Goal: Transaction & Acquisition: Purchase product/service

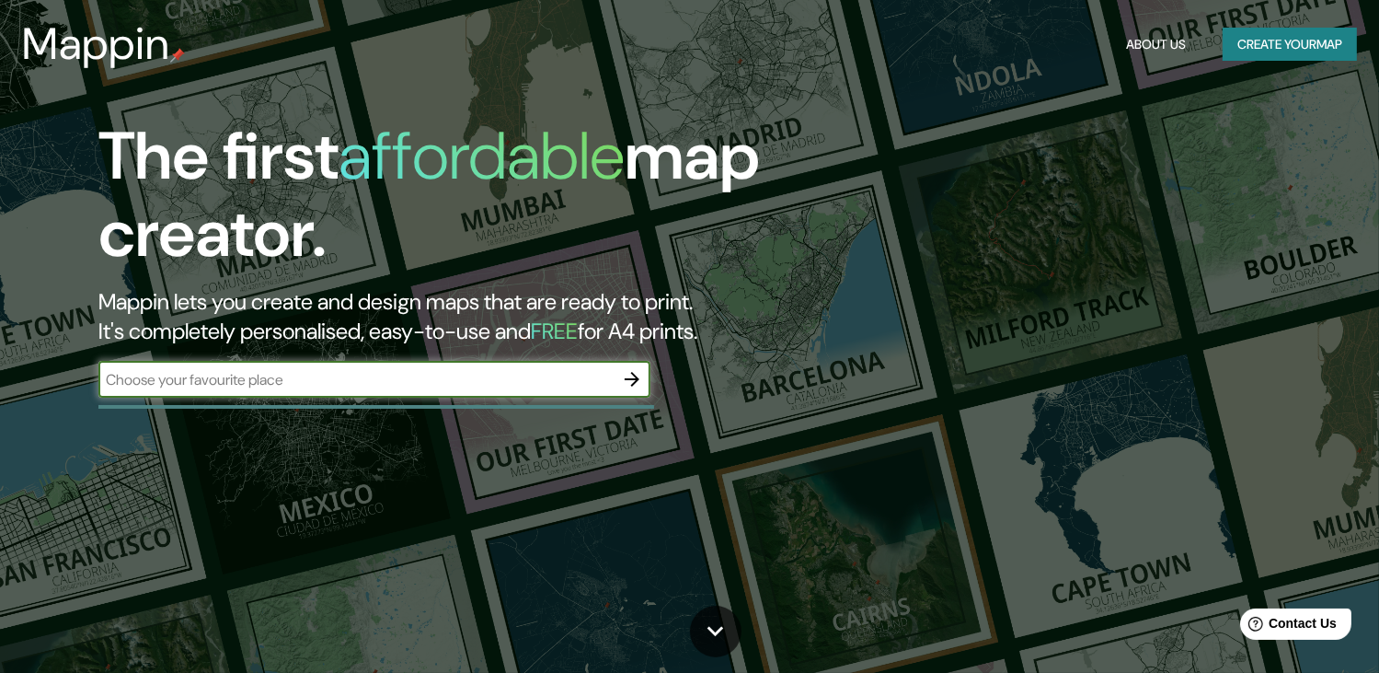
click at [289, 380] on input "text" at bounding box center [355, 379] width 515 height 21
type input "rmit city"
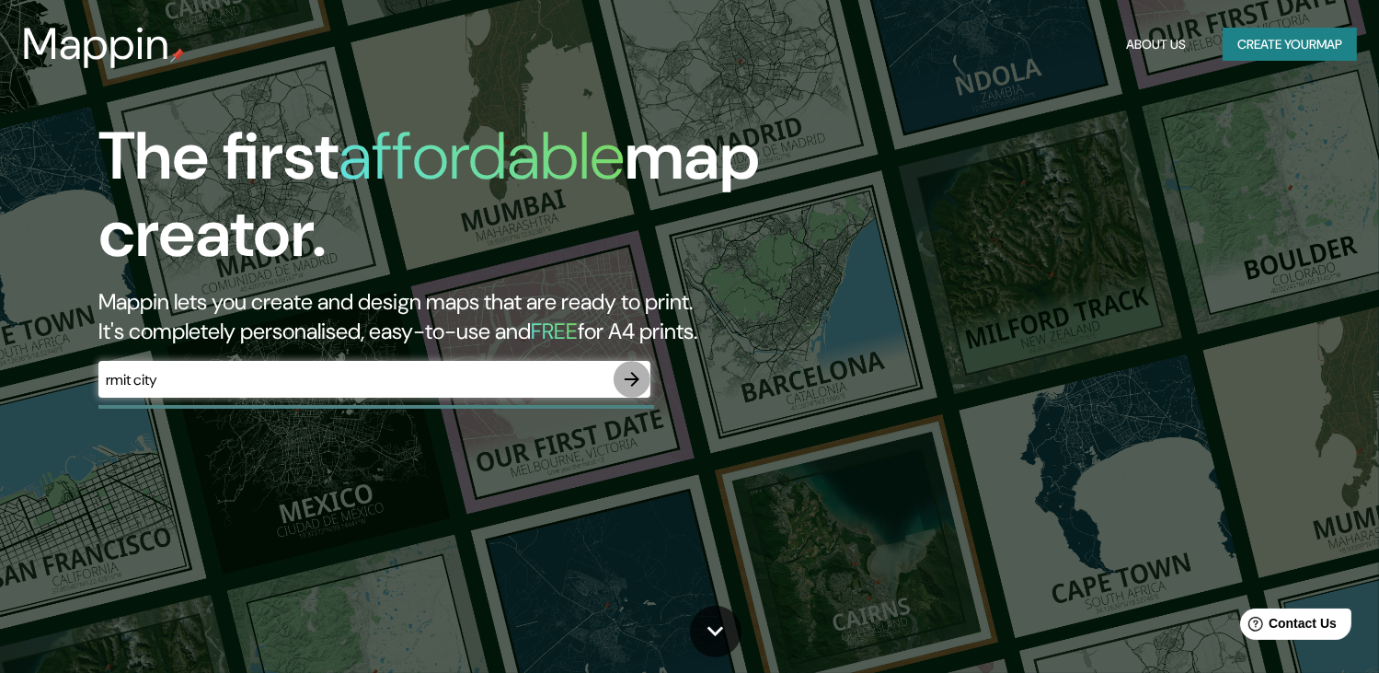
click at [639, 377] on icon "button" at bounding box center [632, 379] width 22 height 22
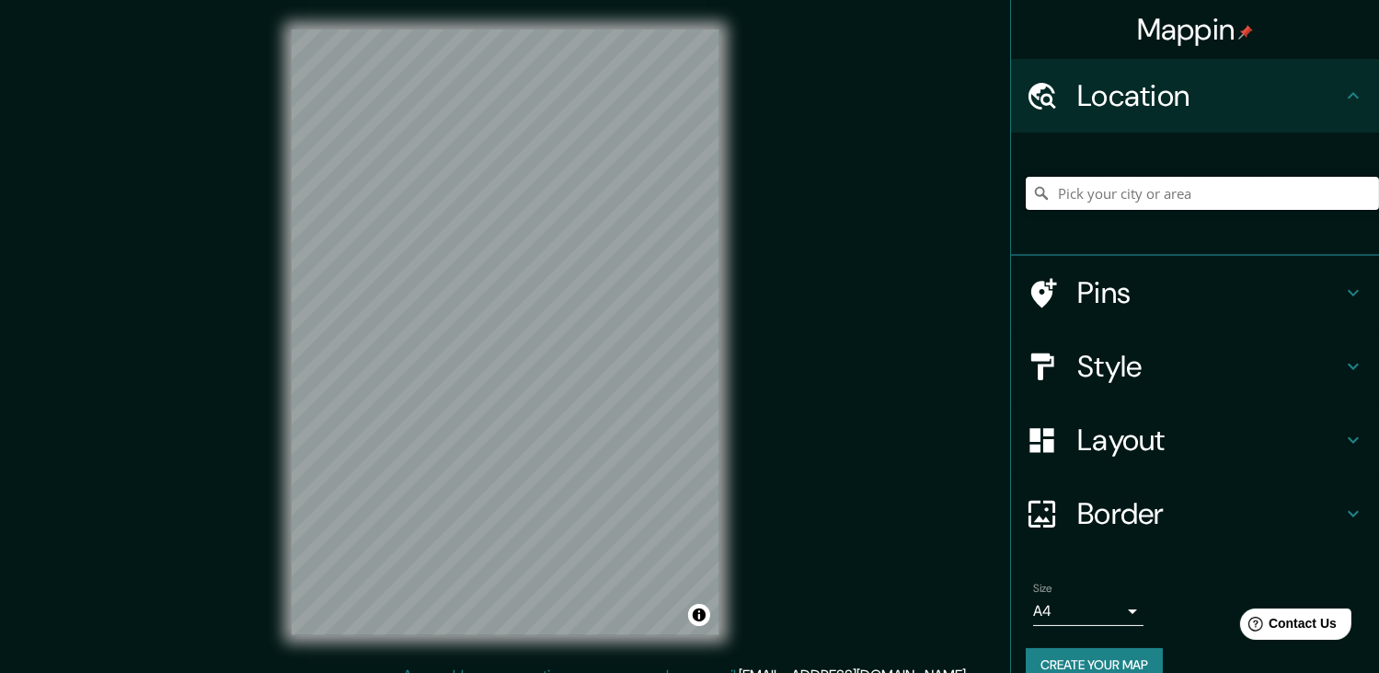
click at [1089, 191] on input "Pick your city or area" at bounding box center [1202, 193] width 353 height 33
click at [1111, 202] on input "Melbourne, Victoria, Australia" at bounding box center [1202, 193] width 353 height 33
drag, startPoint x: 1268, startPoint y: 194, endPoint x: 978, endPoint y: 198, distance: 289.9
click at [978, 198] on div "Mappin Location Melbourne, Victoria, Australia Pins Style Layout Border Choose …" at bounding box center [689, 347] width 1379 height 694
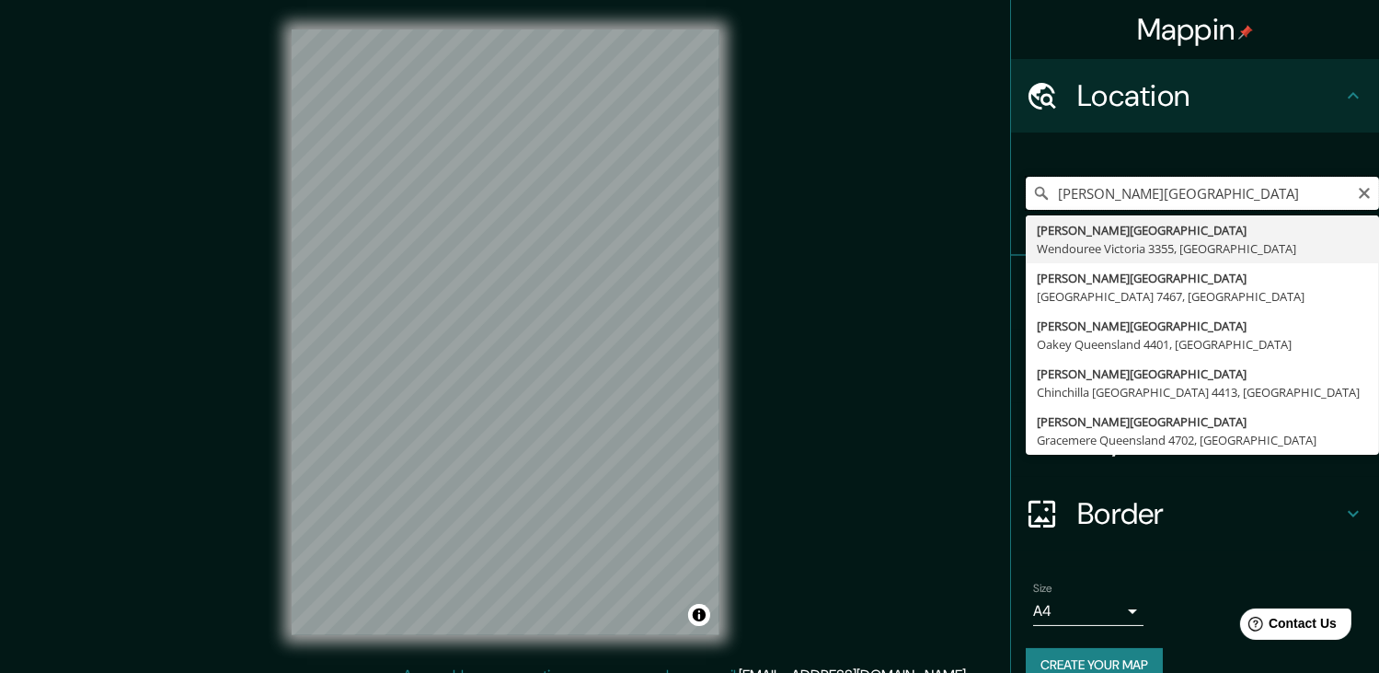
click at [1079, 190] on input "russel street" at bounding box center [1202, 193] width 353 height 33
click at [1156, 190] on input "[PERSON_NAME][GEOGRAPHIC_DATA]" at bounding box center [1202, 193] width 353 height 33
type input "[PERSON_NAME][GEOGRAPHIC_DATA], [GEOGRAPHIC_DATA], [GEOGRAPHIC_DATA]"
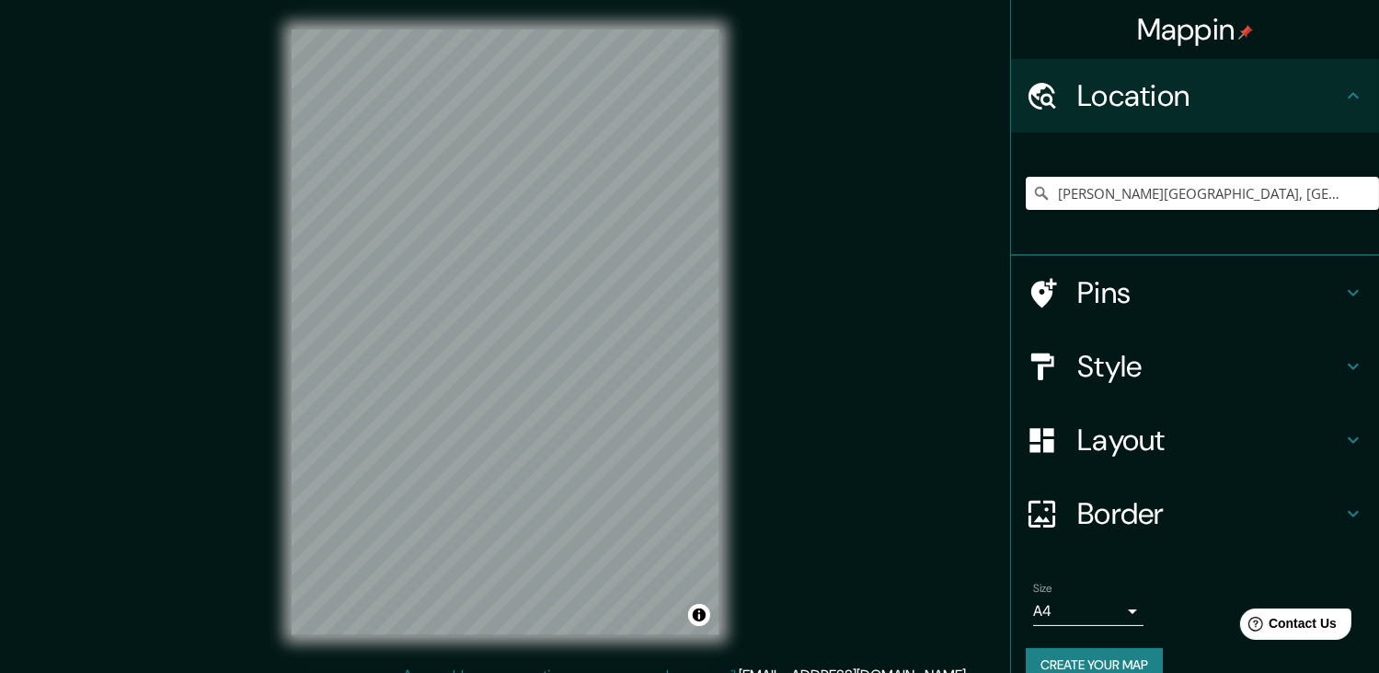
click at [1156, 289] on h4 "Pins" at bounding box center [1210, 292] width 265 height 37
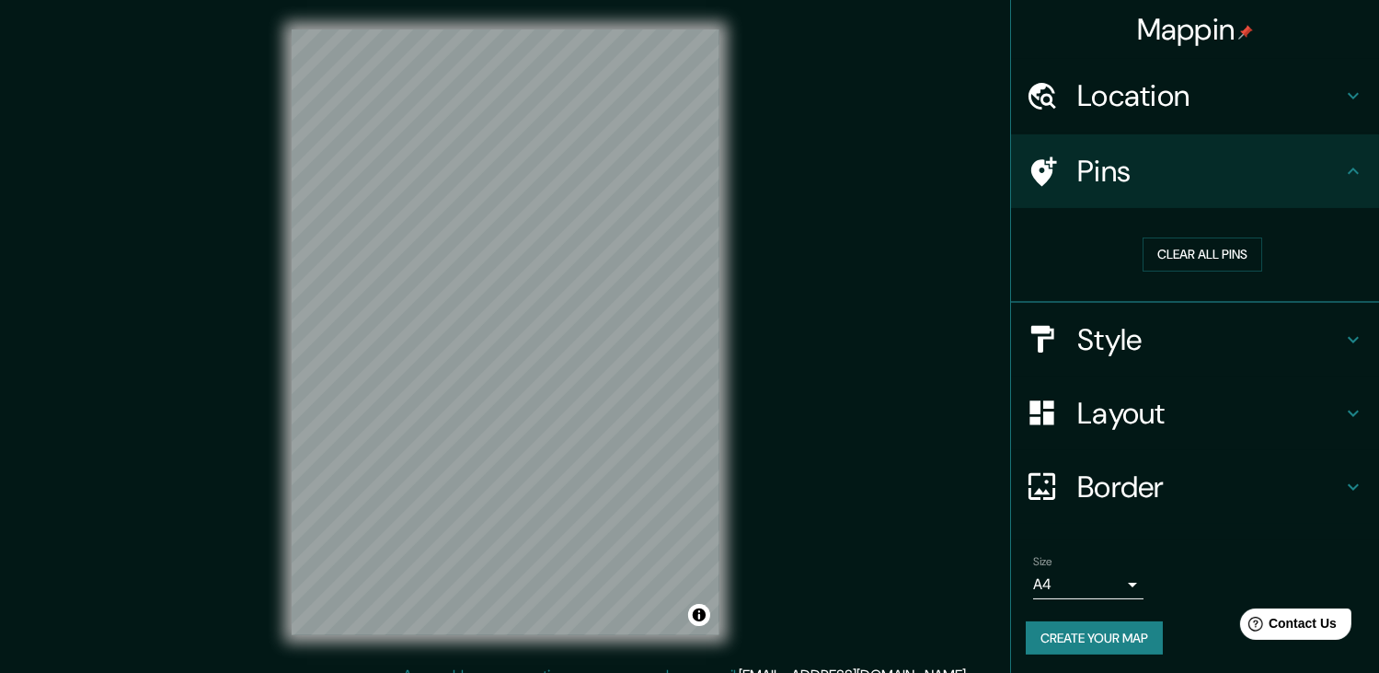
click at [1219, 336] on h4 "Style" at bounding box center [1210, 339] width 265 height 37
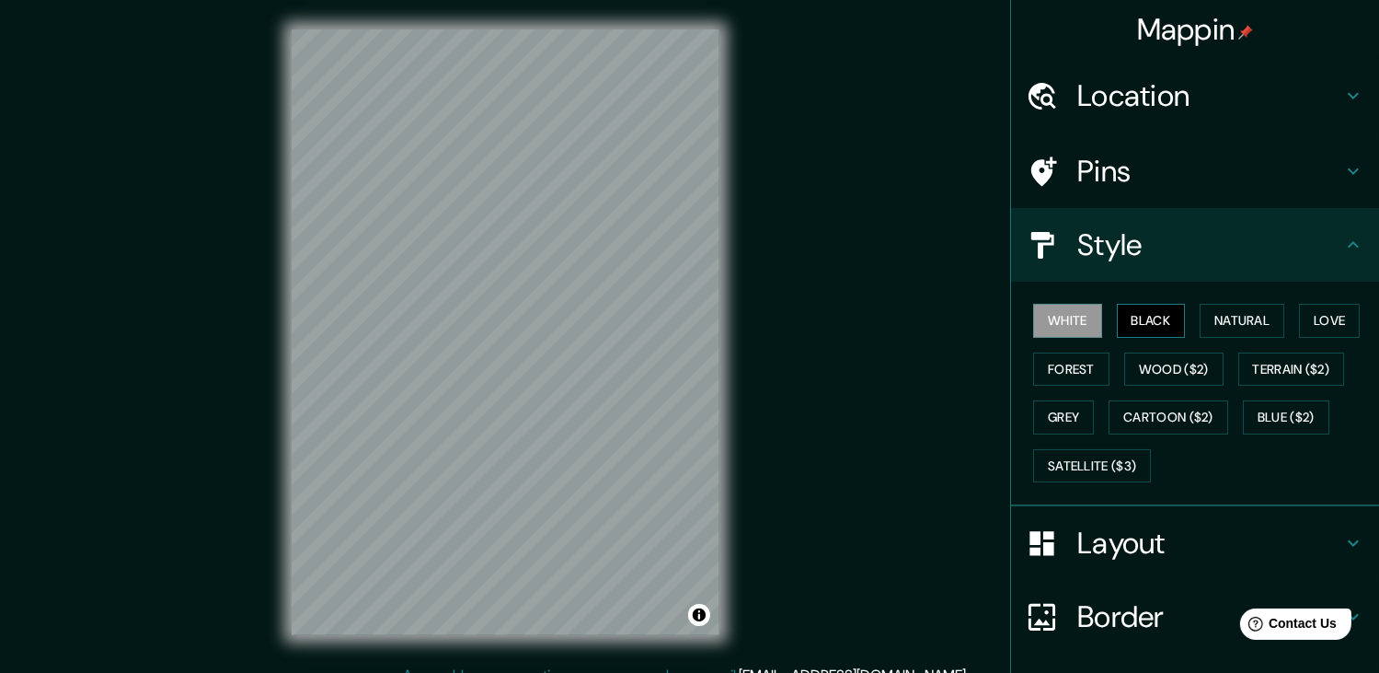
click at [1125, 319] on button "Black" at bounding box center [1151, 321] width 69 height 34
click at [1226, 323] on button "Natural" at bounding box center [1242, 321] width 85 height 34
click at [1307, 317] on button "Love" at bounding box center [1329, 321] width 61 height 34
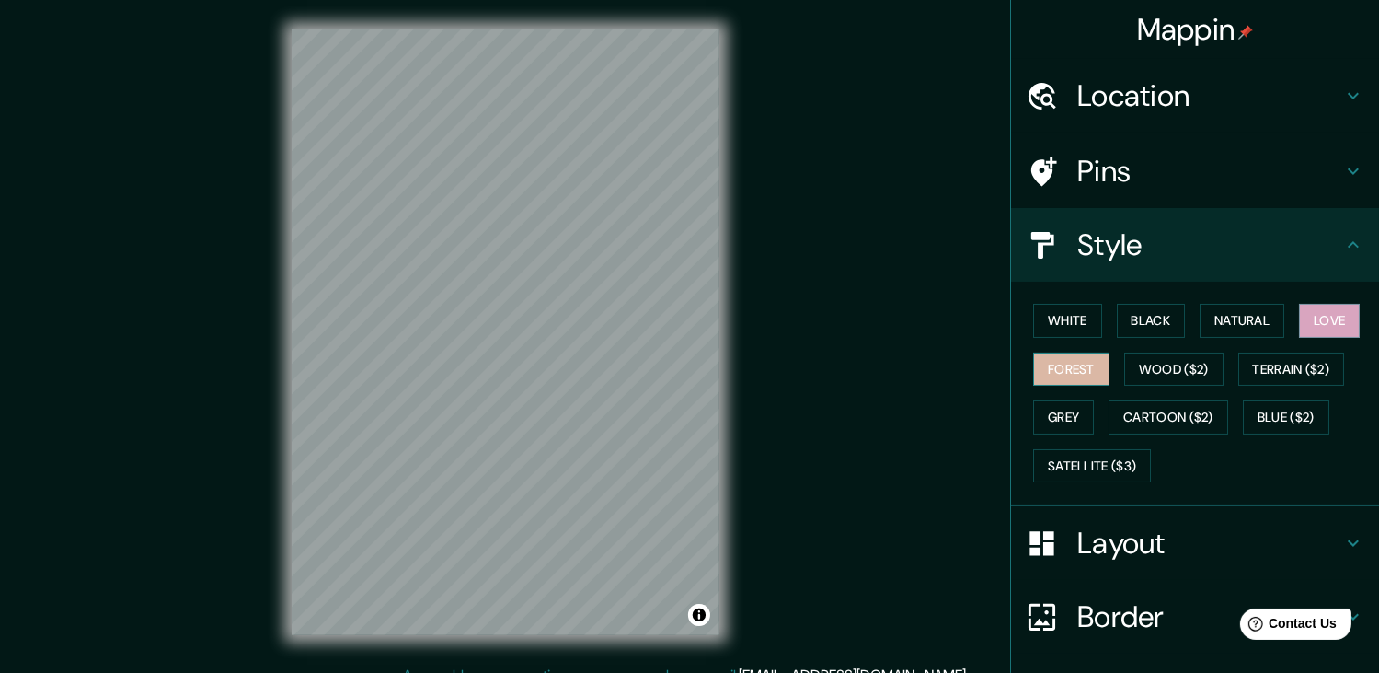
click at [1047, 371] on button "Forest" at bounding box center [1071, 369] width 76 height 34
click at [1147, 362] on button "Wood ($2)" at bounding box center [1174, 369] width 99 height 34
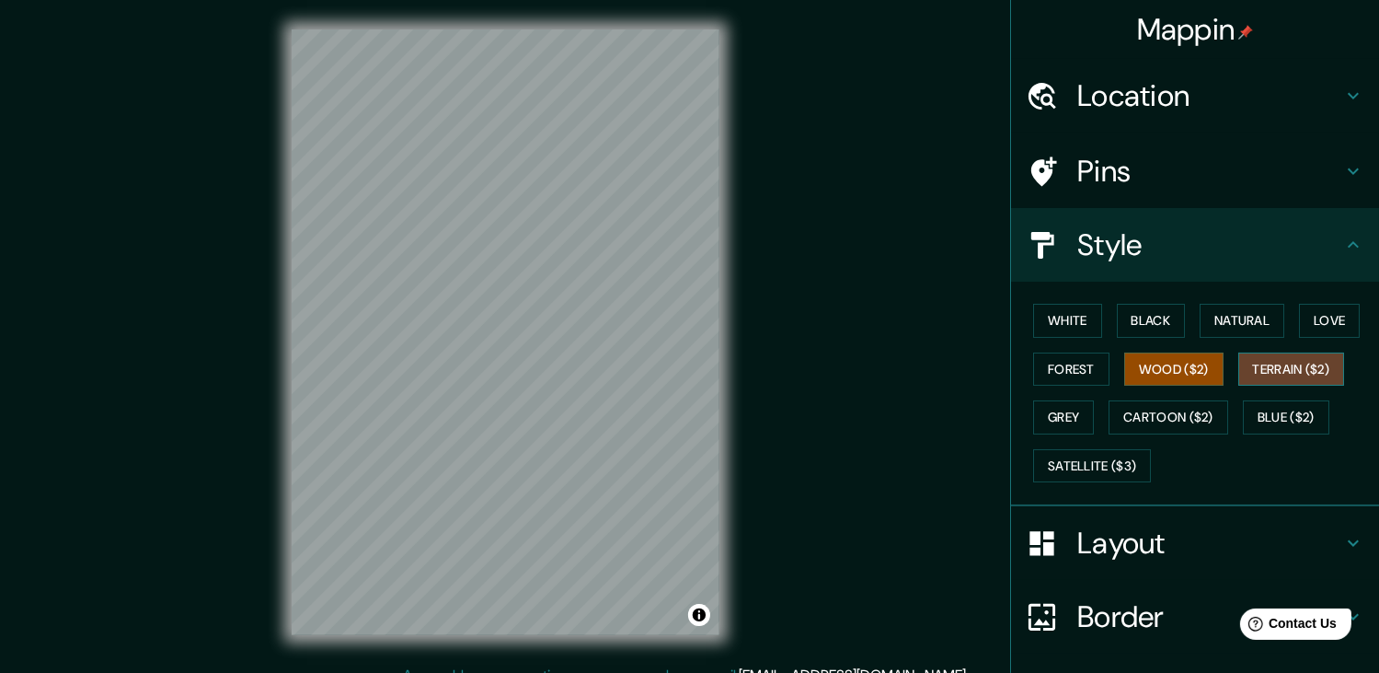
click at [1265, 382] on button "Terrain ($2)" at bounding box center [1292, 369] width 107 height 34
click at [1045, 414] on button "Grey" at bounding box center [1063, 417] width 61 height 34
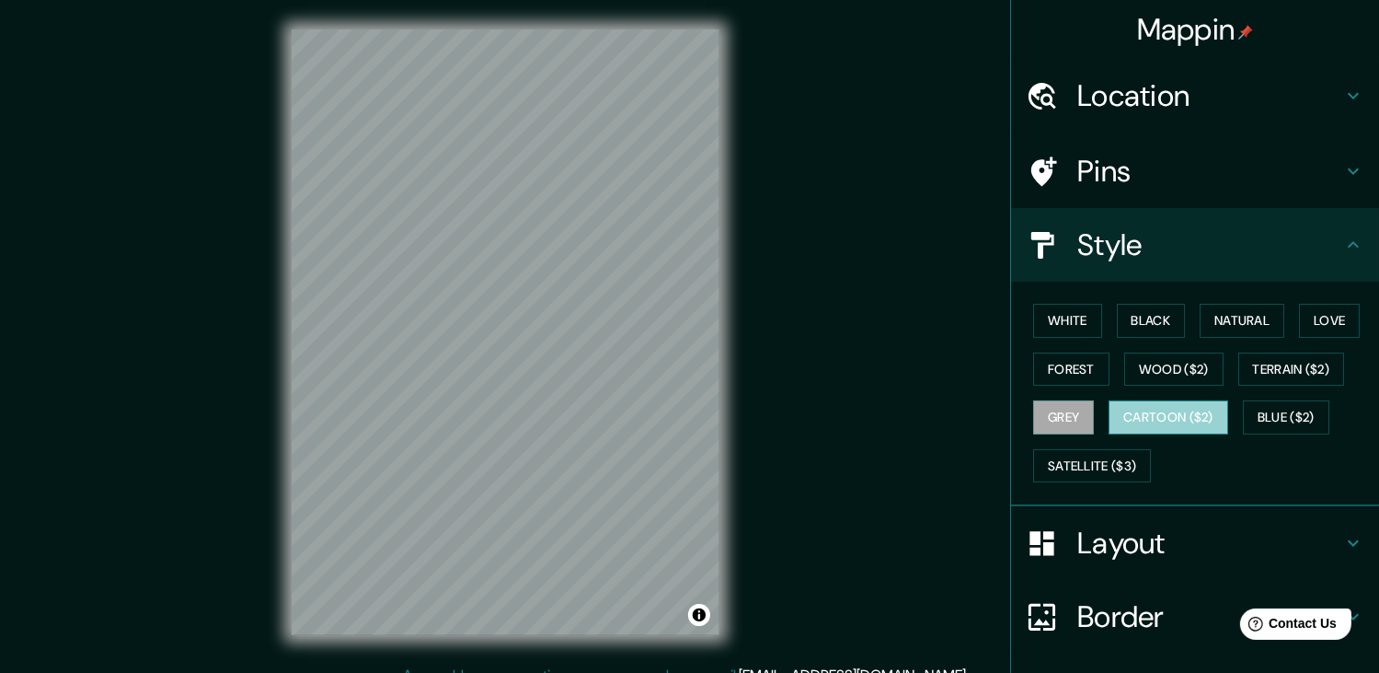
click at [1131, 417] on button "Cartoon ($2)" at bounding box center [1169, 417] width 120 height 34
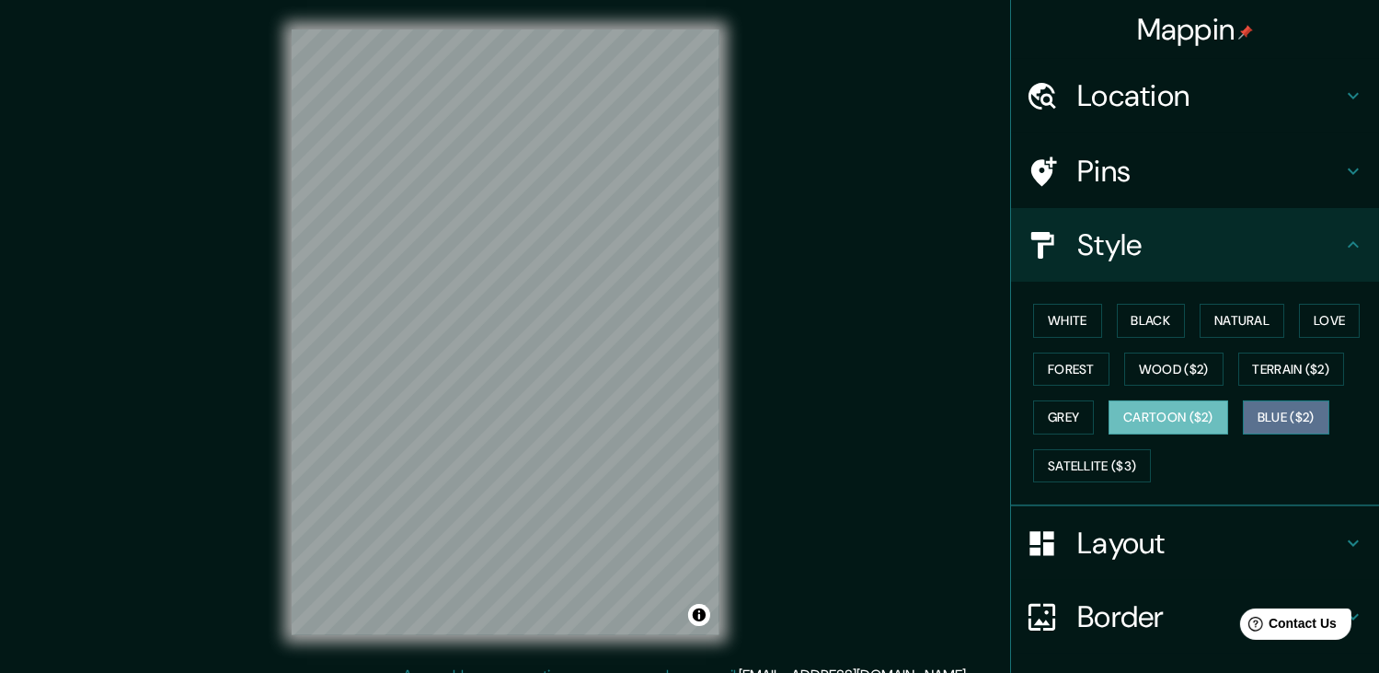
click at [1266, 421] on button "Blue ($2)" at bounding box center [1286, 417] width 87 height 34
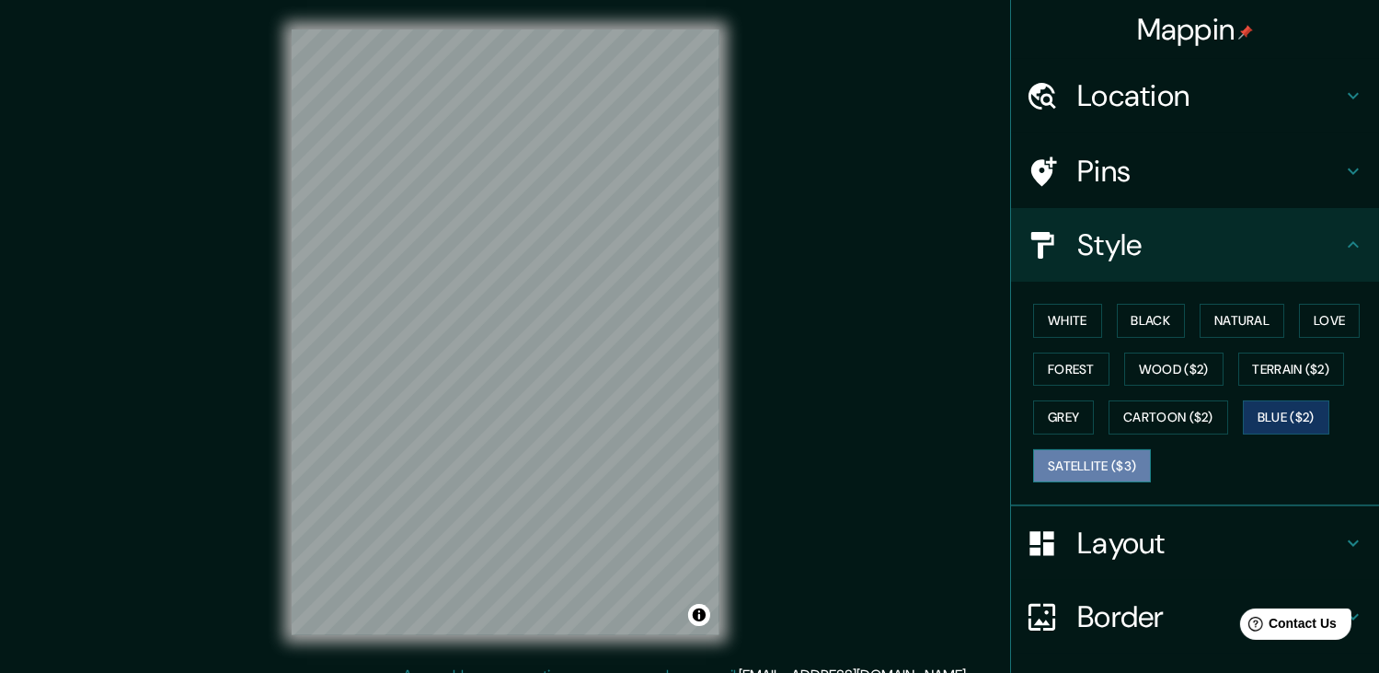
click at [1084, 467] on button "Satellite ($3)" at bounding box center [1092, 466] width 118 height 34
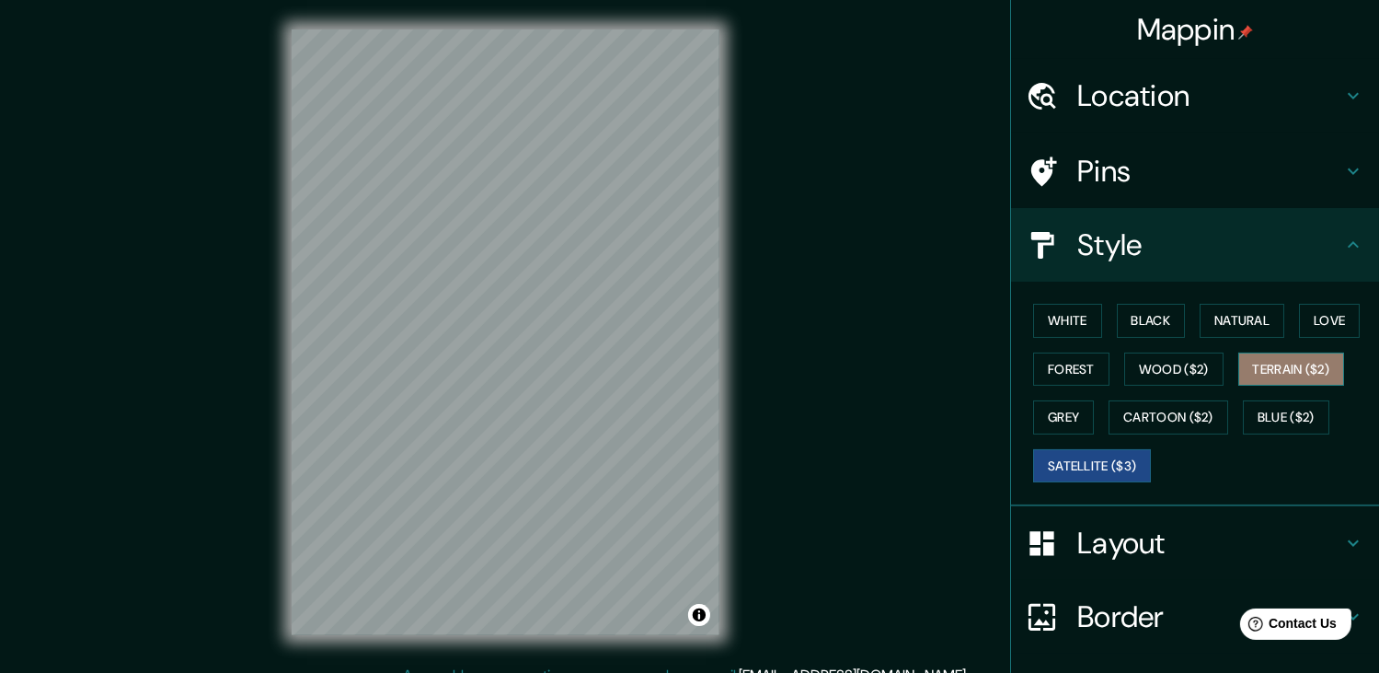
click at [1290, 364] on button "Terrain ($2)" at bounding box center [1292, 369] width 107 height 34
click at [1148, 544] on h4 "Layout" at bounding box center [1210, 543] width 265 height 37
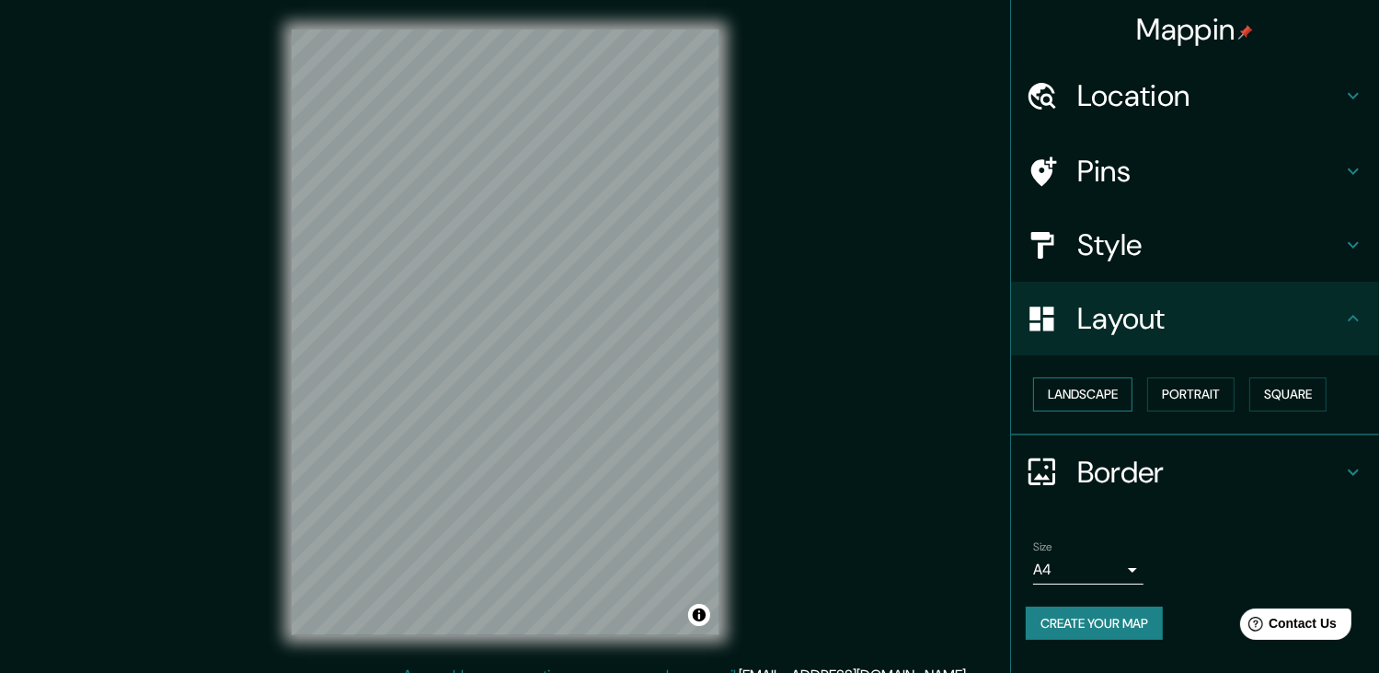
click at [1104, 394] on button "Landscape" at bounding box center [1082, 394] width 99 height 34
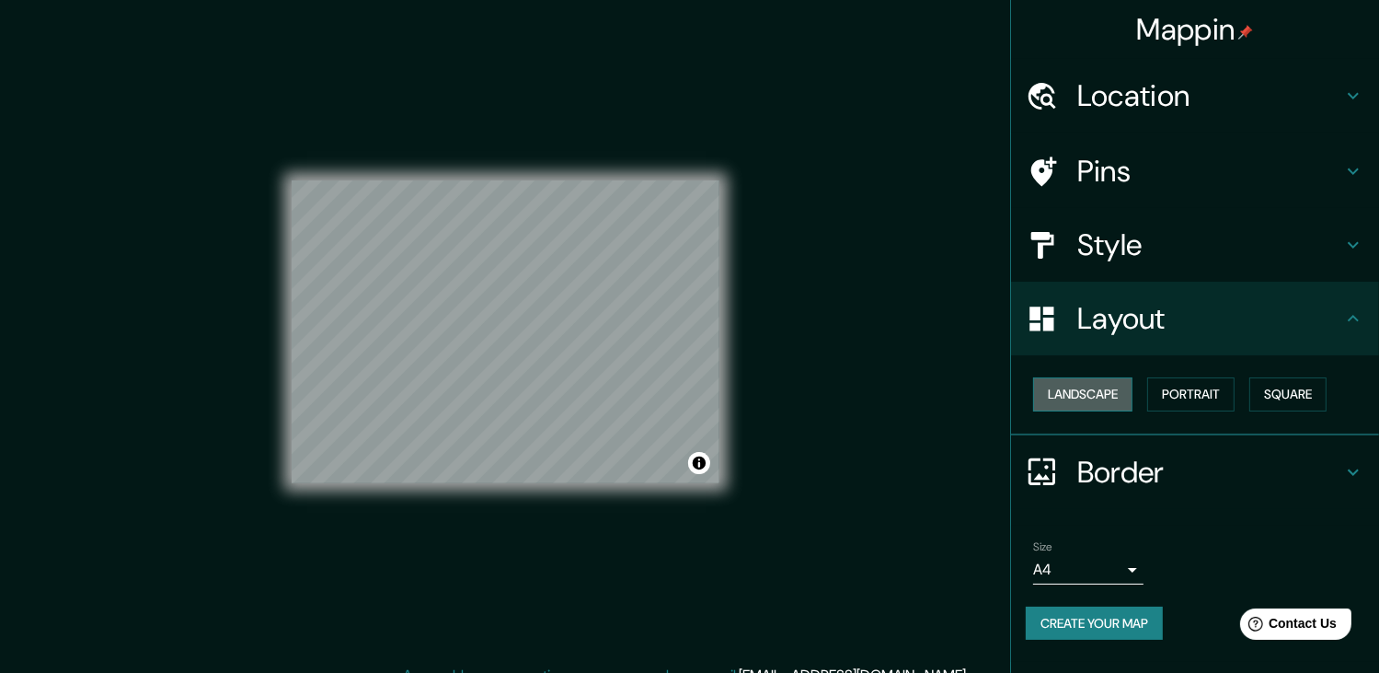
click at [1104, 394] on button "Landscape" at bounding box center [1082, 394] width 99 height 34
click at [1227, 395] on button "Portrait" at bounding box center [1191, 394] width 87 height 34
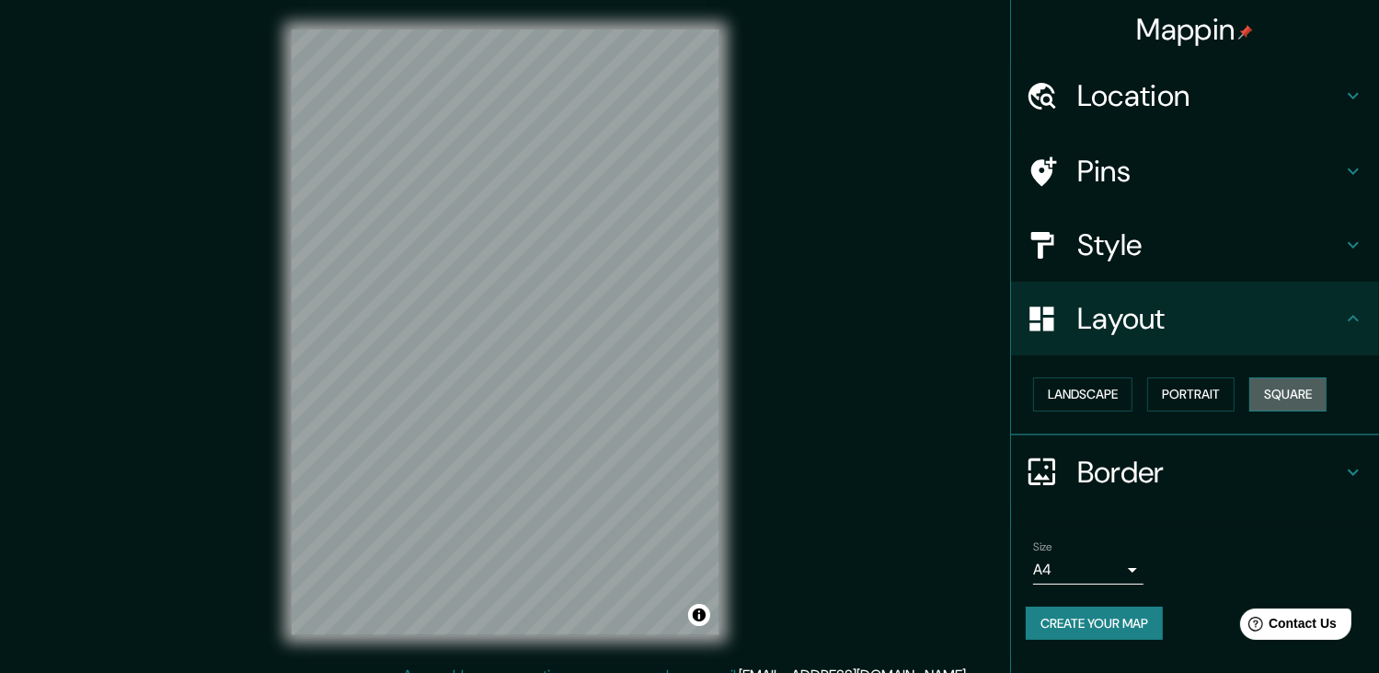
click at [1314, 390] on button "Square" at bounding box center [1288, 394] width 77 height 34
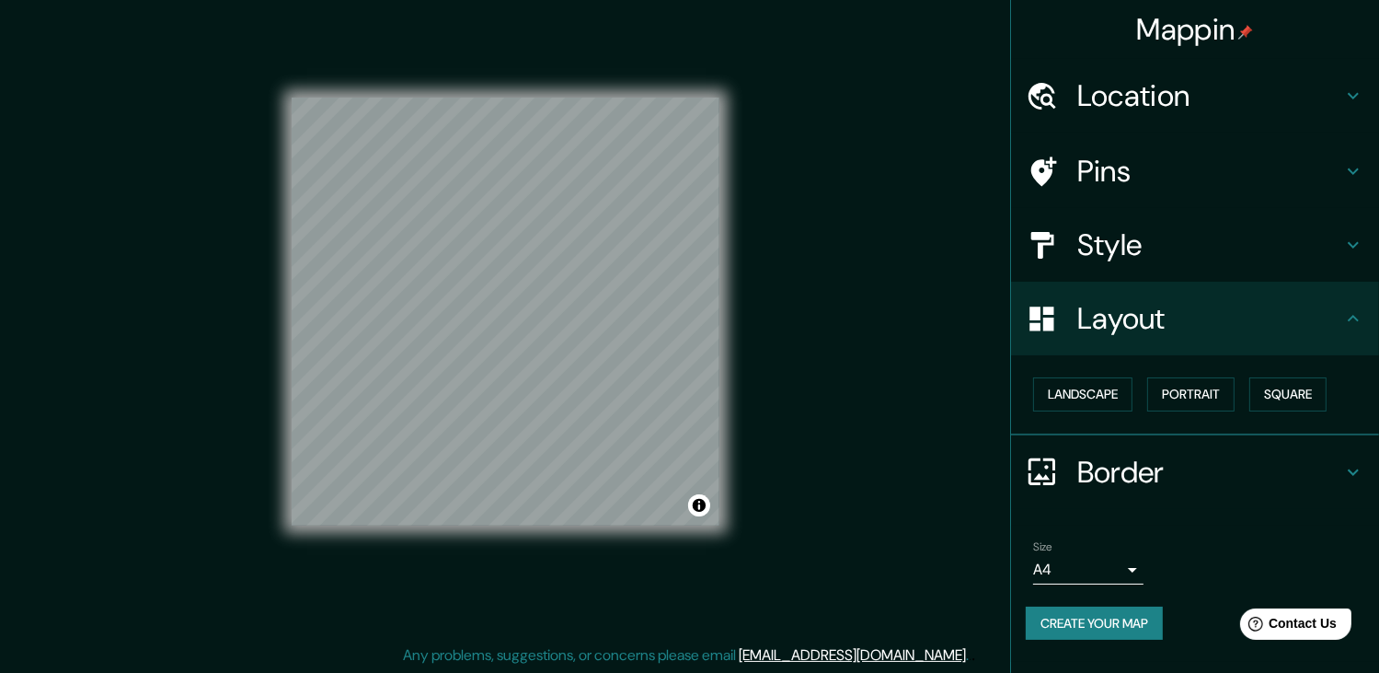
scroll to position [21, 0]
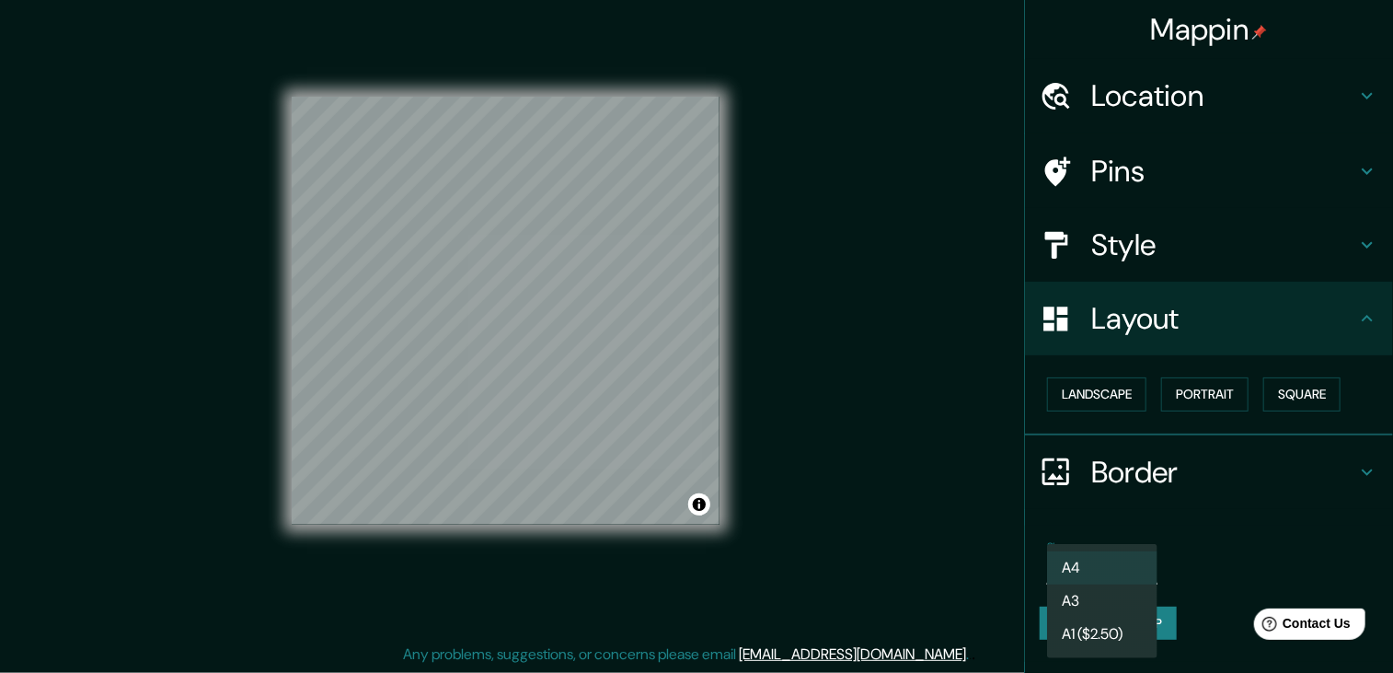
click at [1119, 576] on body "Mappin Location Russell Street, Melbourne Central Business District Victoria 30…" at bounding box center [696, 315] width 1393 height 673
click at [1137, 563] on li "A4" at bounding box center [1102, 567] width 110 height 33
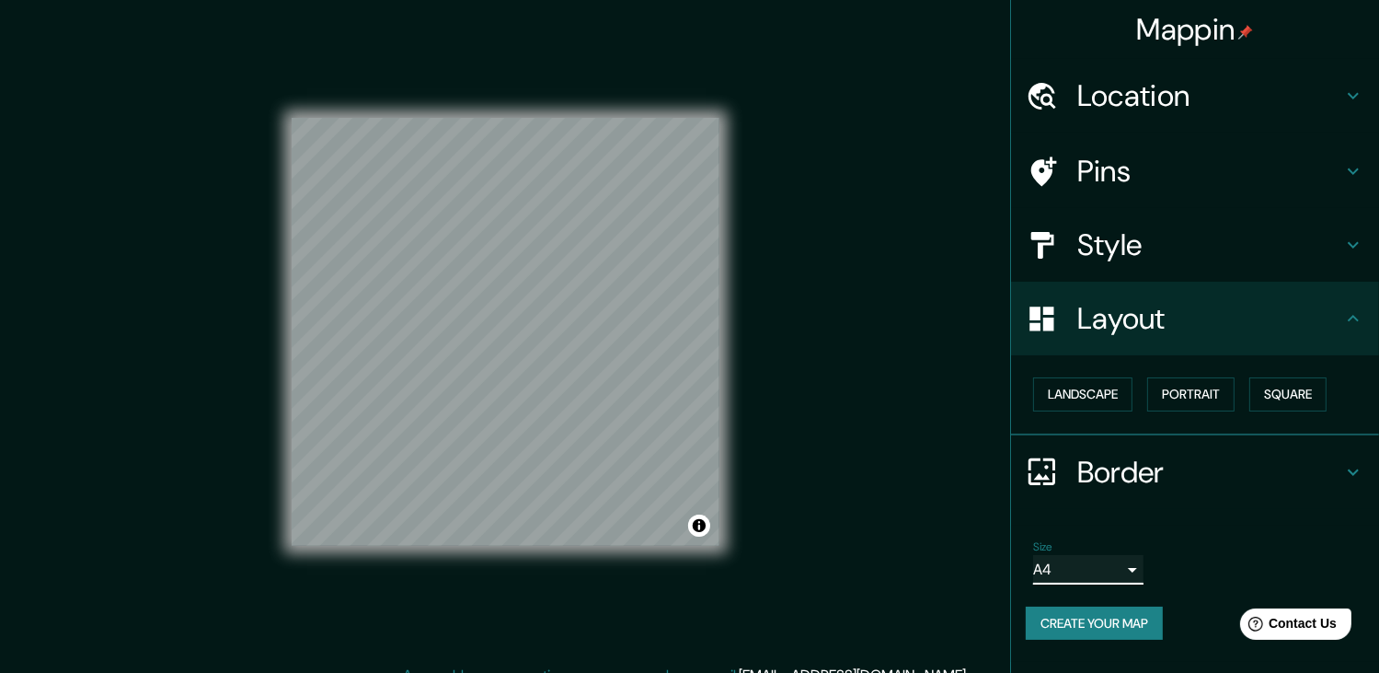
scroll to position [0, 0]
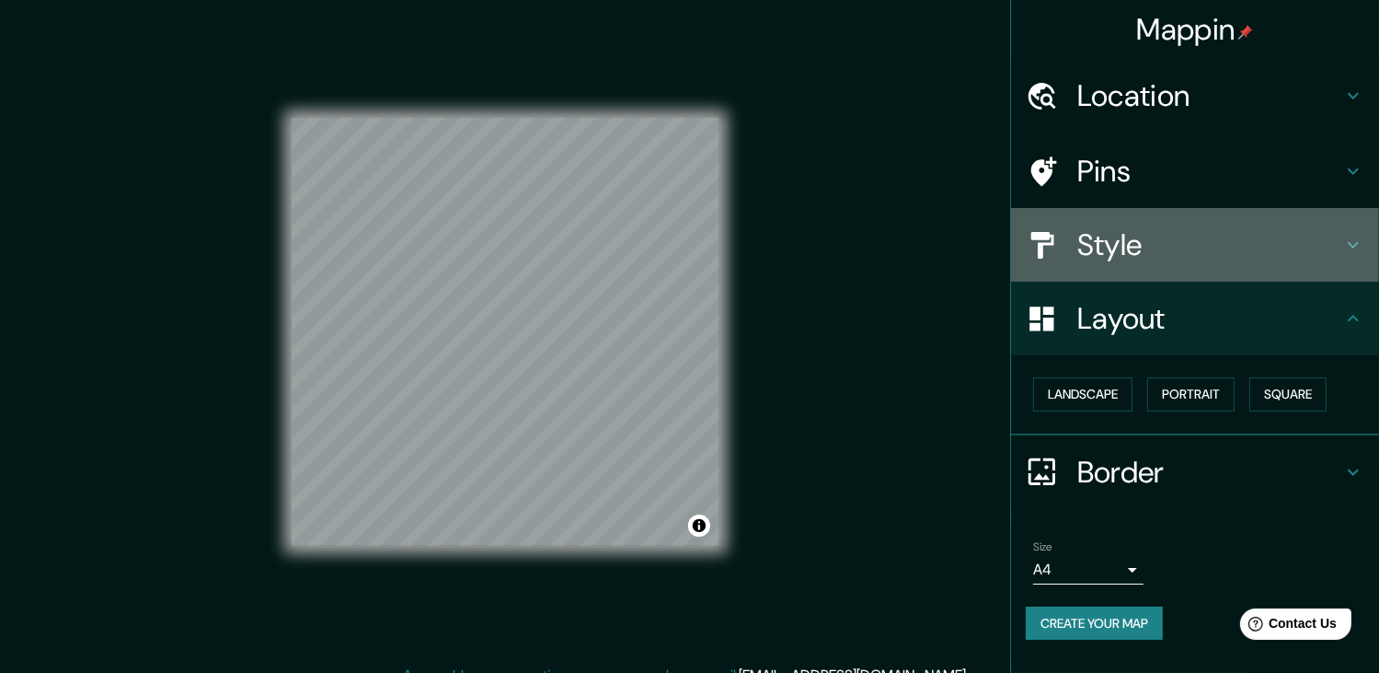
click at [1211, 260] on h4 "Style" at bounding box center [1210, 244] width 265 height 37
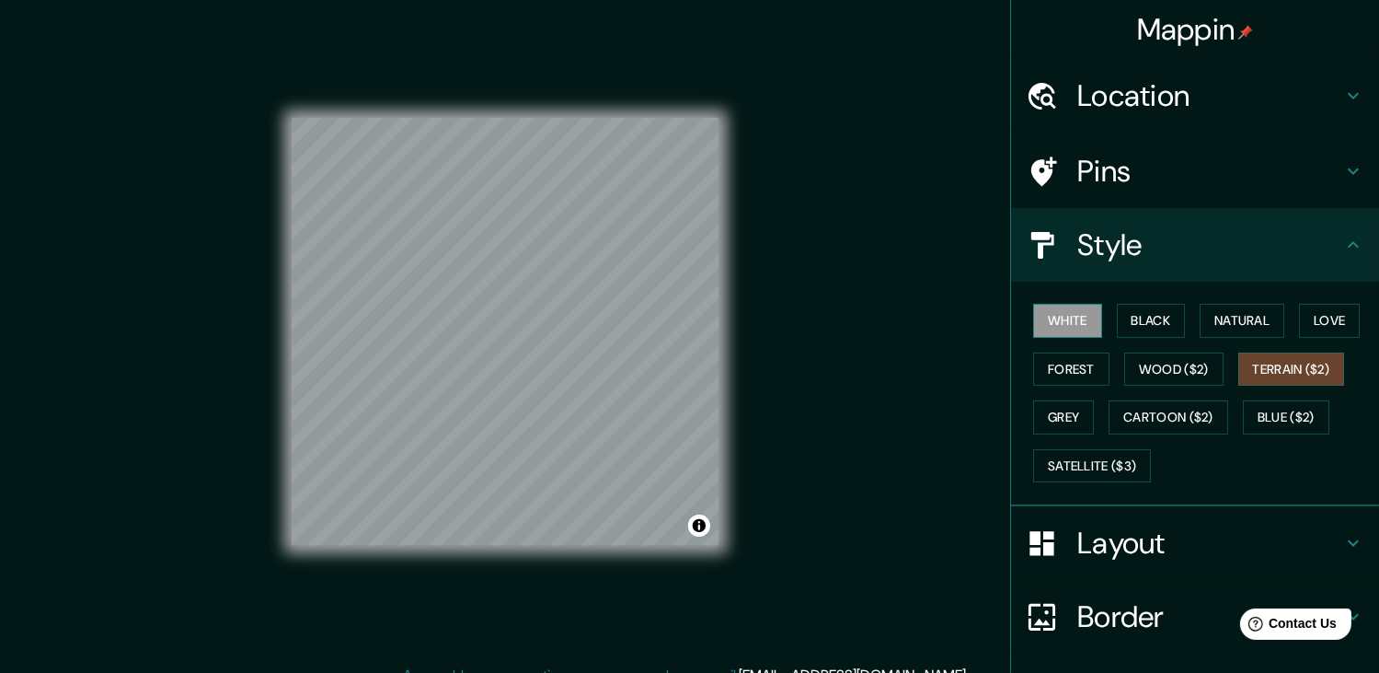
click at [1058, 314] on button "White" at bounding box center [1067, 321] width 69 height 34
click at [1130, 317] on button "Black" at bounding box center [1151, 321] width 69 height 34
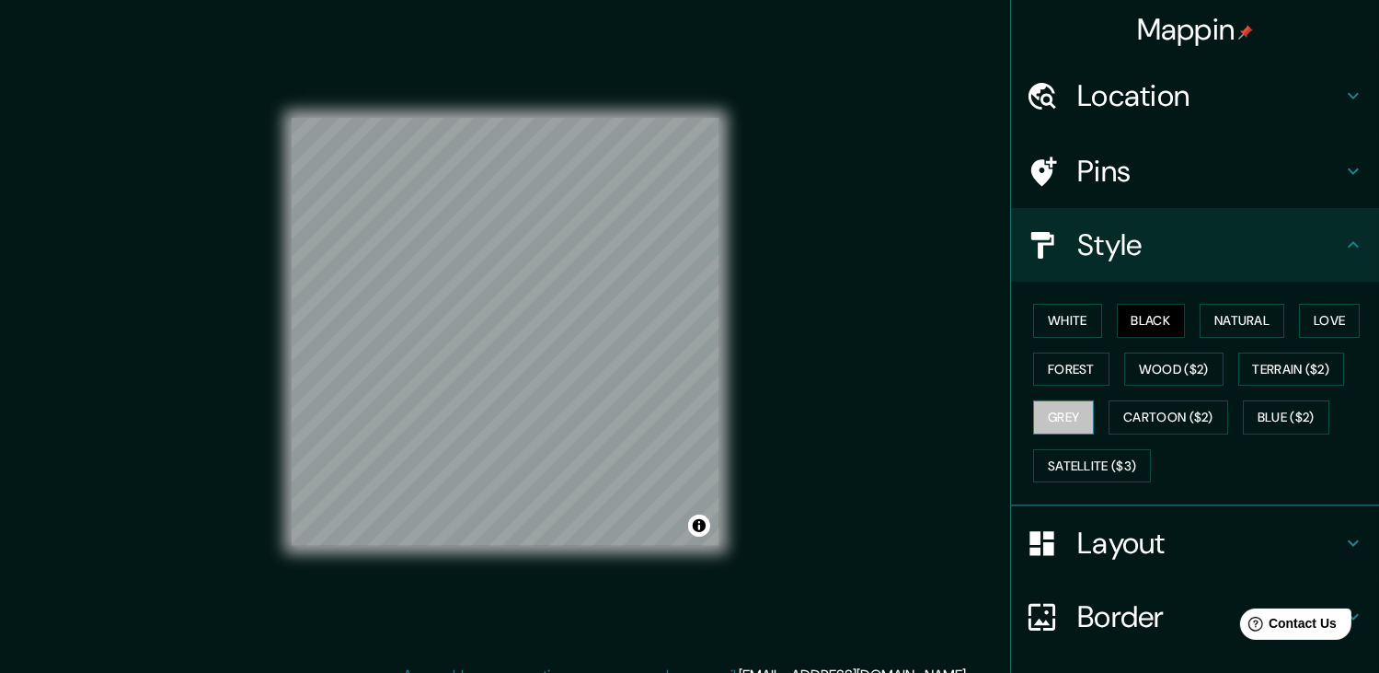
click at [1064, 415] on button "Grey" at bounding box center [1063, 417] width 61 height 34
click at [1063, 374] on button "Forest" at bounding box center [1071, 369] width 76 height 34
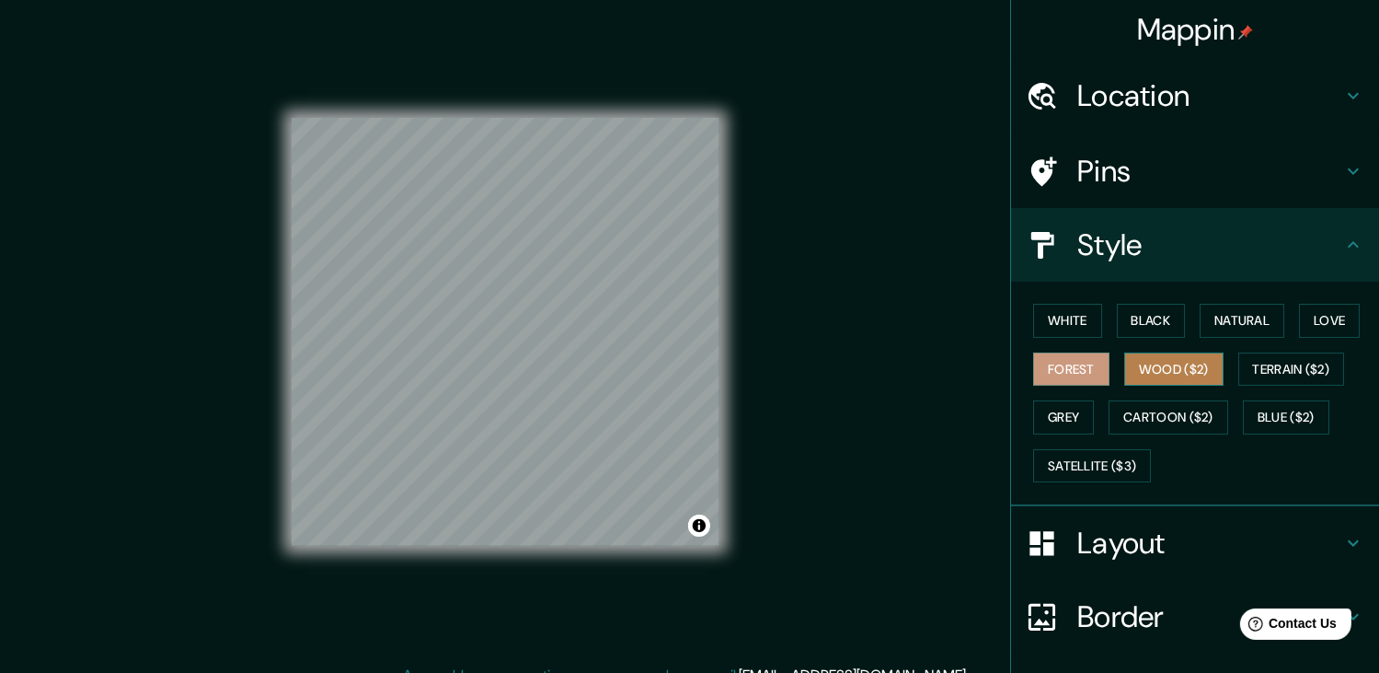
click at [1152, 365] on button "Wood ($2)" at bounding box center [1174, 369] width 99 height 34
click at [1318, 317] on button "Love" at bounding box center [1329, 321] width 61 height 34
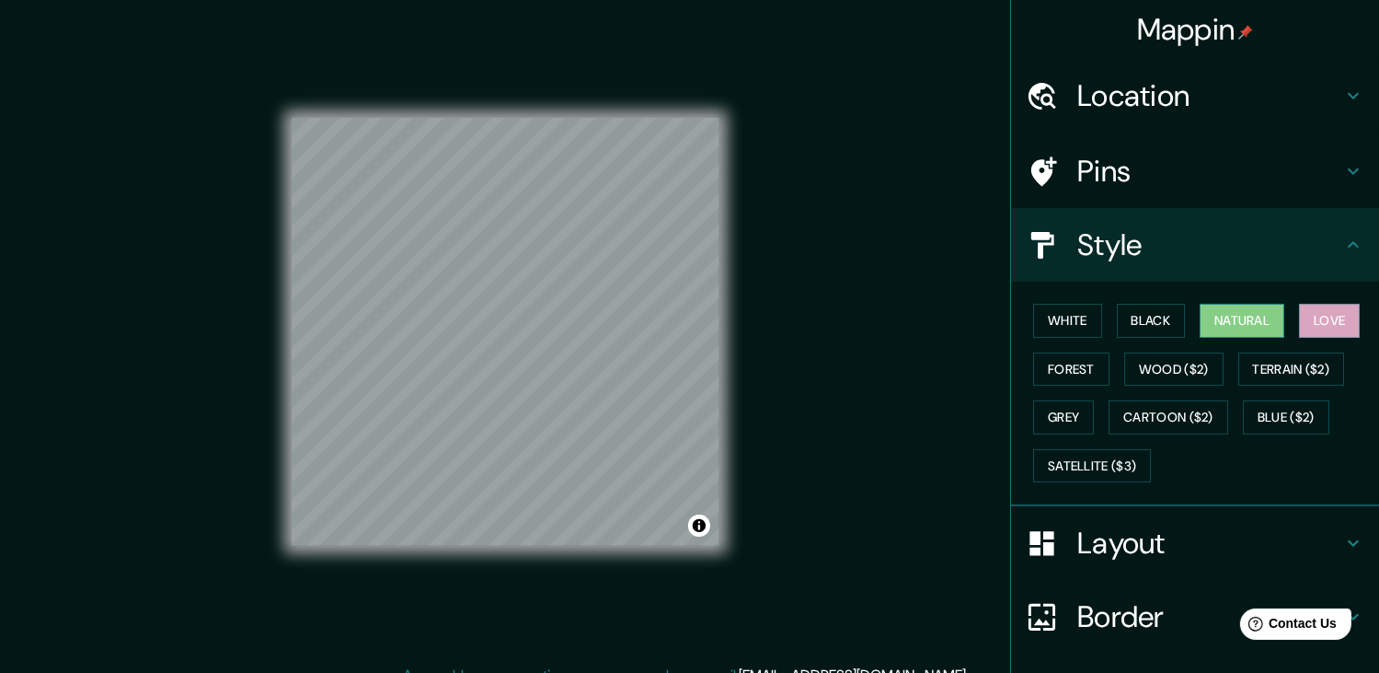
click at [1224, 325] on button "Natural" at bounding box center [1242, 321] width 85 height 34
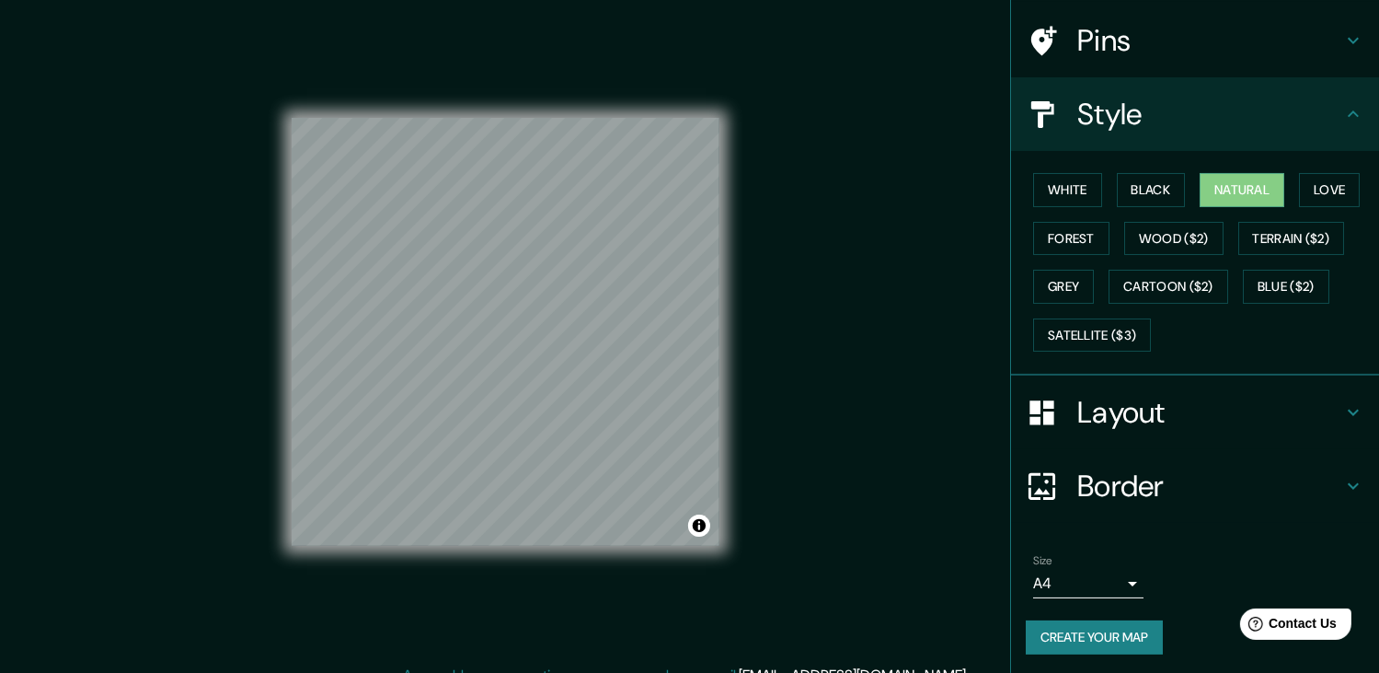
click at [1129, 478] on h4 "Border" at bounding box center [1210, 485] width 265 height 37
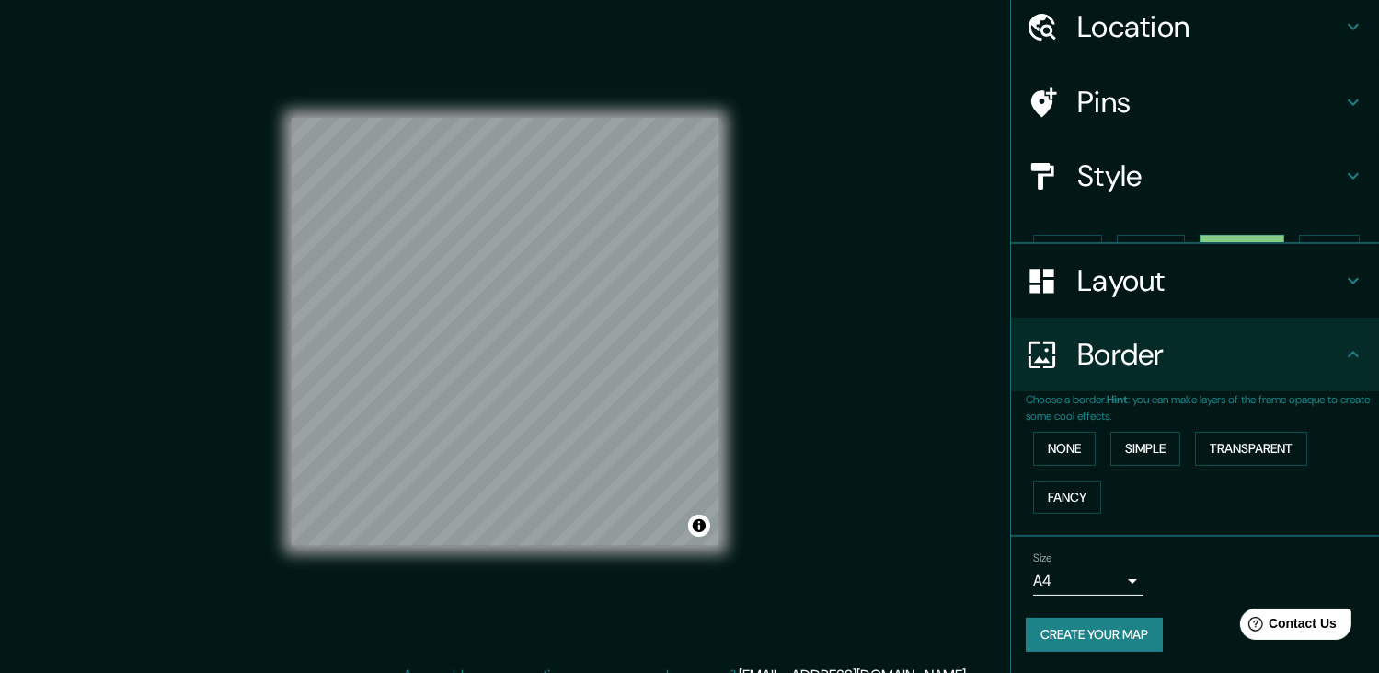
scroll to position [37, 0]
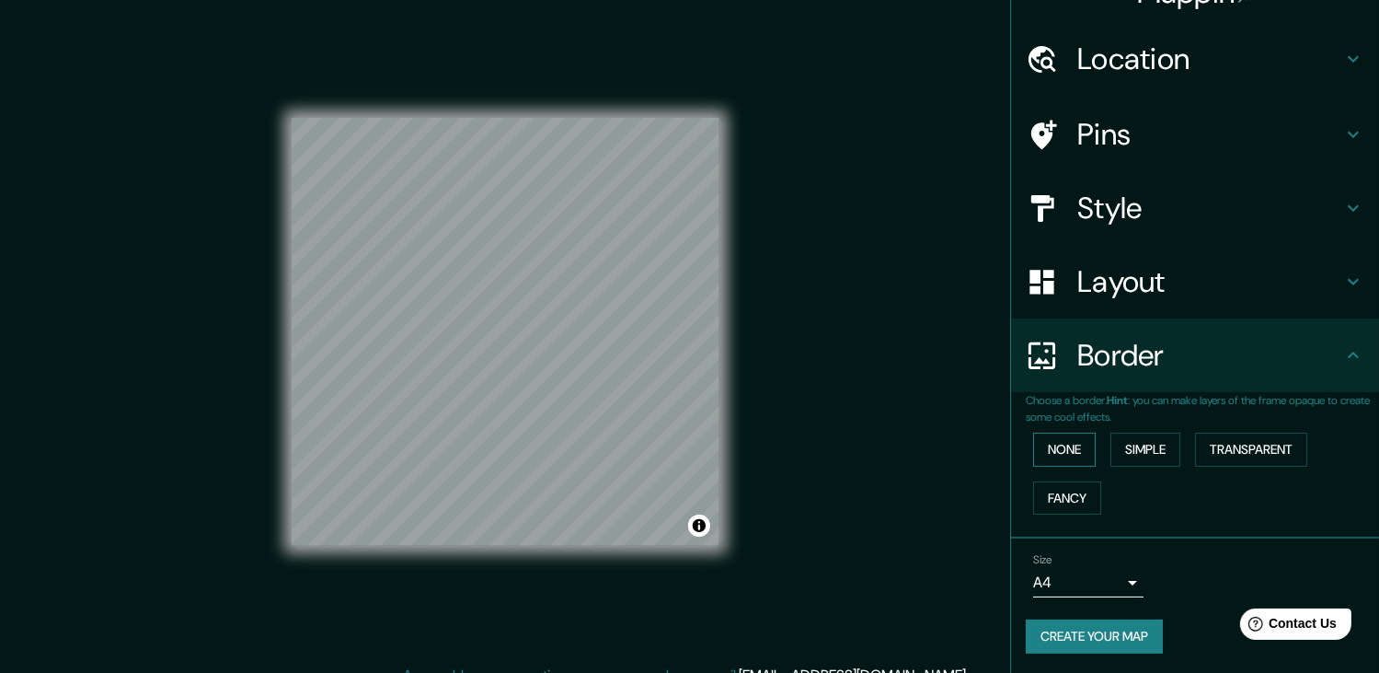
click at [1064, 455] on button "None" at bounding box center [1064, 450] width 63 height 34
click at [1125, 448] on button "Simple" at bounding box center [1146, 450] width 70 height 34
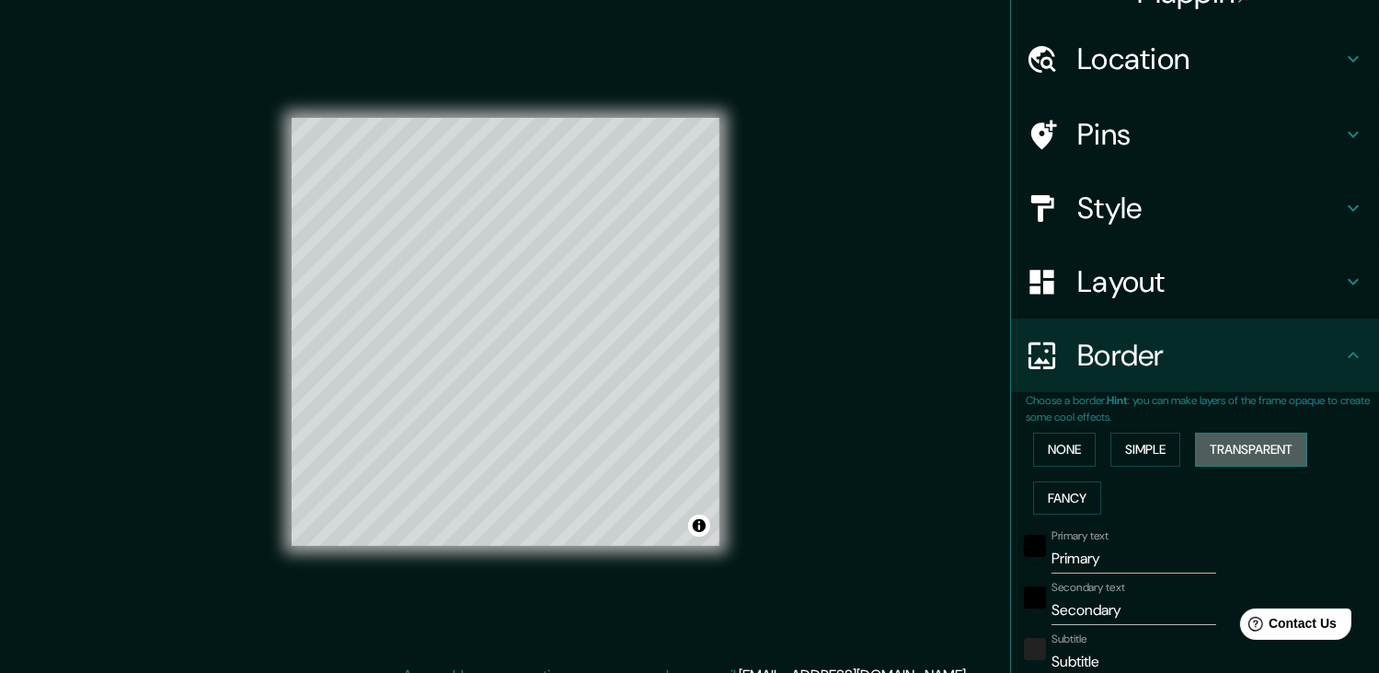
click at [1218, 452] on button "Transparent" at bounding box center [1251, 450] width 112 height 34
click at [1068, 493] on button "Fancy" at bounding box center [1067, 498] width 68 height 34
click at [1060, 452] on button "None" at bounding box center [1064, 450] width 63 height 34
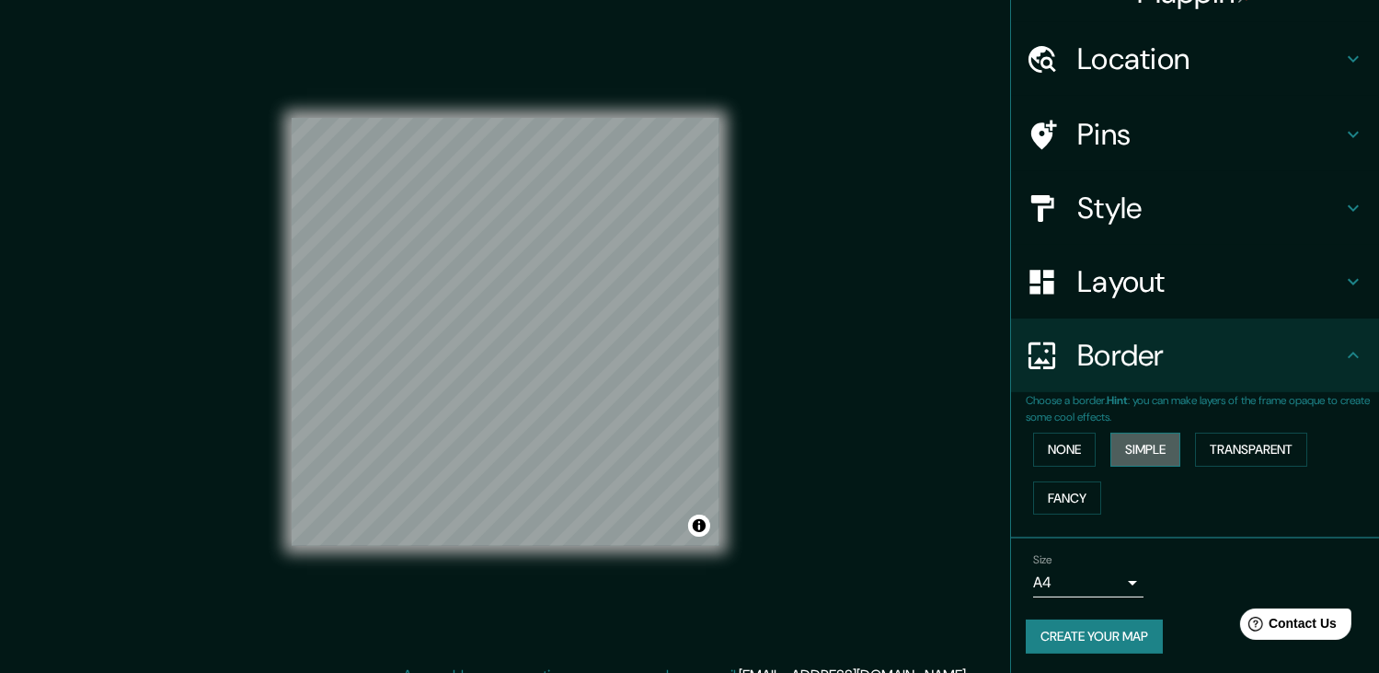
click at [1137, 453] on button "Simple" at bounding box center [1146, 450] width 70 height 34
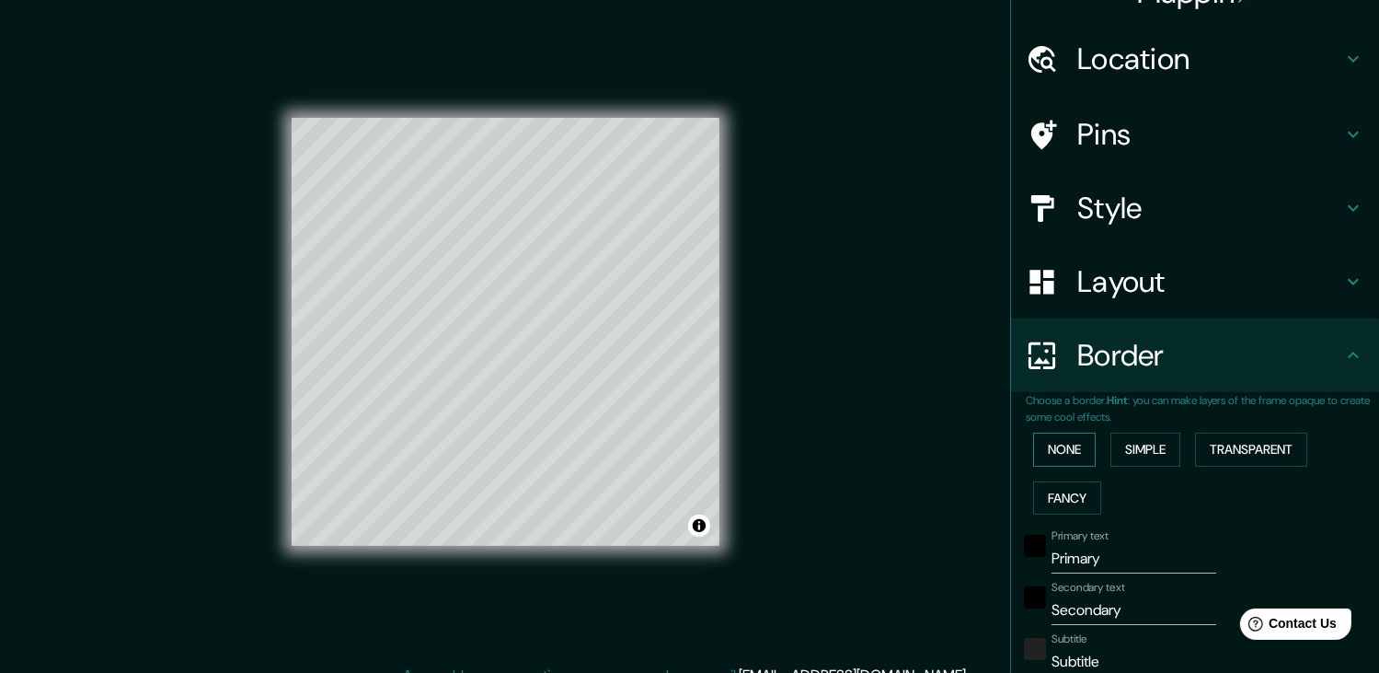
click at [1063, 449] on button "None" at bounding box center [1064, 450] width 63 height 34
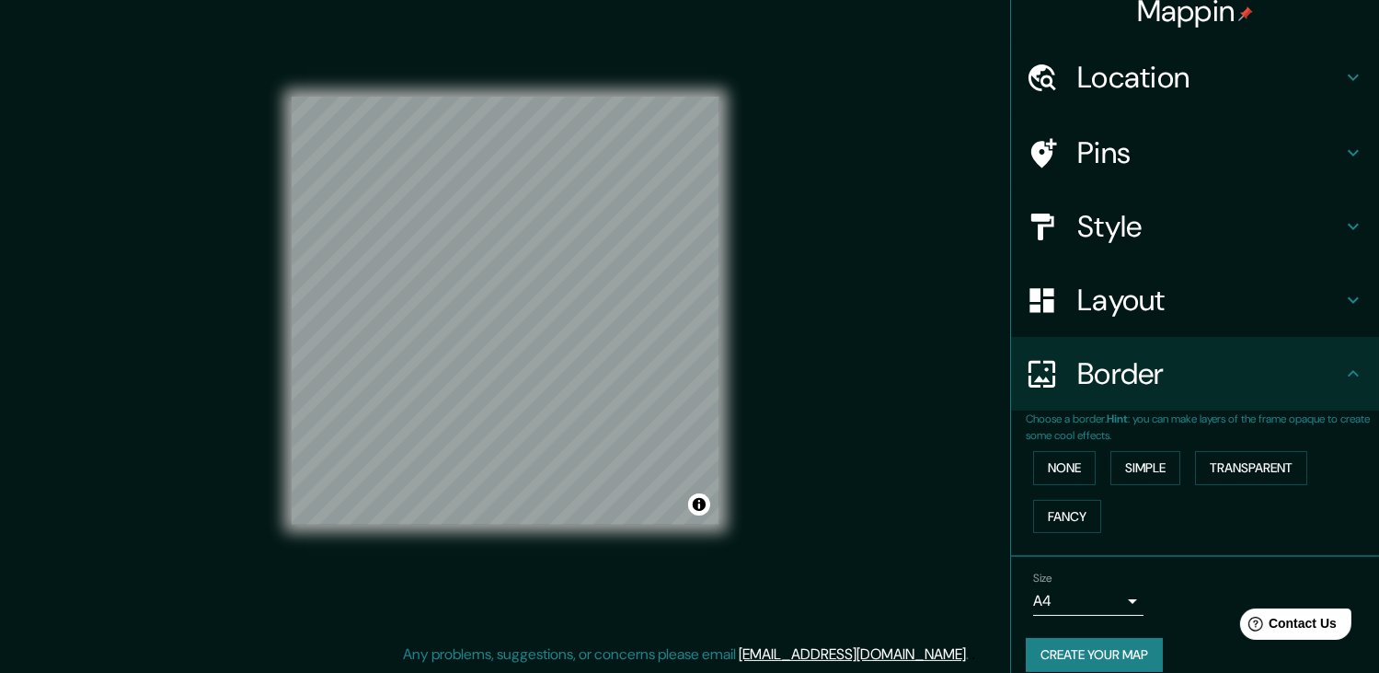
scroll to position [0, 0]
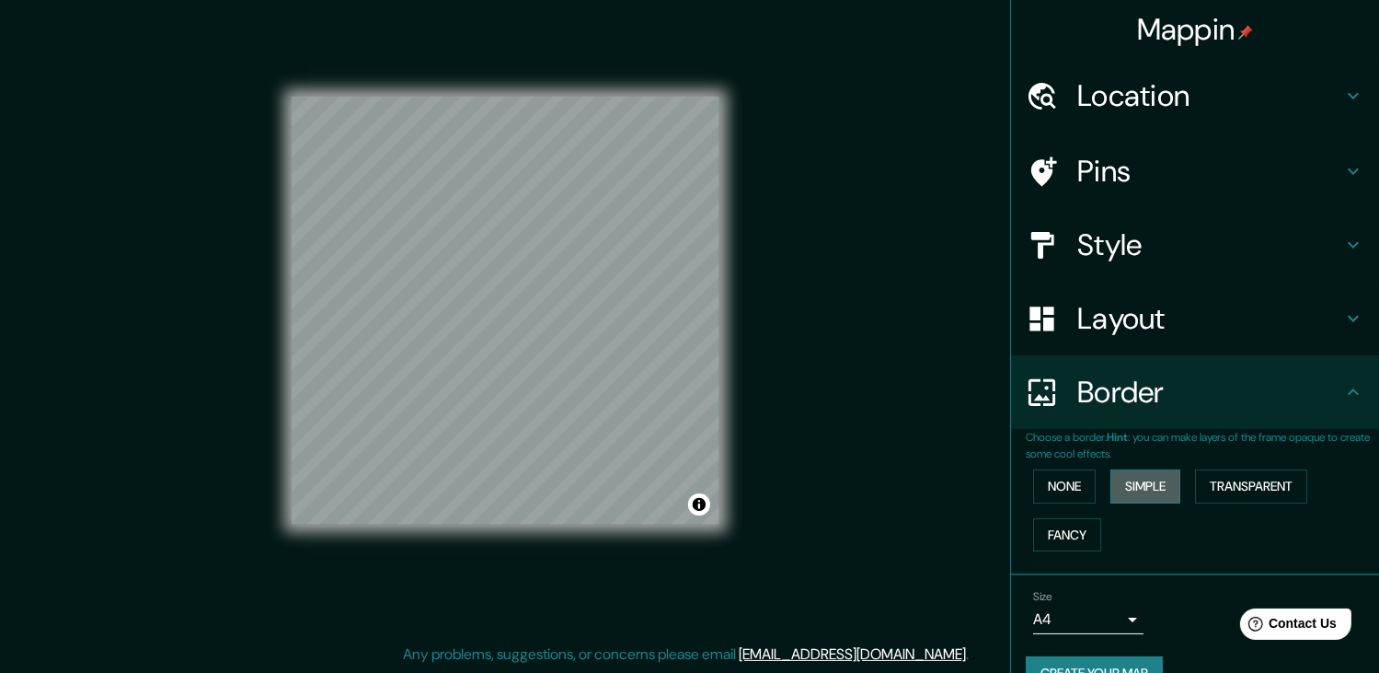
click at [1121, 474] on button "Simple" at bounding box center [1146, 486] width 70 height 34
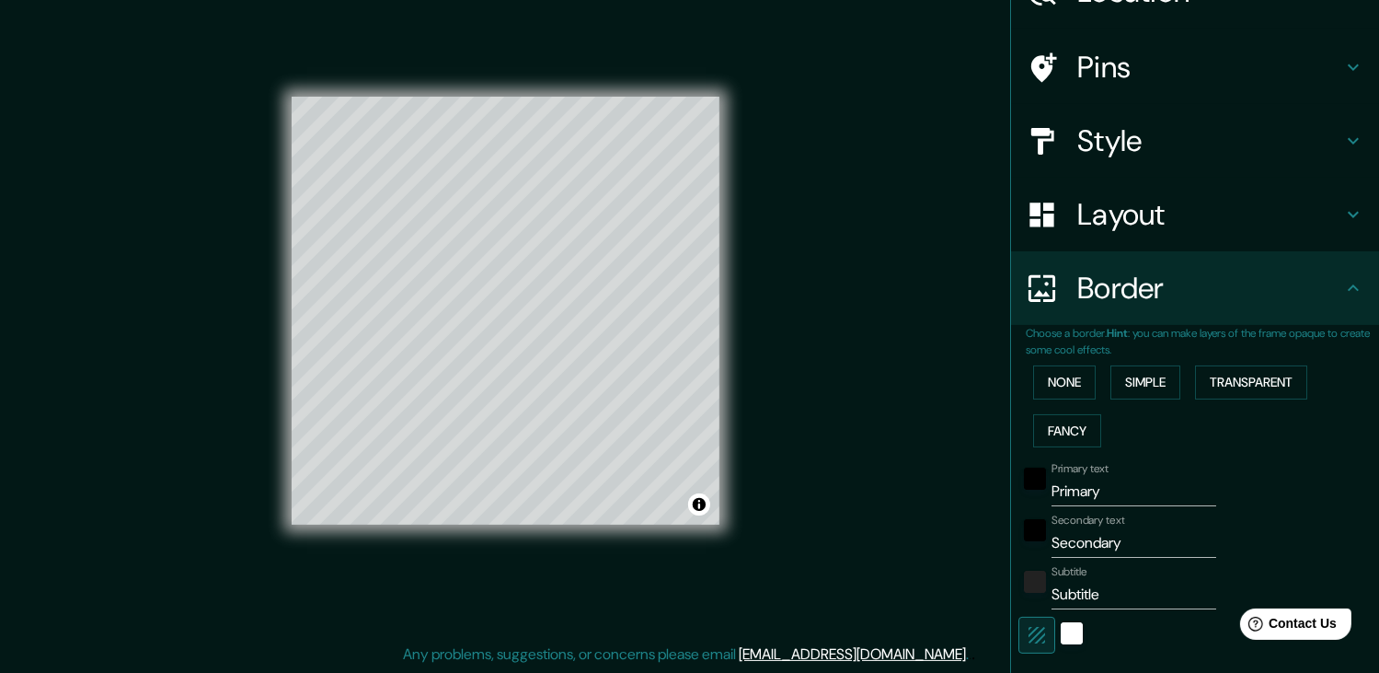
scroll to position [184, 0]
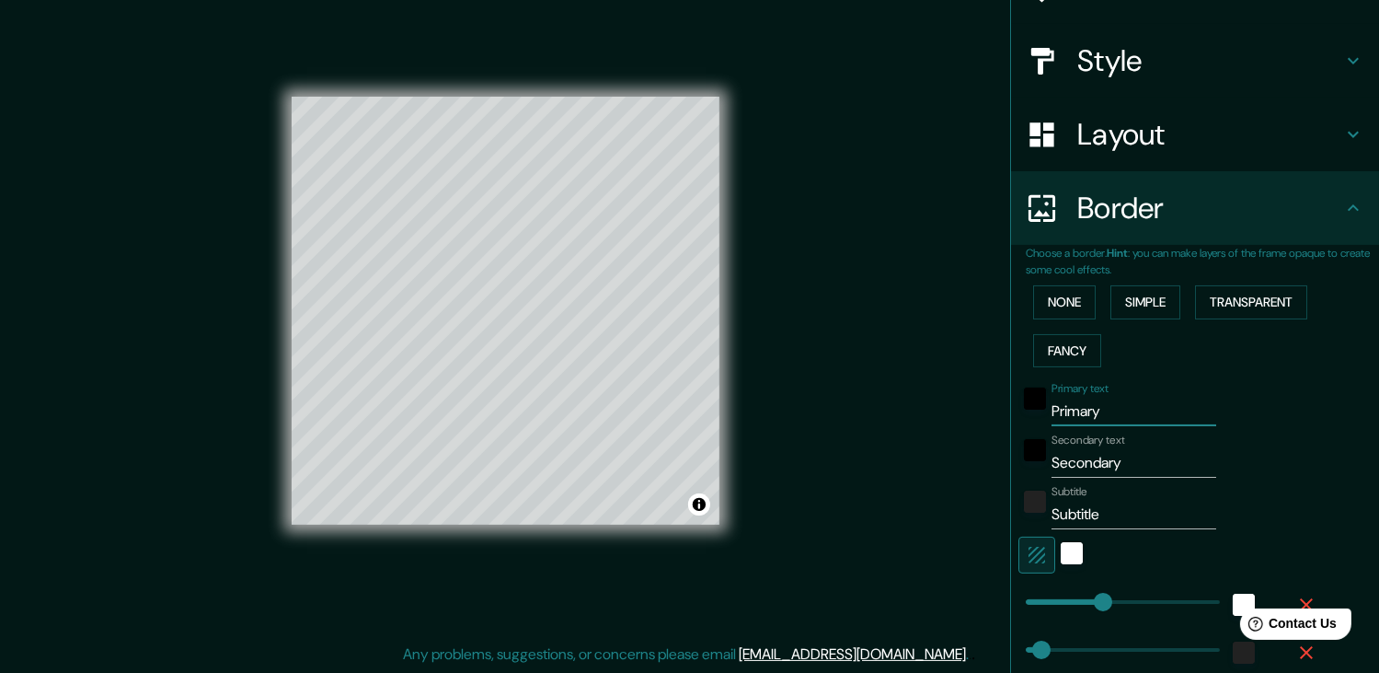
click at [1091, 408] on input "Primary" at bounding box center [1134, 411] width 165 height 29
type input "Primarys"
type input "37"
type input "Primarys"
click at [1062, 303] on button "None" at bounding box center [1064, 302] width 63 height 34
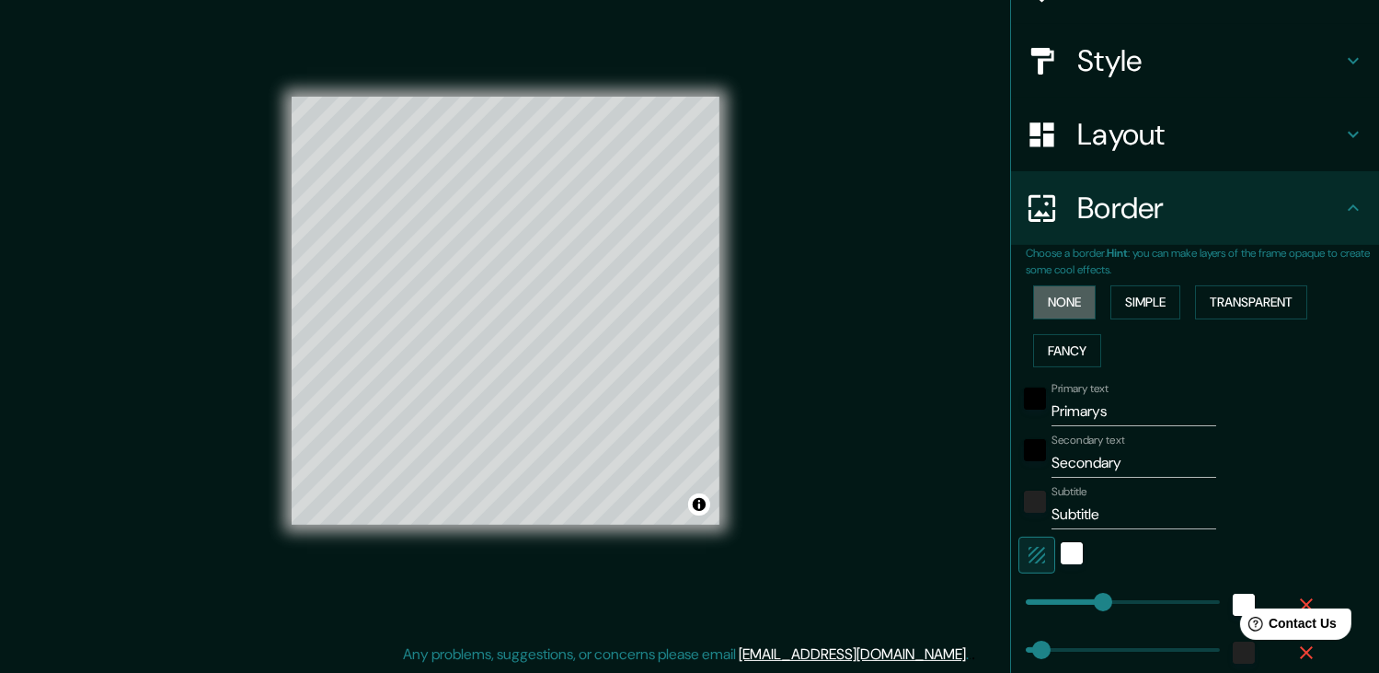
scroll to position [37, 0]
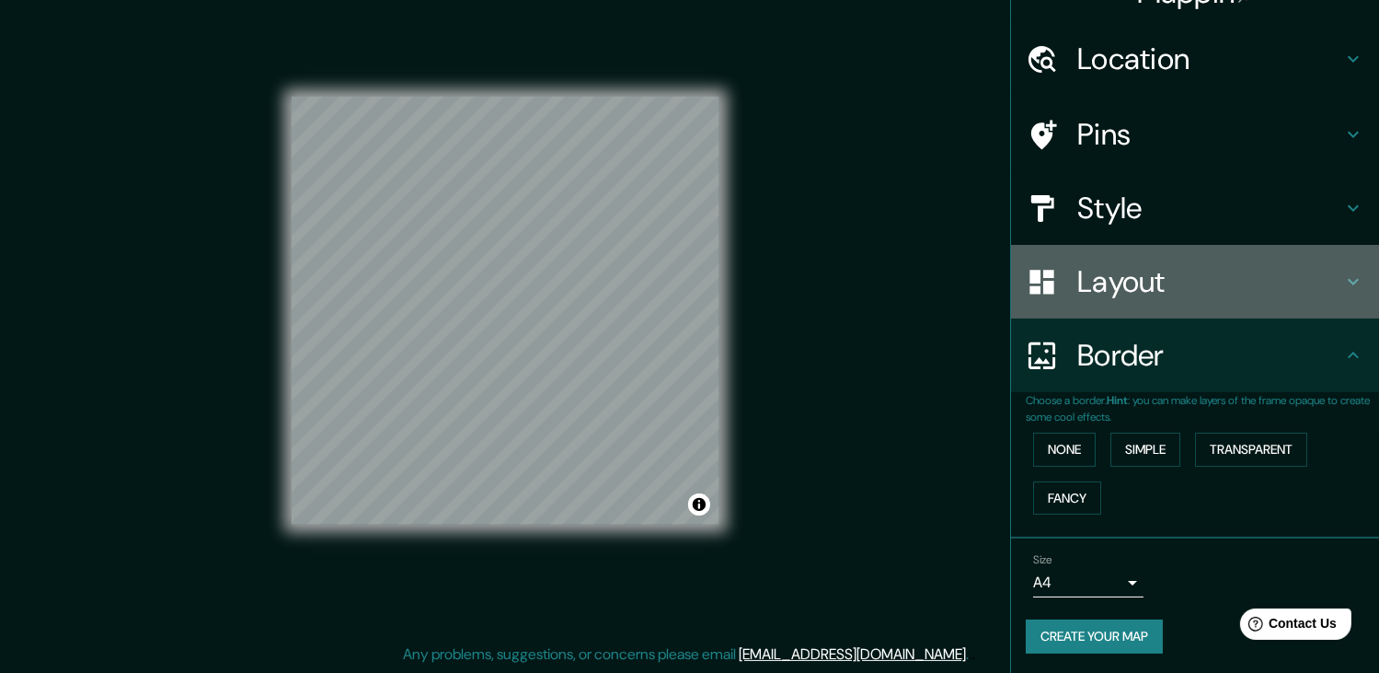
click at [1124, 280] on h4 "Layout" at bounding box center [1210, 281] width 265 height 37
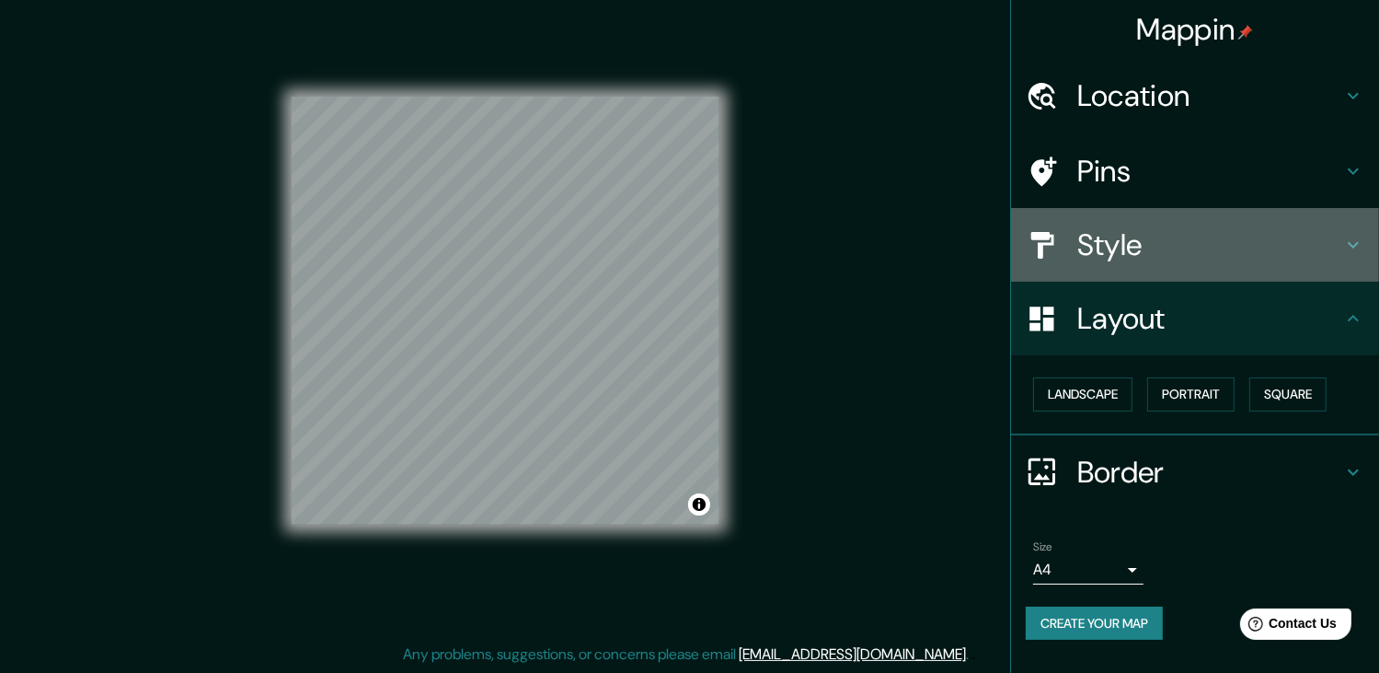
click at [1124, 260] on h4 "Style" at bounding box center [1210, 244] width 265 height 37
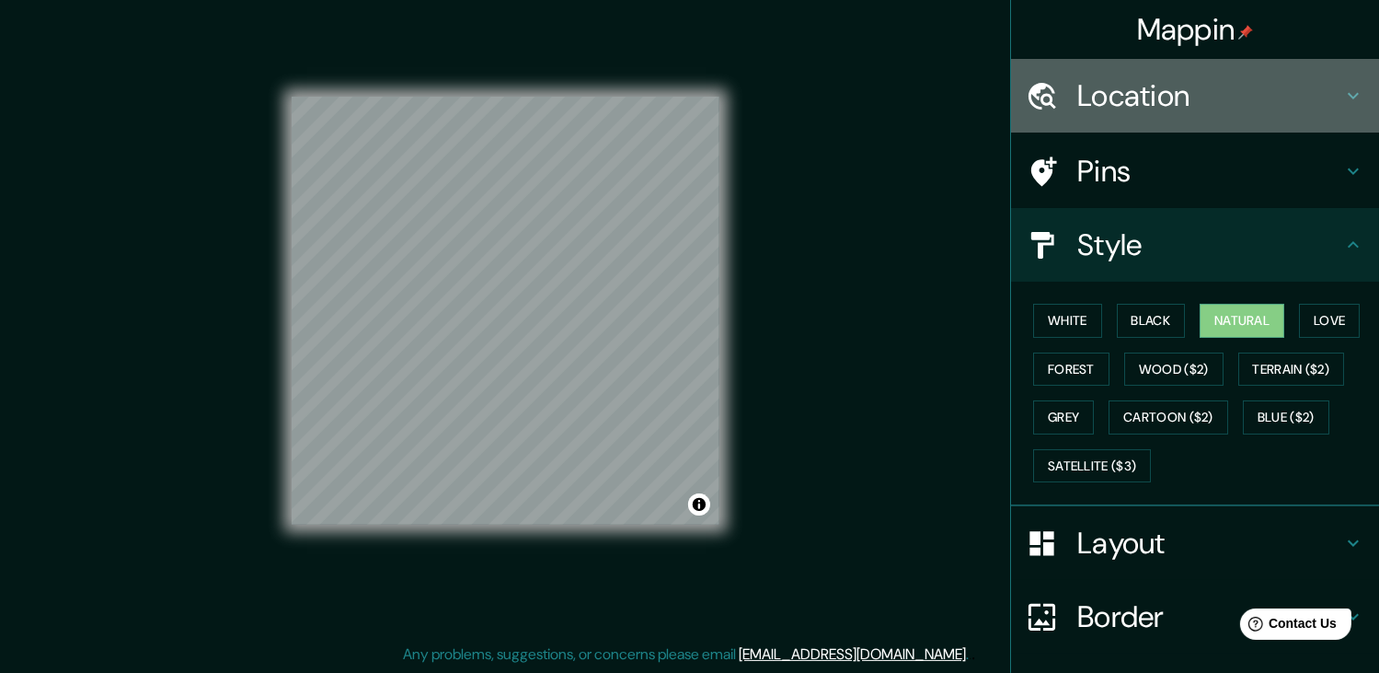
click at [1183, 89] on h4 "Location" at bounding box center [1210, 95] width 265 height 37
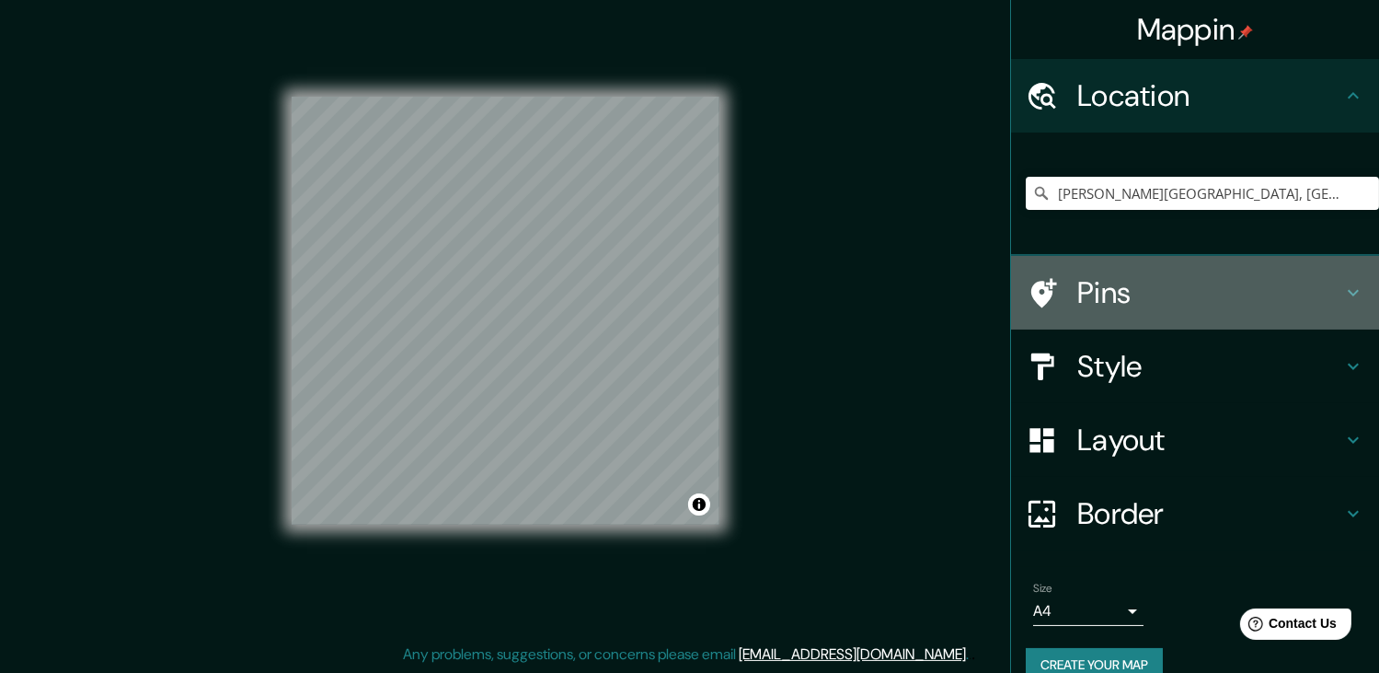
click at [1153, 301] on h4 "Pins" at bounding box center [1210, 292] width 265 height 37
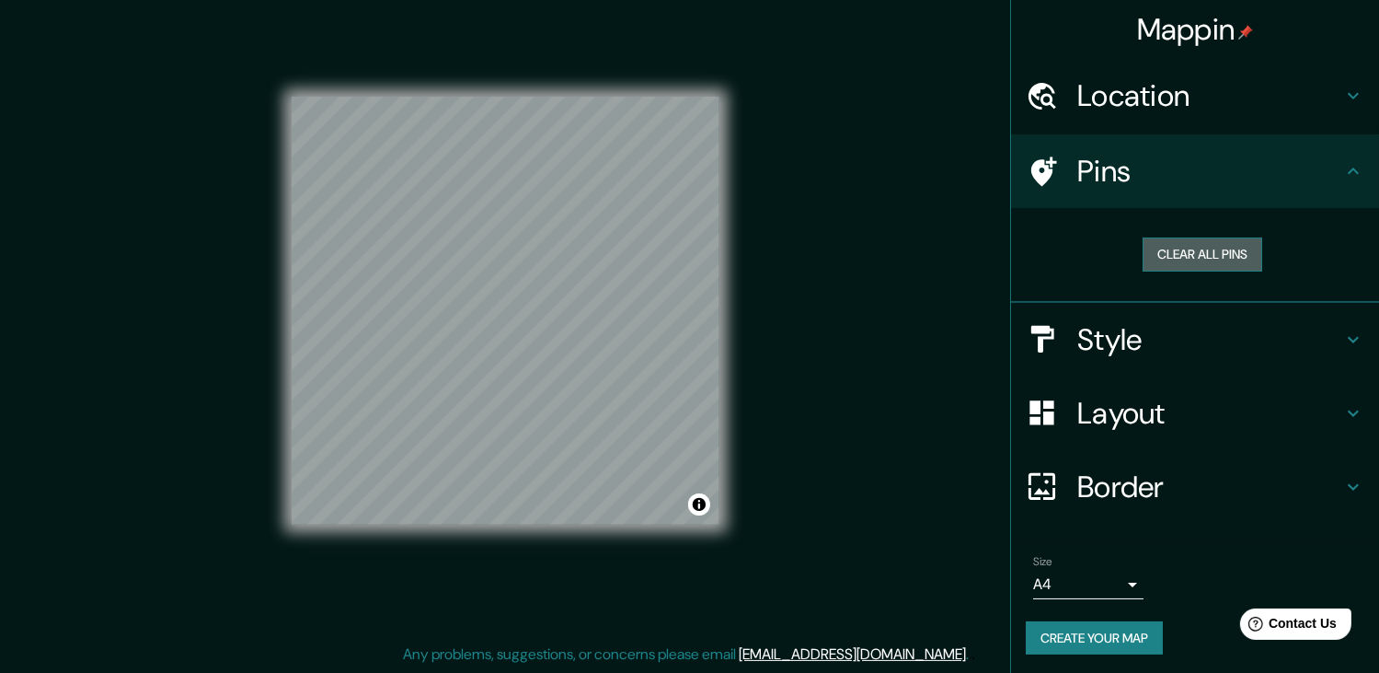
click at [1181, 255] on button "Clear all pins" at bounding box center [1203, 254] width 120 height 34
click at [1124, 357] on div "Style" at bounding box center [1195, 340] width 368 height 74
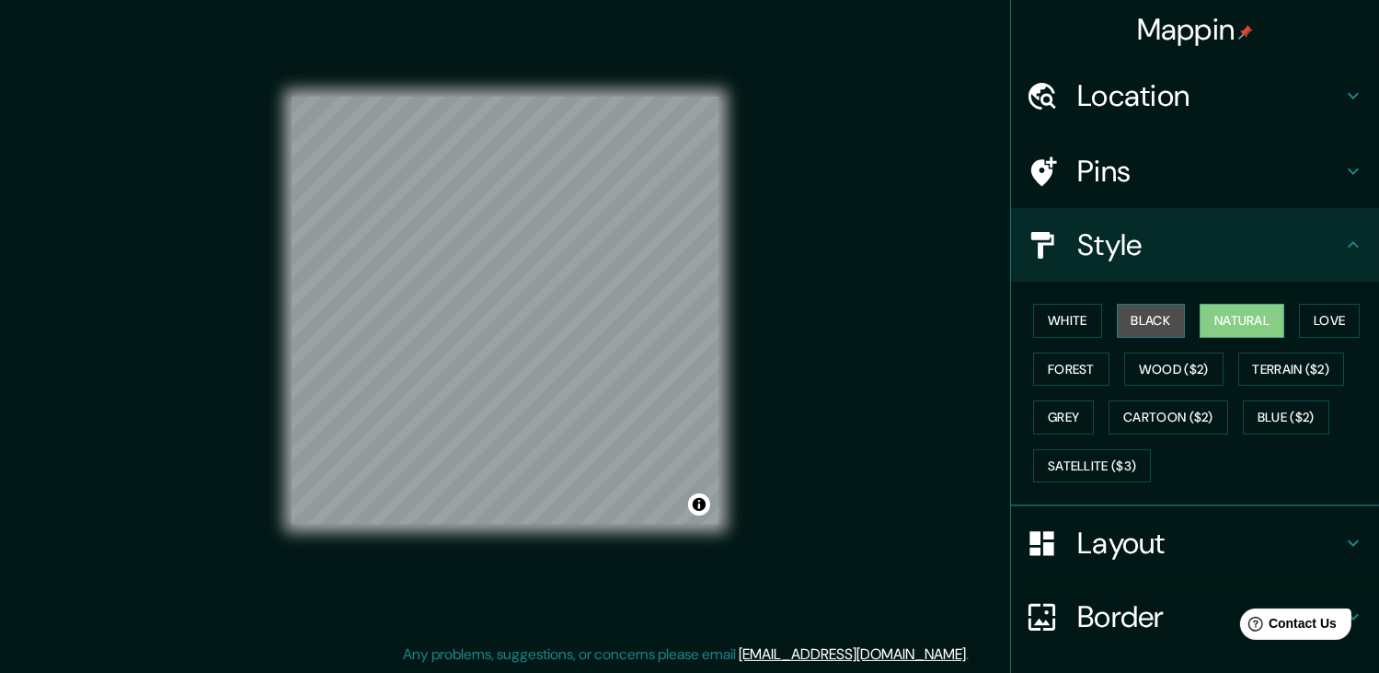
click at [1150, 317] on button "Black" at bounding box center [1151, 321] width 69 height 34
click at [1076, 317] on button "White" at bounding box center [1067, 321] width 69 height 34
click at [1126, 313] on button "Black" at bounding box center [1151, 321] width 69 height 34
click at [1213, 317] on button "Natural" at bounding box center [1242, 321] width 85 height 34
click at [1066, 320] on button "White" at bounding box center [1067, 321] width 69 height 34
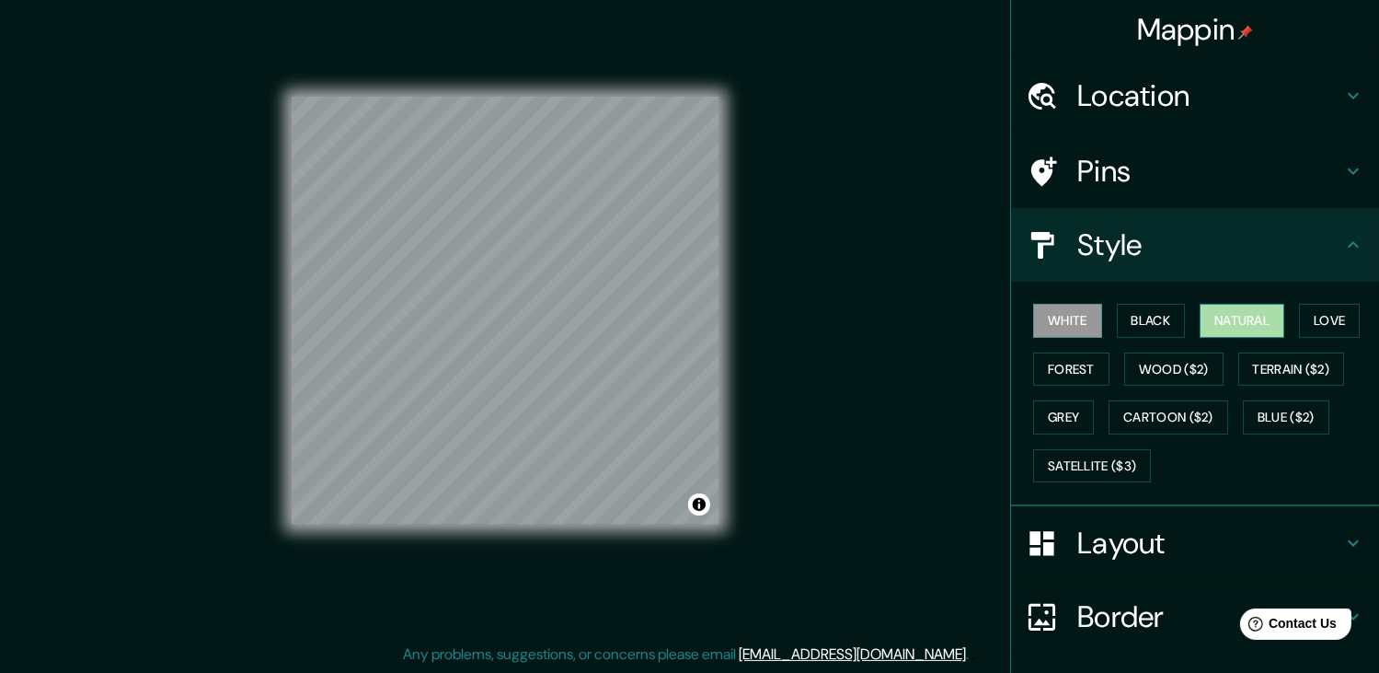
click at [1253, 319] on button "Natural" at bounding box center [1242, 321] width 85 height 34
click at [1084, 327] on button "White" at bounding box center [1067, 321] width 69 height 34
click at [1259, 323] on button "Natural" at bounding box center [1242, 321] width 85 height 34
click at [1079, 318] on button "White" at bounding box center [1067, 321] width 69 height 34
click at [1204, 318] on button "Natural" at bounding box center [1242, 321] width 85 height 34
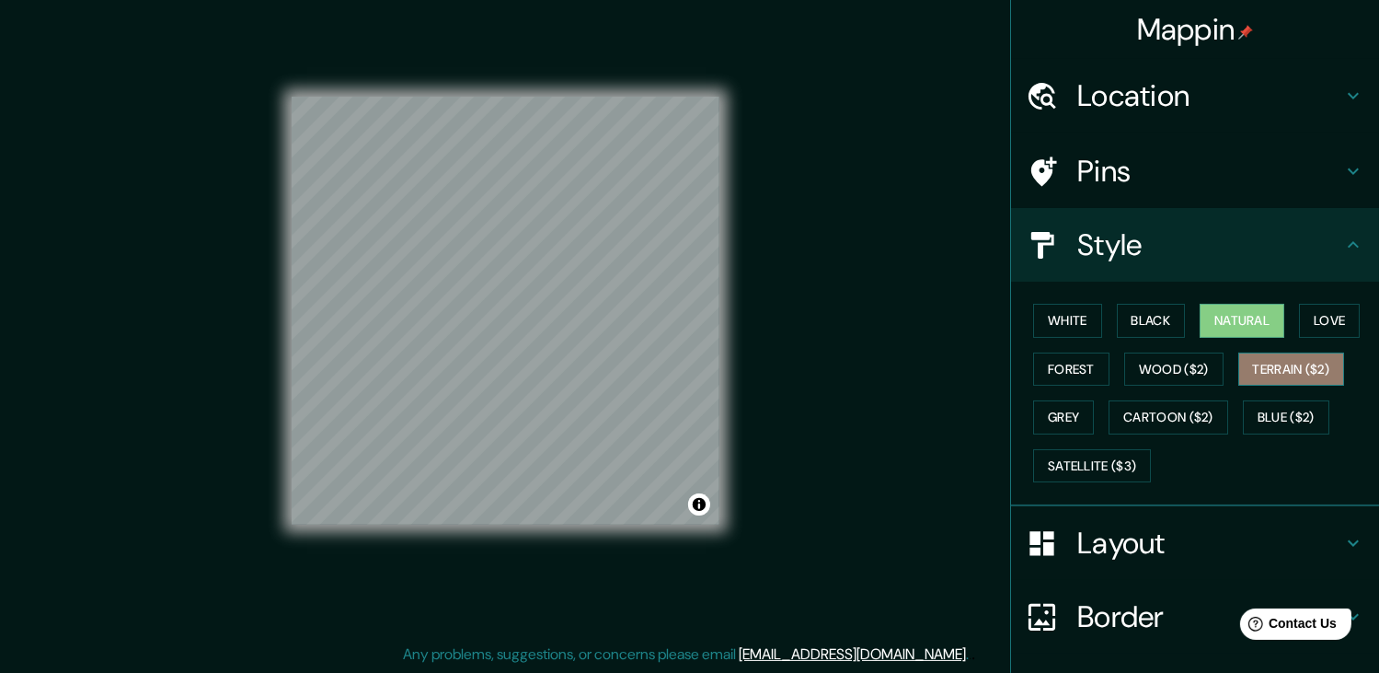
click at [1275, 375] on button "Terrain ($2)" at bounding box center [1292, 369] width 107 height 34
click at [1318, 319] on button "Love" at bounding box center [1329, 321] width 61 height 34
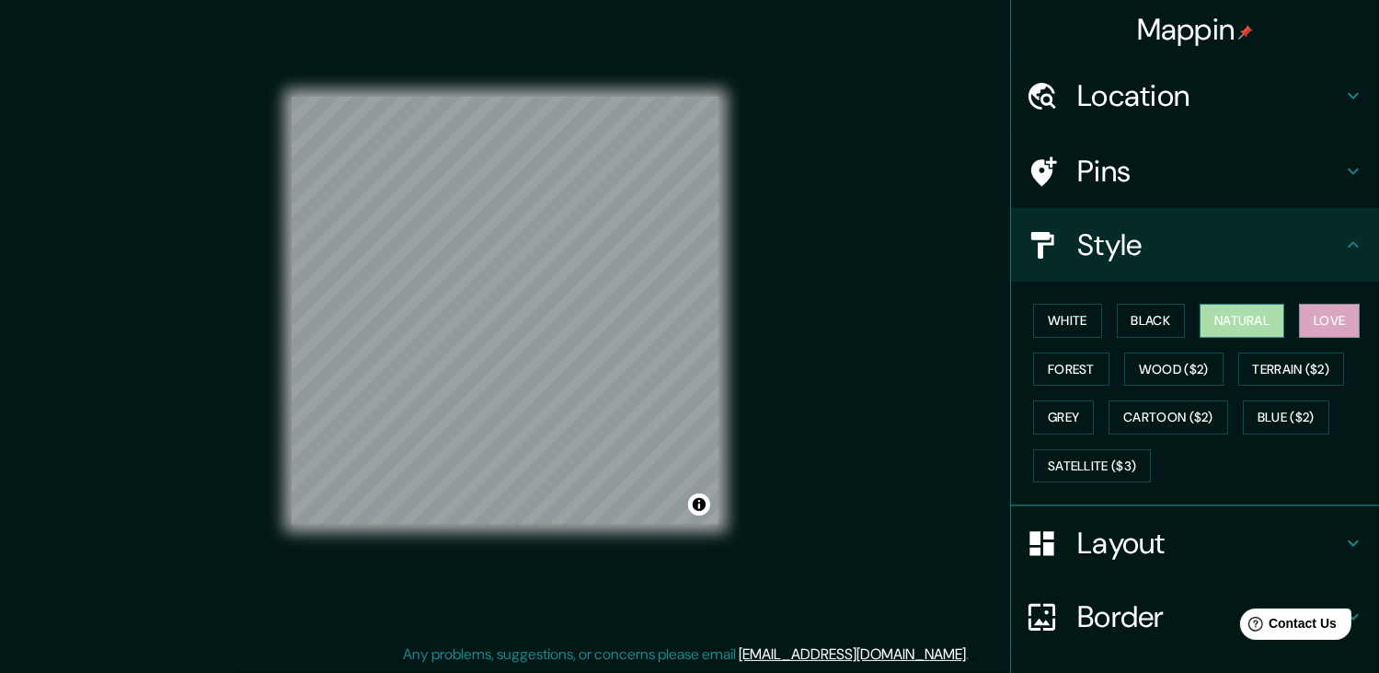
click at [1207, 327] on button "Natural" at bounding box center [1242, 321] width 85 height 34
click at [1070, 328] on button "White" at bounding box center [1067, 321] width 69 height 34
click at [1225, 323] on button "Natural" at bounding box center [1242, 321] width 85 height 34
click at [1056, 327] on button "White" at bounding box center [1067, 321] width 69 height 34
click at [1233, 316] on button "Natural" at bounding box center [1242, 321] width 85 height 34
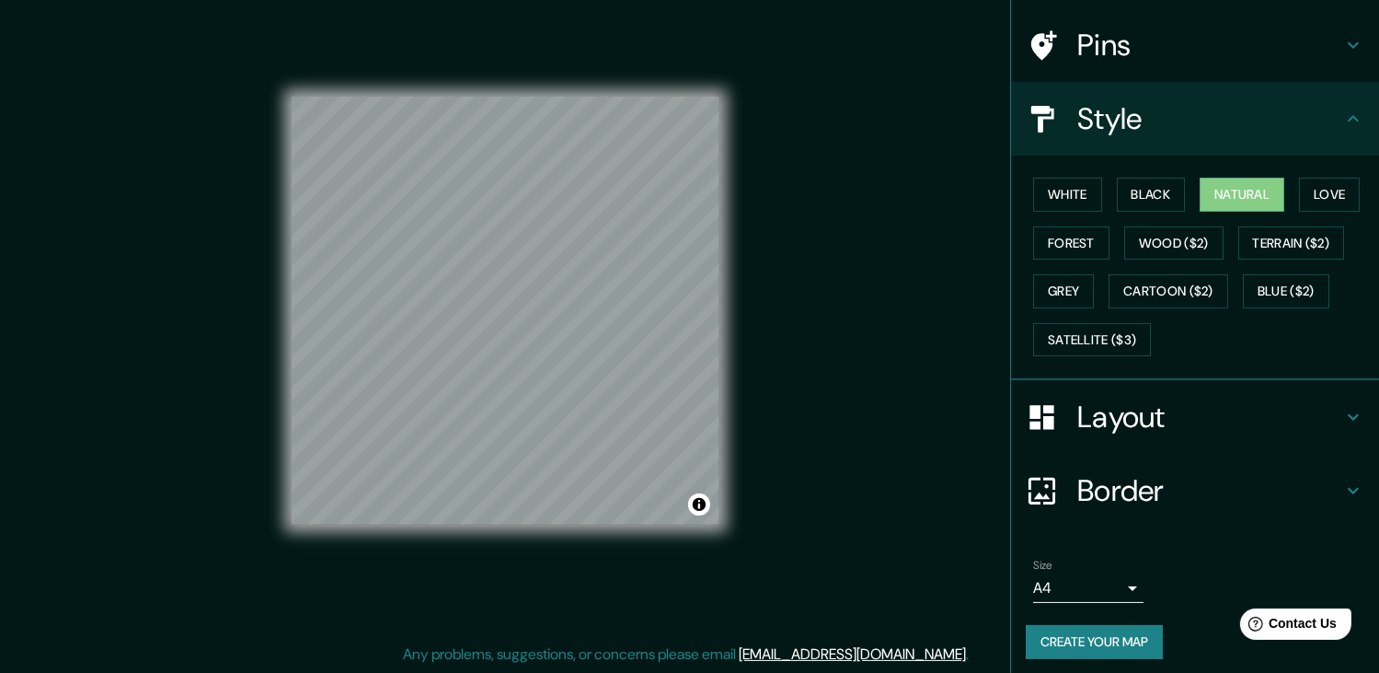
scroll to position [131, 0]
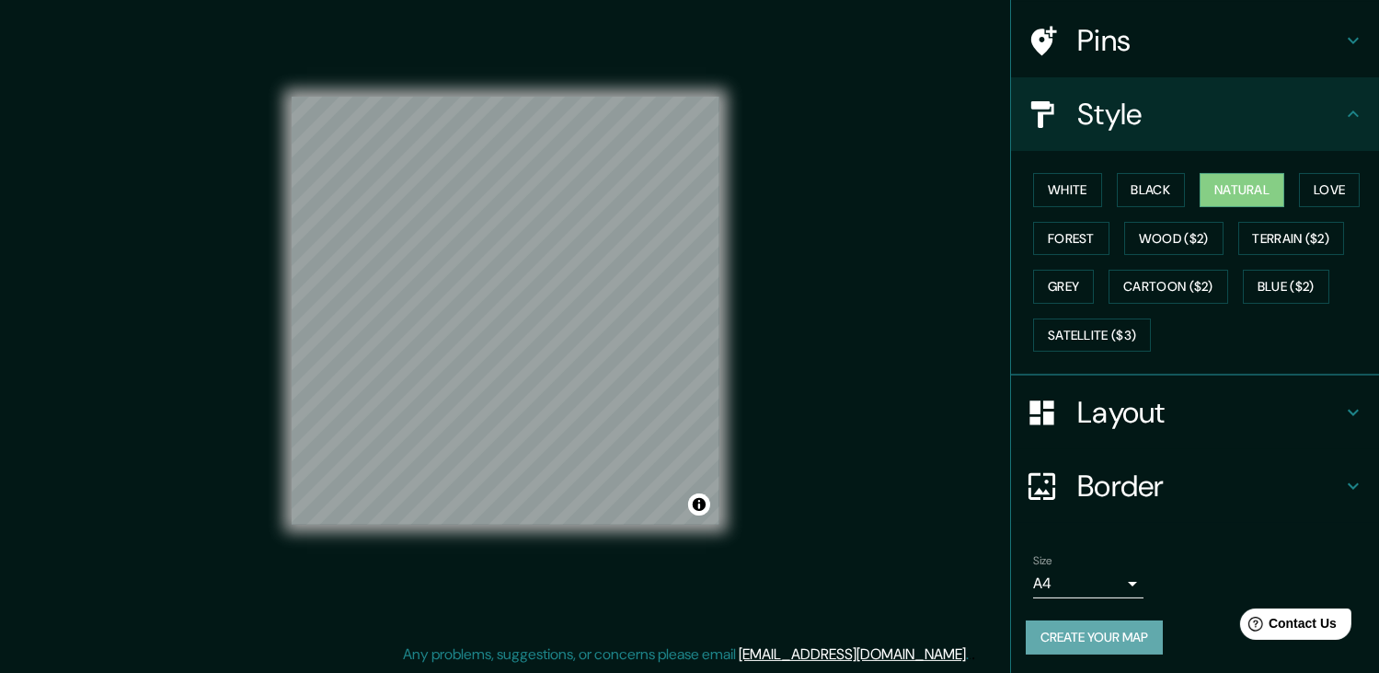
click at [1069, 640] on button "Create your map" at bounding box center [1094, 637] width 137 height 34
click at [1109, 637] on button "Create your map" at bounding box center [1094, 637] width 137 height 34
click at [1130, 629] on button "Create your map" at bounding box center [1094, 637] width 137 height 34
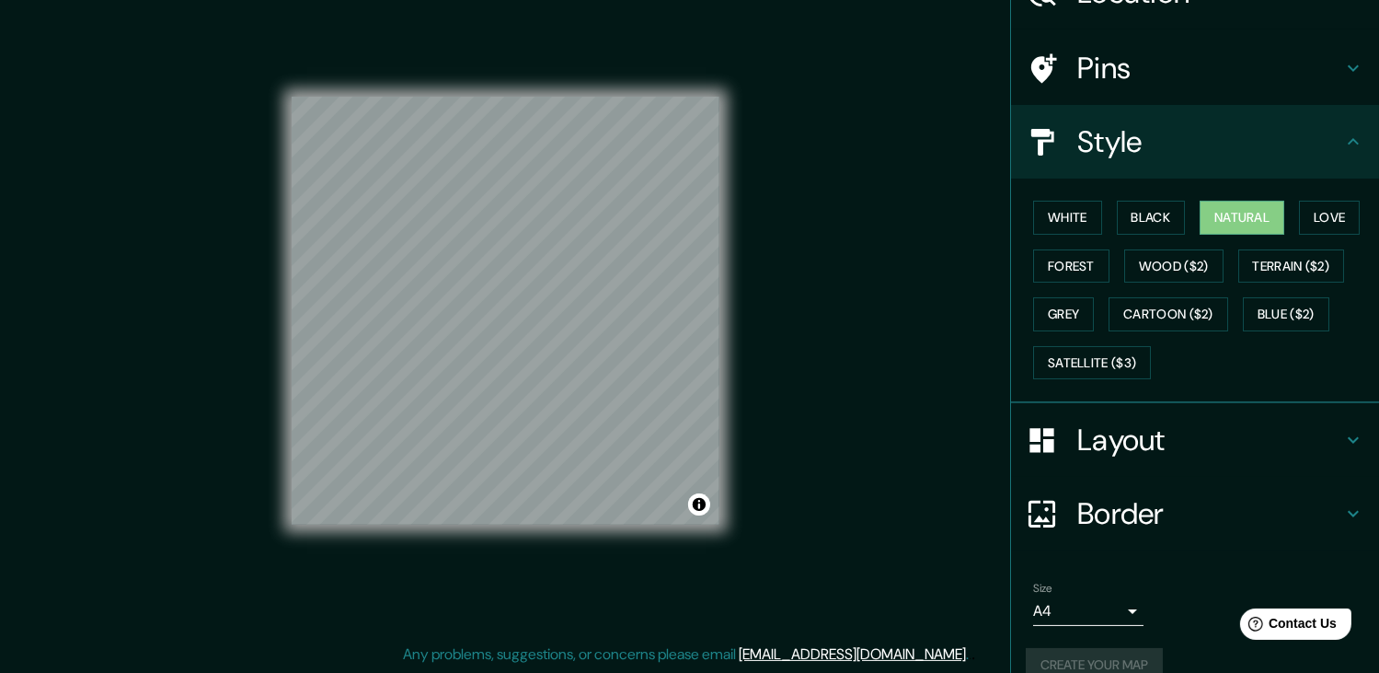
scroll to position [0, 0]
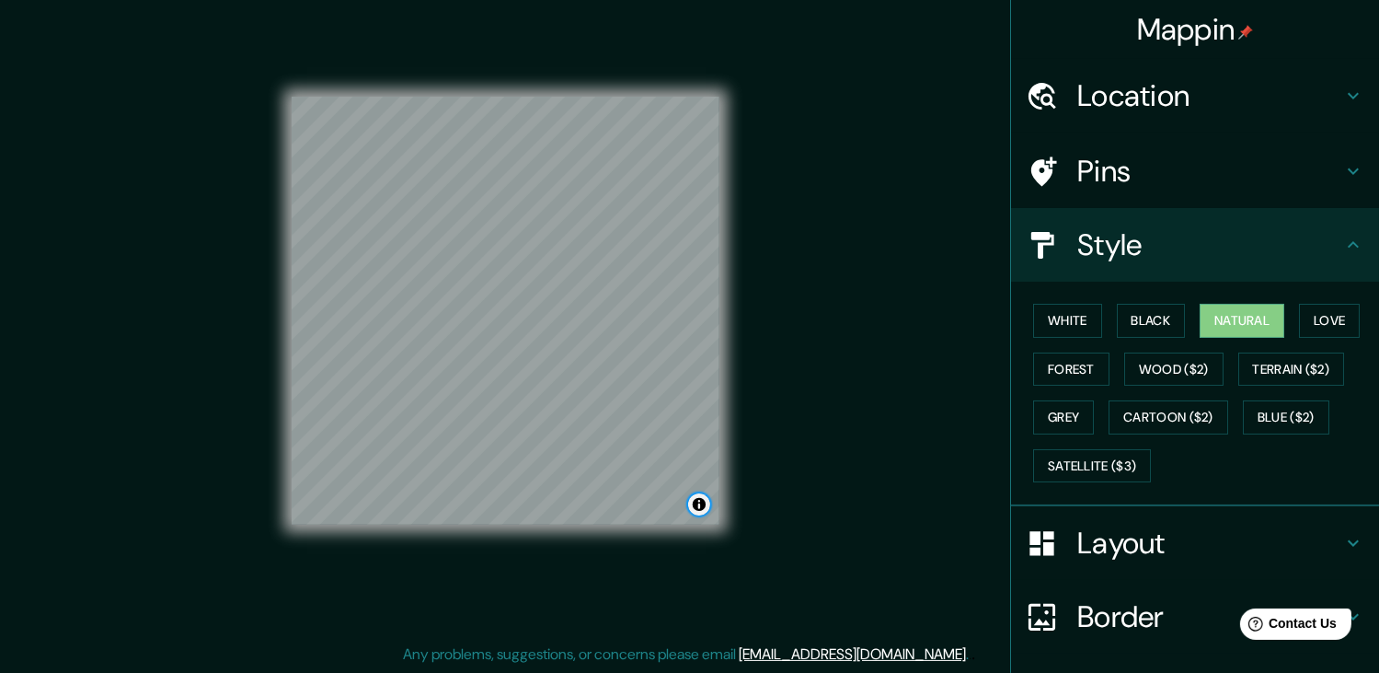
click at [702, 511] on button "Toggle attribution" at bounding box center [699, 504] width 22 height 22
click at [703, 495] on button "Toggle attribution" at bounding box center [699, 504] width 22 height 22
click at [821, 514] on div "Mappin Location [PERSON_NAME][GEOGRAPHIC_DATA], [GEOGRAPHIC_DATA] [GEOGRAPHIC_D…" at bounding box center [689, 326] width 1379 height 694
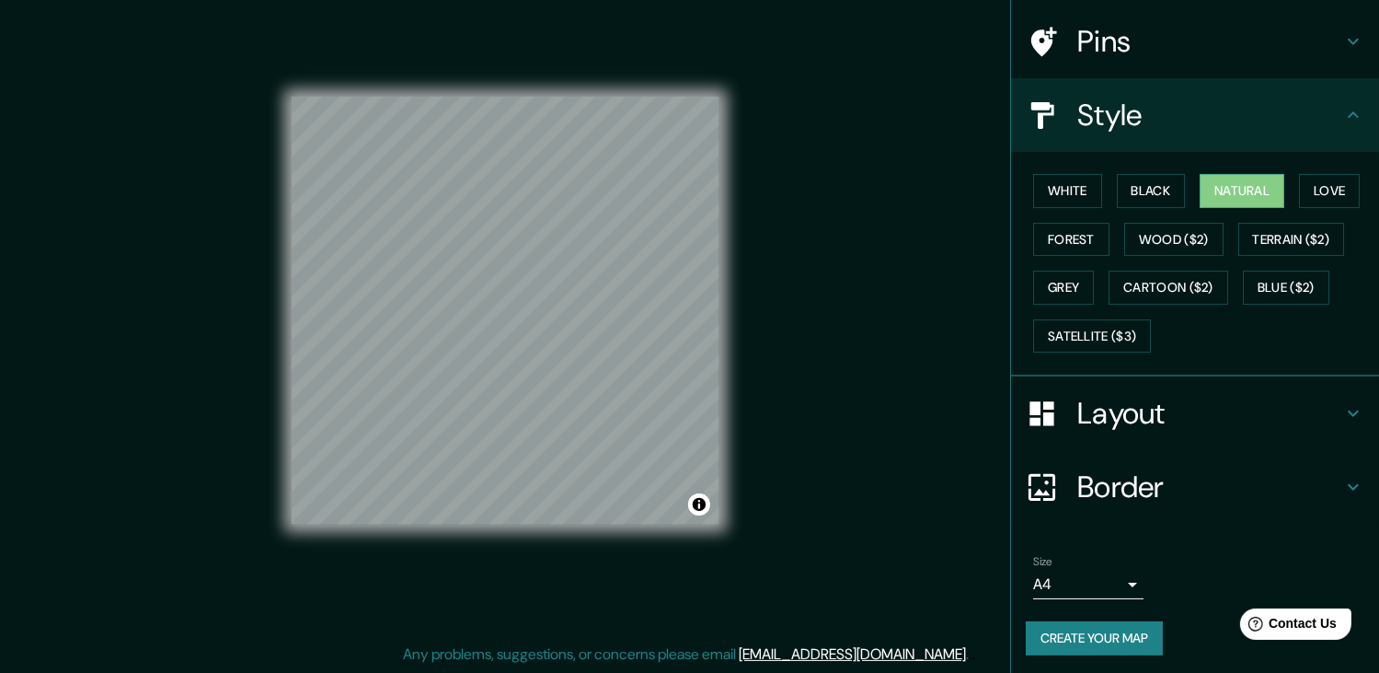
scroll to position [131, 0]
click at [1269, 243] on button "Terrain ($2)" at bounding box center [1292, 239] width 107 height 34
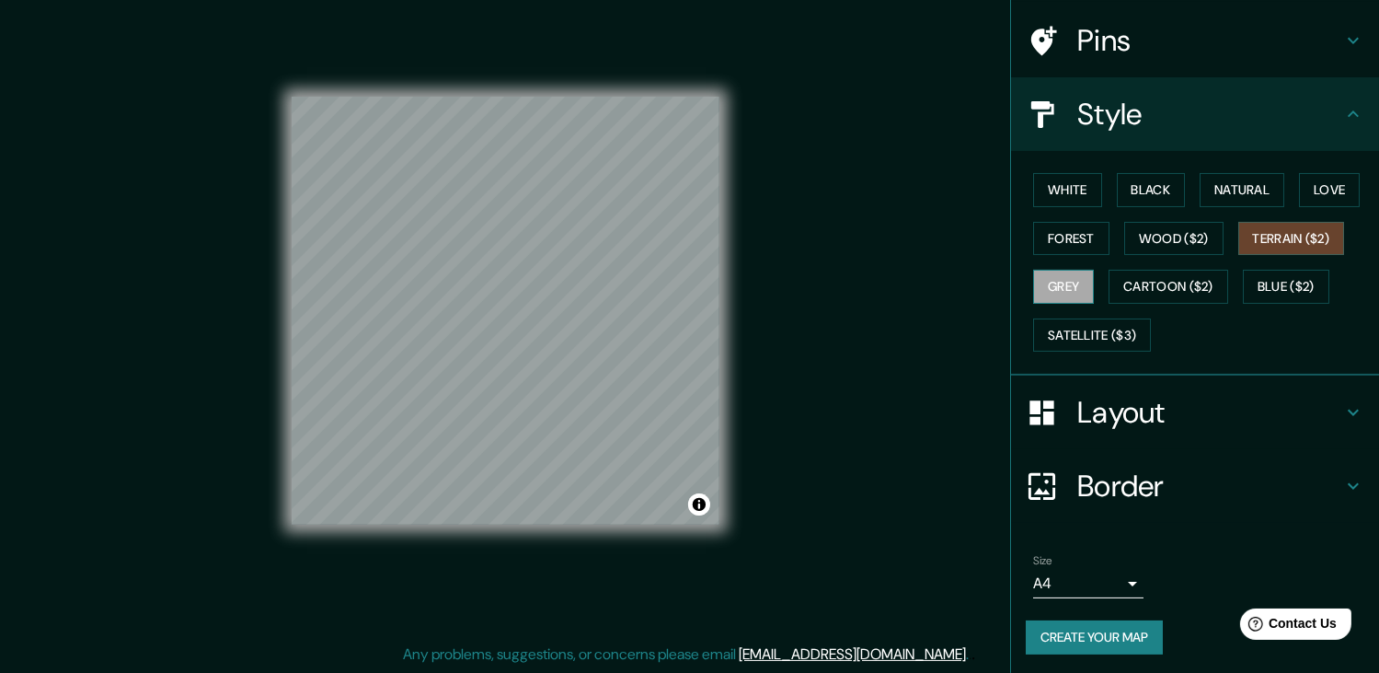
click at [1059, 275] on button "Grey" at bounding box center [1063, 287] width 61 height 34
click at [1078, 198] on button "White" at bounding box center [1067, 190] width 69 height 34
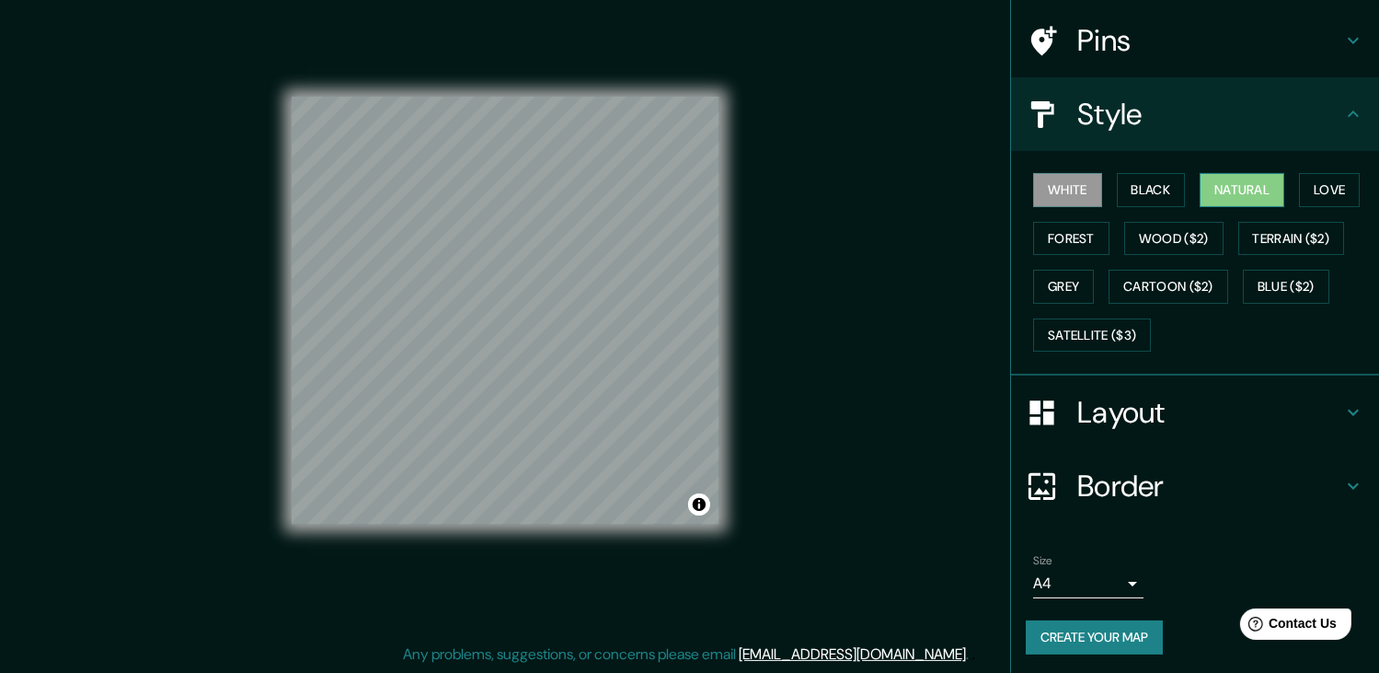
click at [1217, 191] on button "Natural" at bounding box center [1242, 190] width 85 height 34
click at [582, 276] on div at bounding box center [582, 278] width 15 height 15
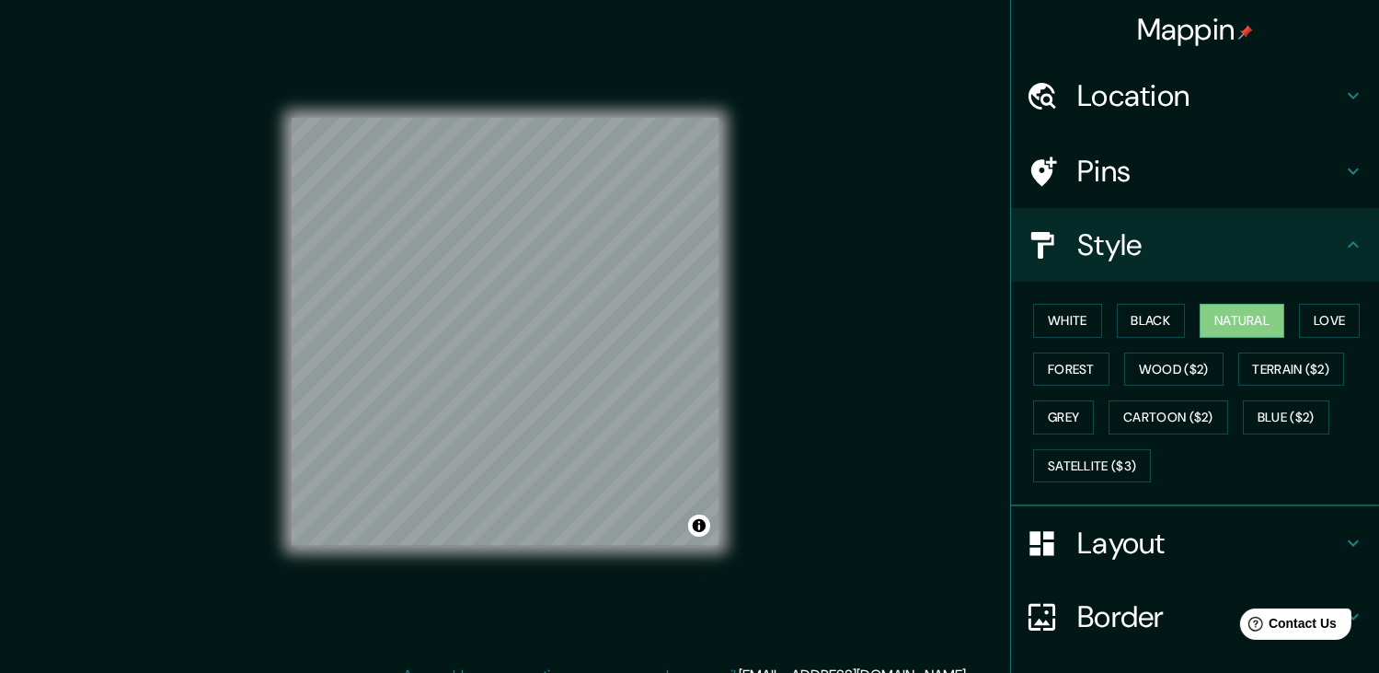
scroll to position [0, 0]
click at [728, 319] on div "© Mapbox © OpenStreetMap Improve this map" at bounding box center [505, 332] width 487 height 664
click at [1156, 150] on div "Pins" at bounding box center [1195, 171] width 368 height 74
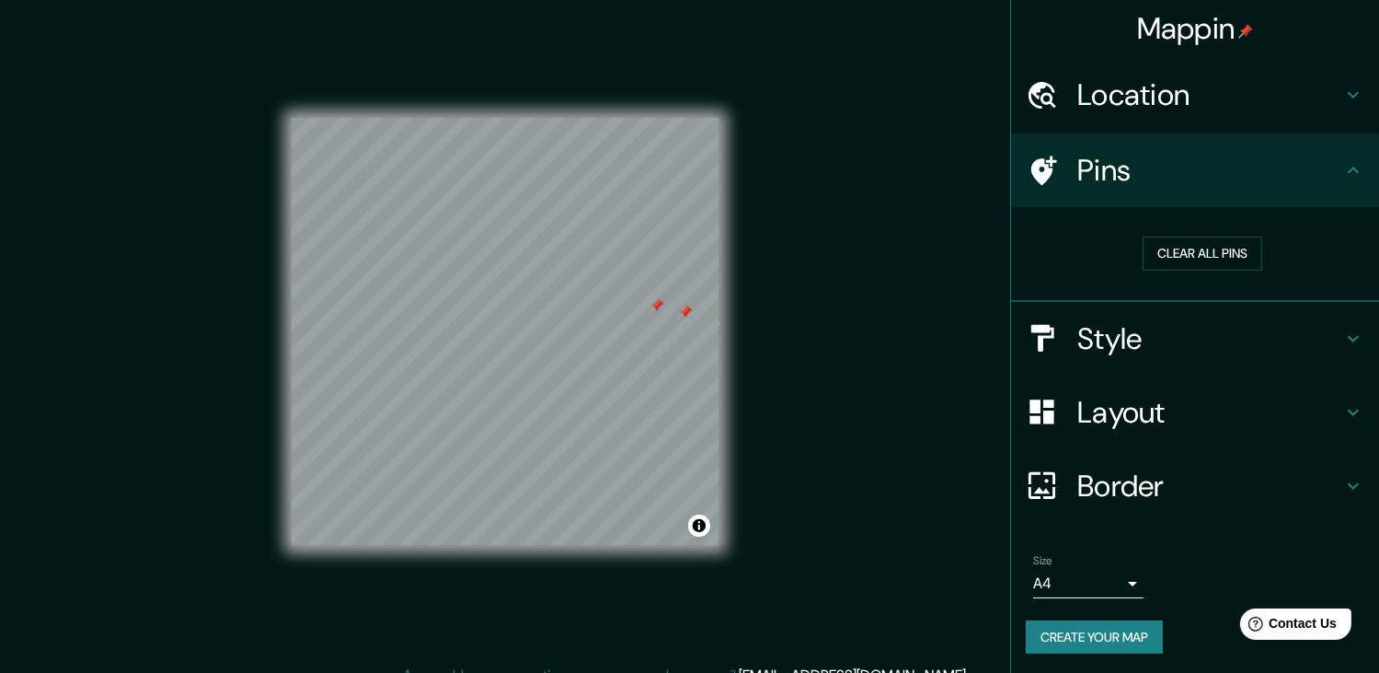
scroll to position [2, 0]
click at [1179, 245] on button "Clear all pins" at bounding box center [1203, 253] width 120 height 34
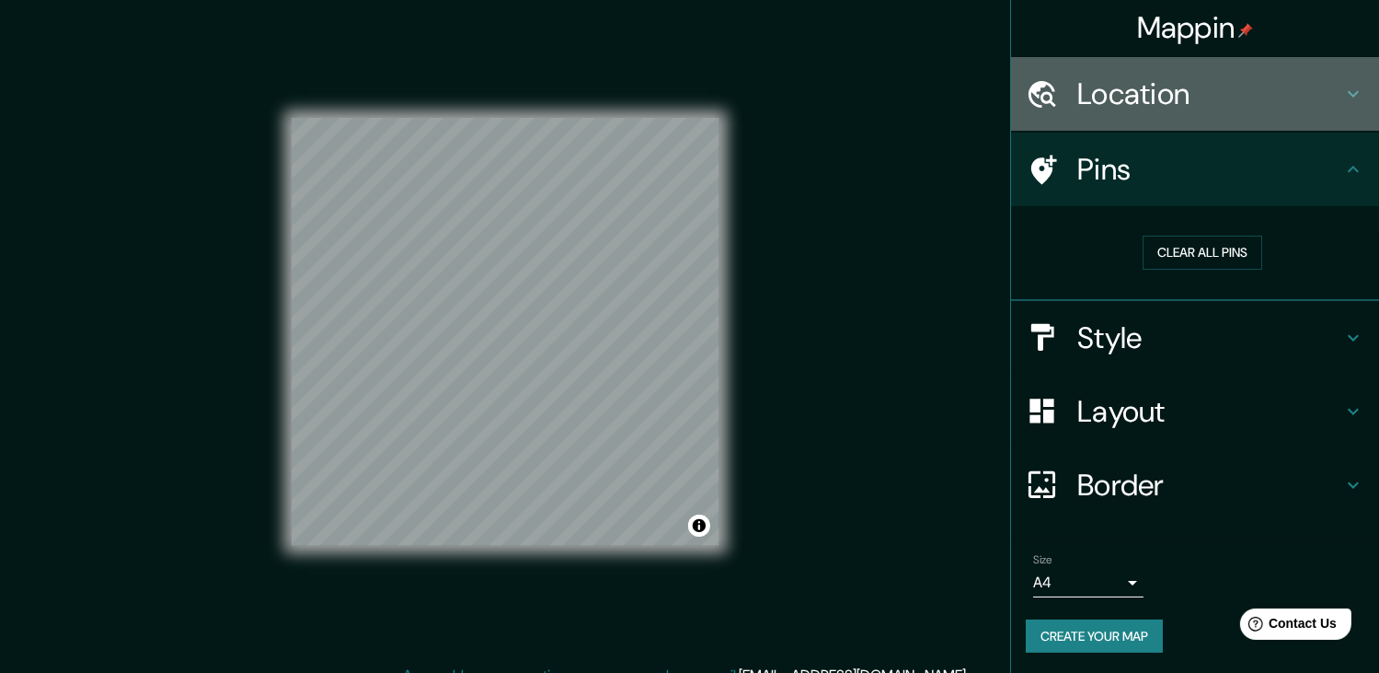
click at [1343, 97] on icon at bounding box center [1354, 94] width 22 height 22
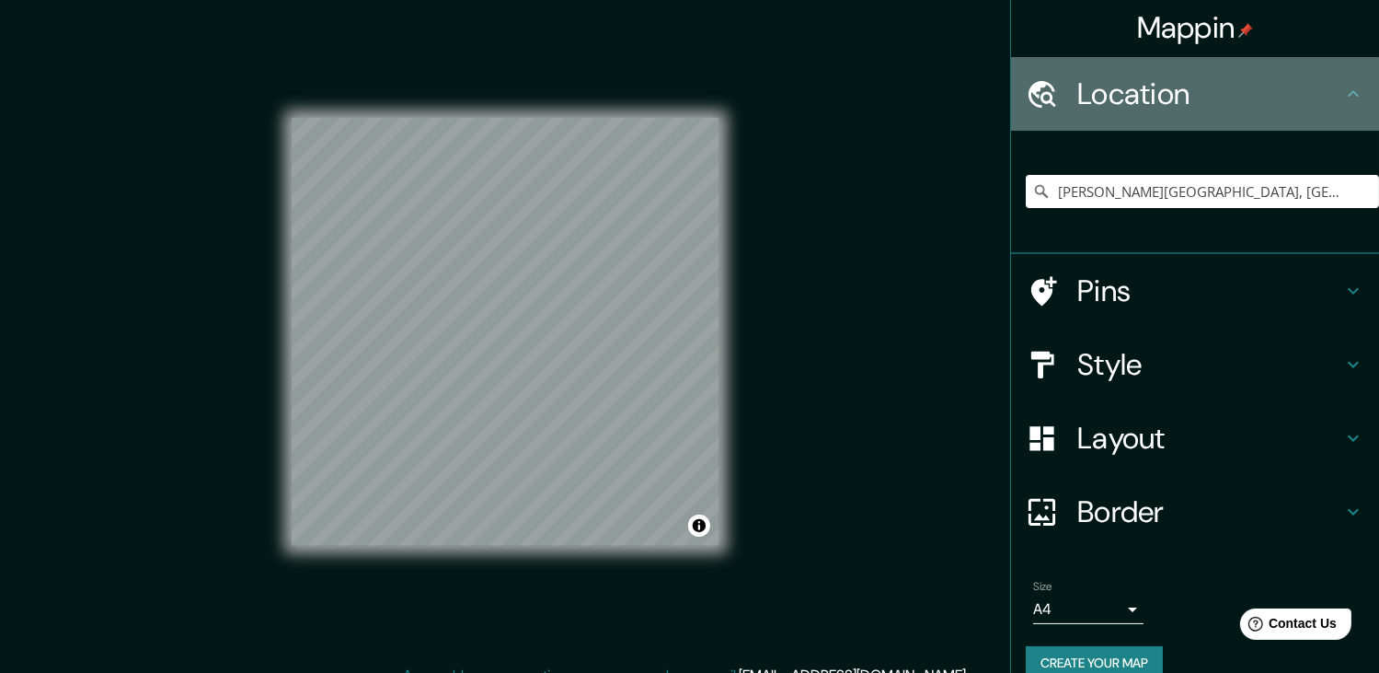
click at [1343, 97] on icon at bounding box center [1354, 94] width 22 height 22
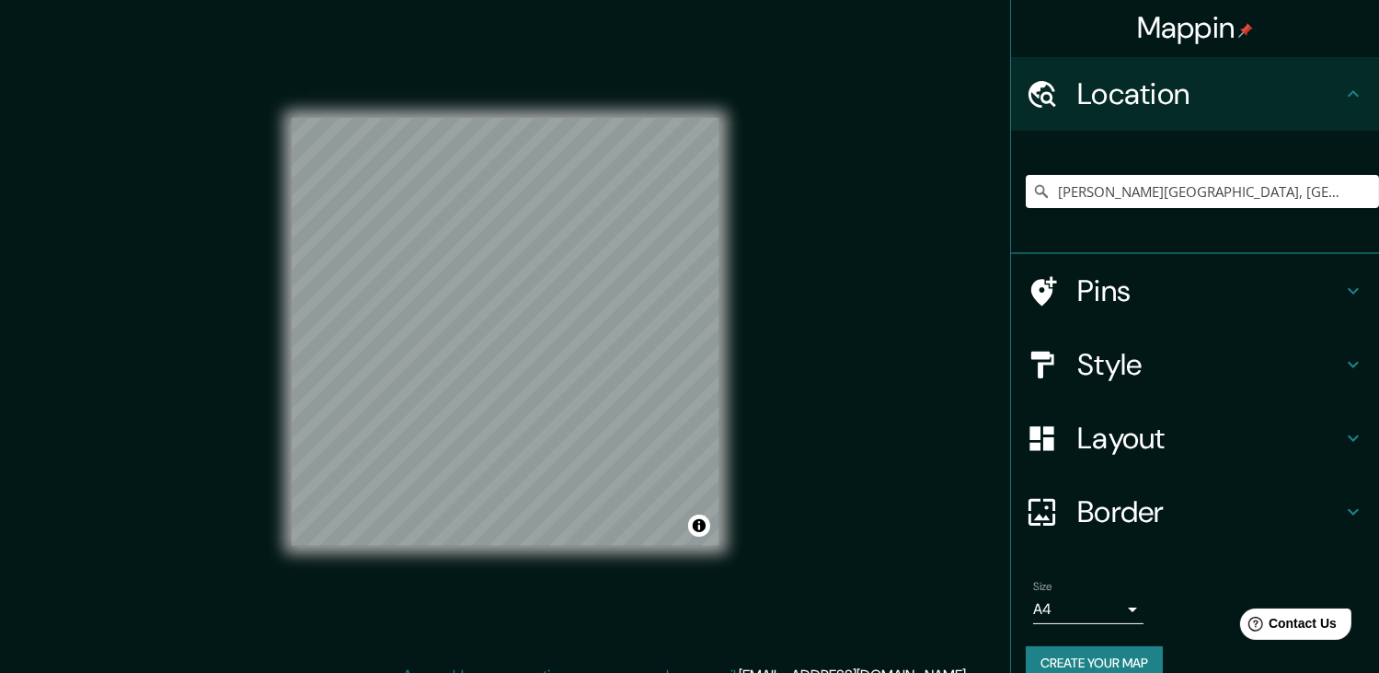
click at [1205, 17] on h4 "Mappin" at bounding box center [1195, 27] width 117 height 37
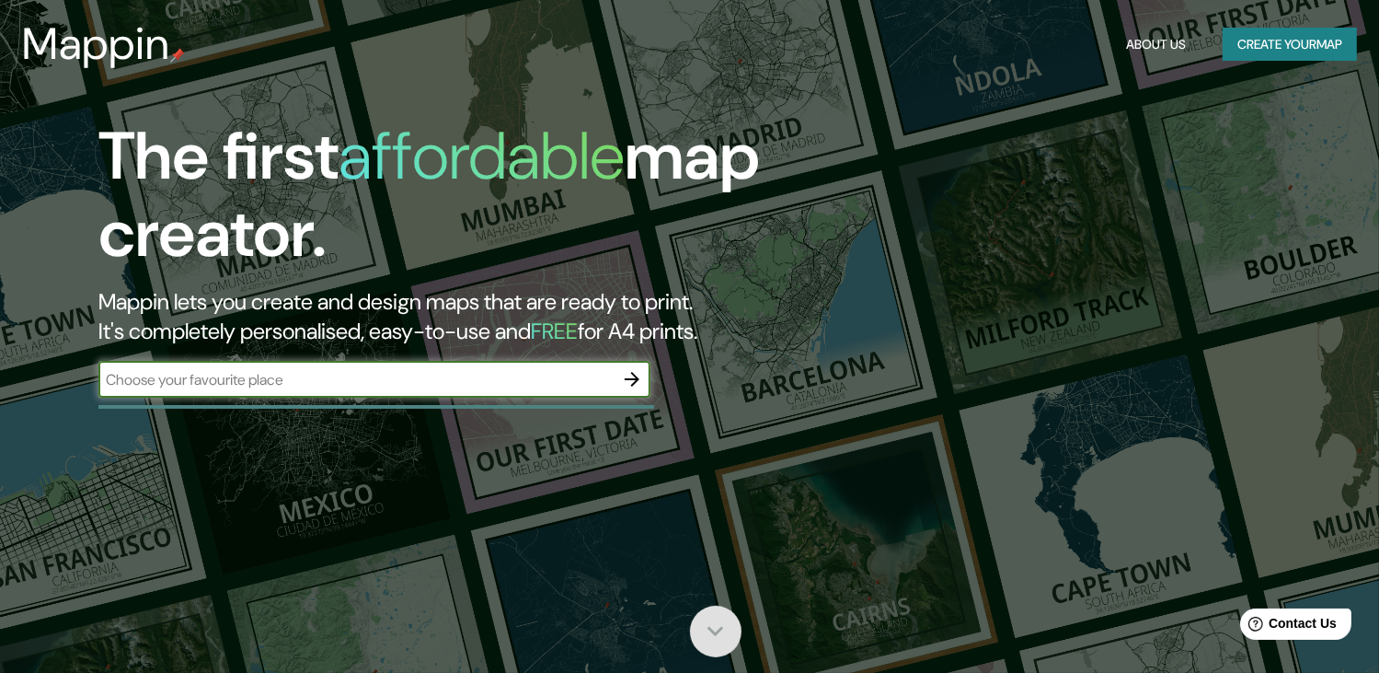
click at [703, 621] on icon at bounding box center [715, 631] width 32 height 32
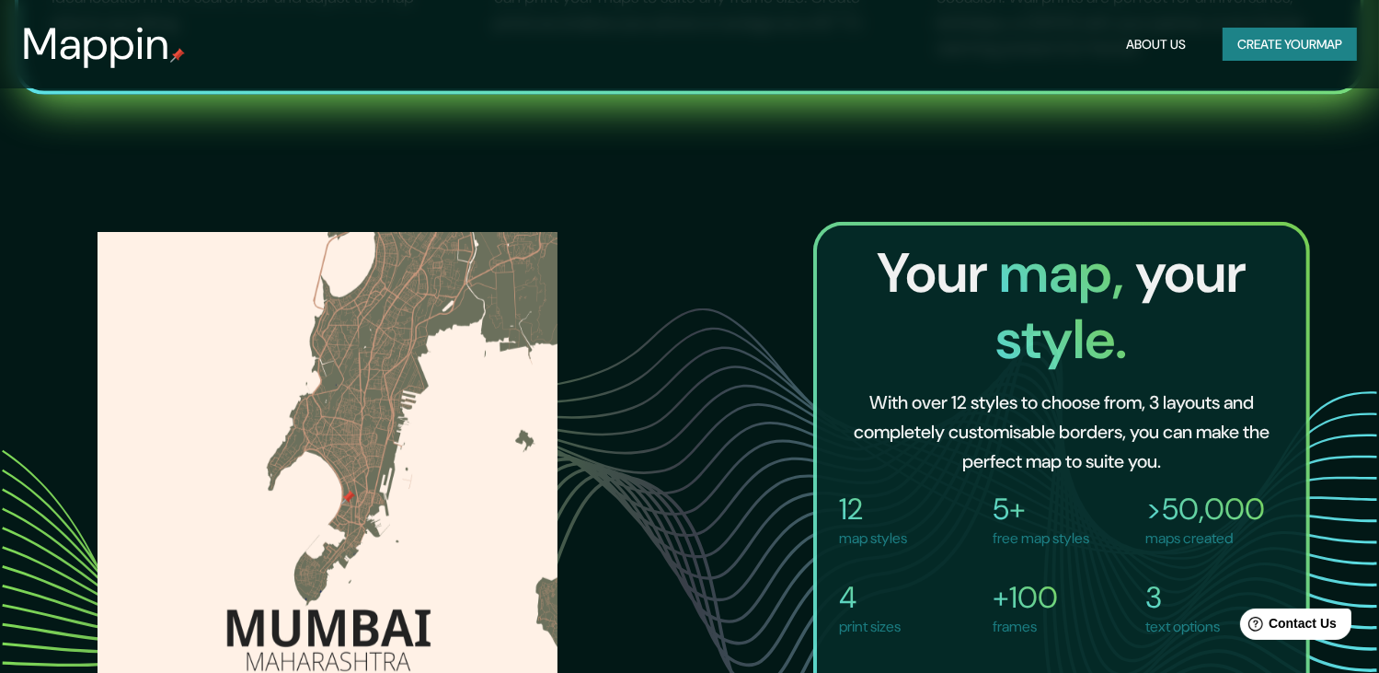
scroll to position [803, 0]
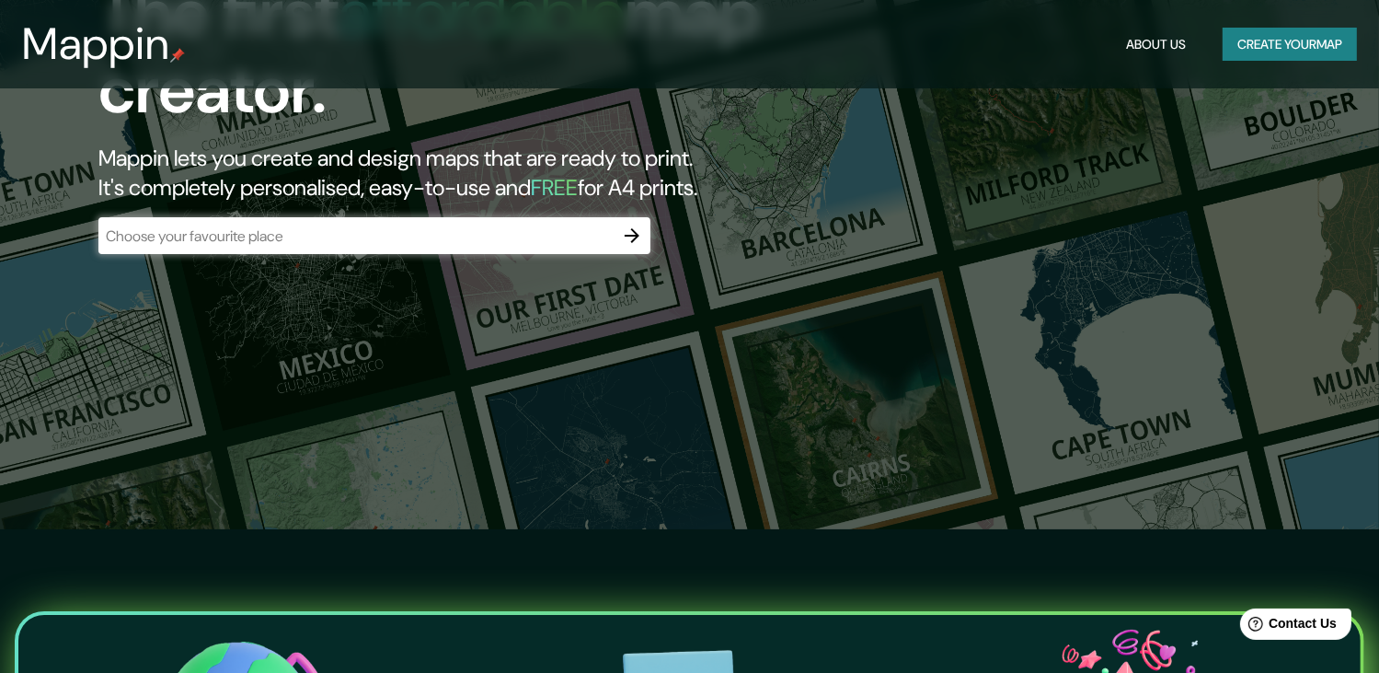
scroll to position [33, 0]
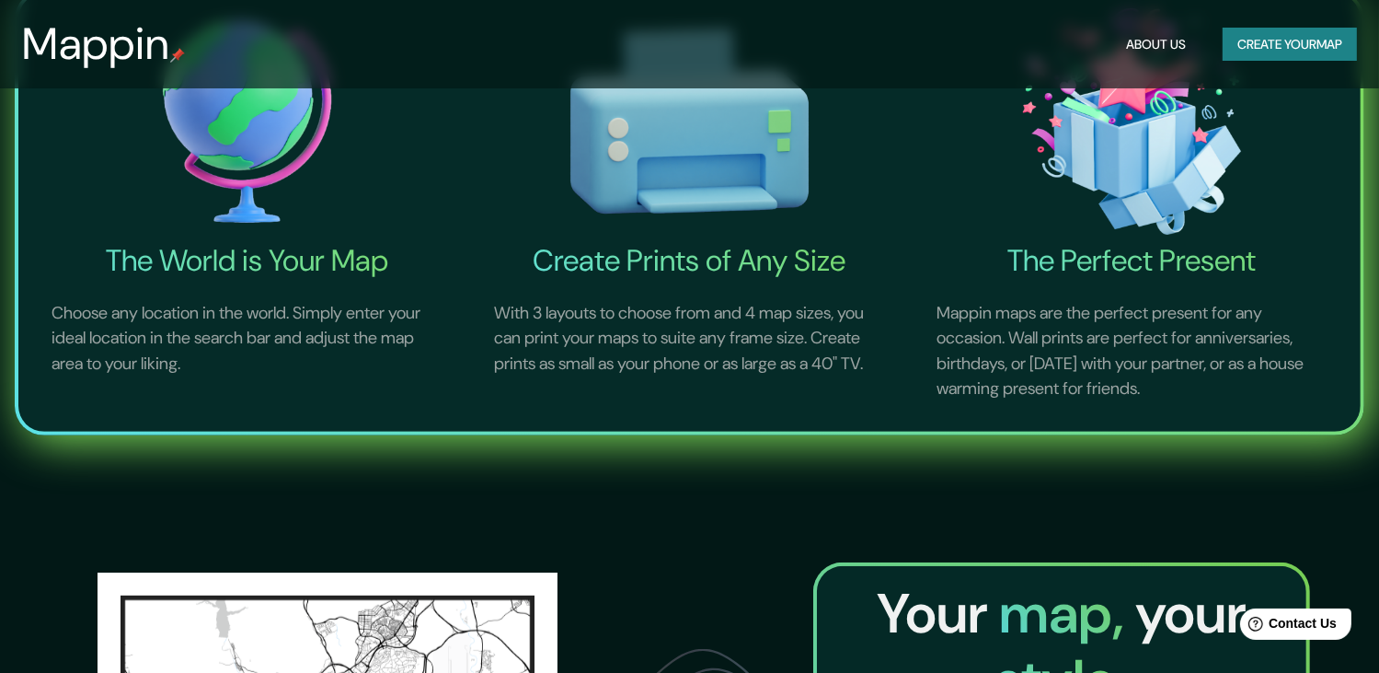
scroll to position [803, 0]
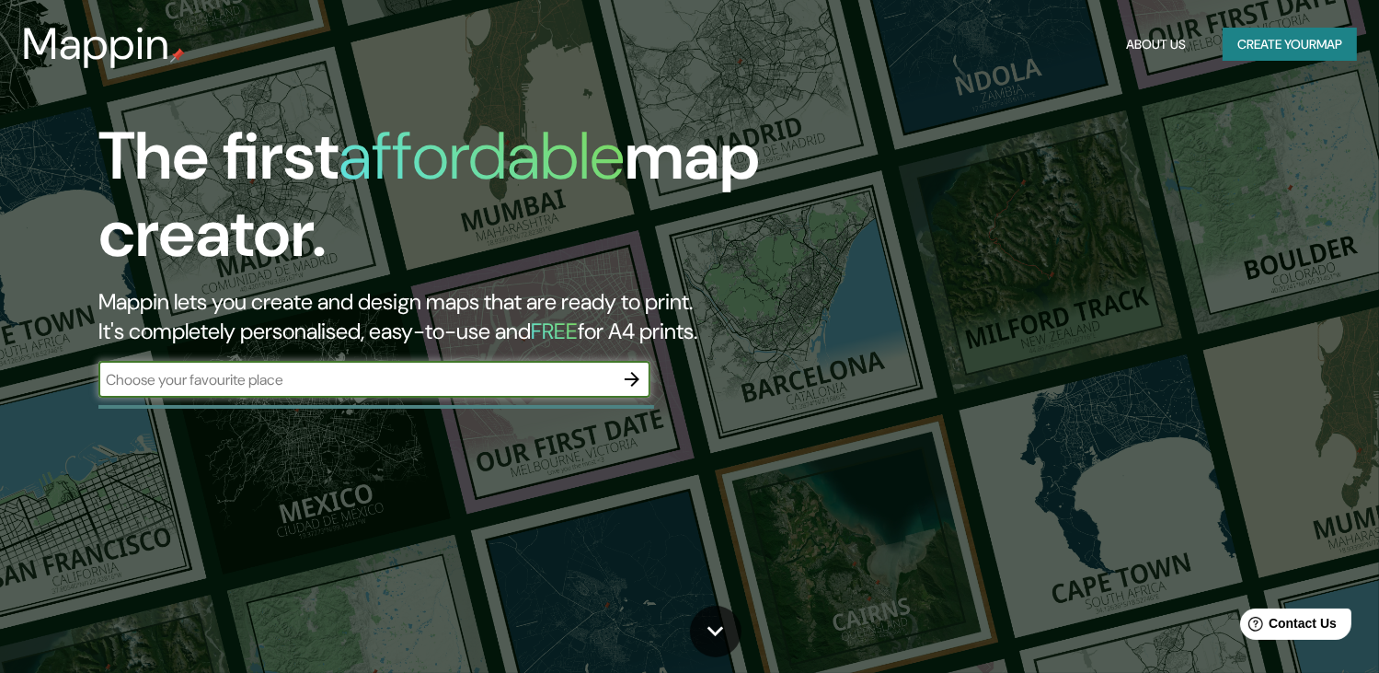
click at [211, 388] on input "text" at bounding box center [355, 379] width 515 height 21
type input "[PERSON_NAME][GEOGRAPHIC_DATA]"
click at [631, 375] on icon "button" at bounding box center [632, 379] width 22 height 22
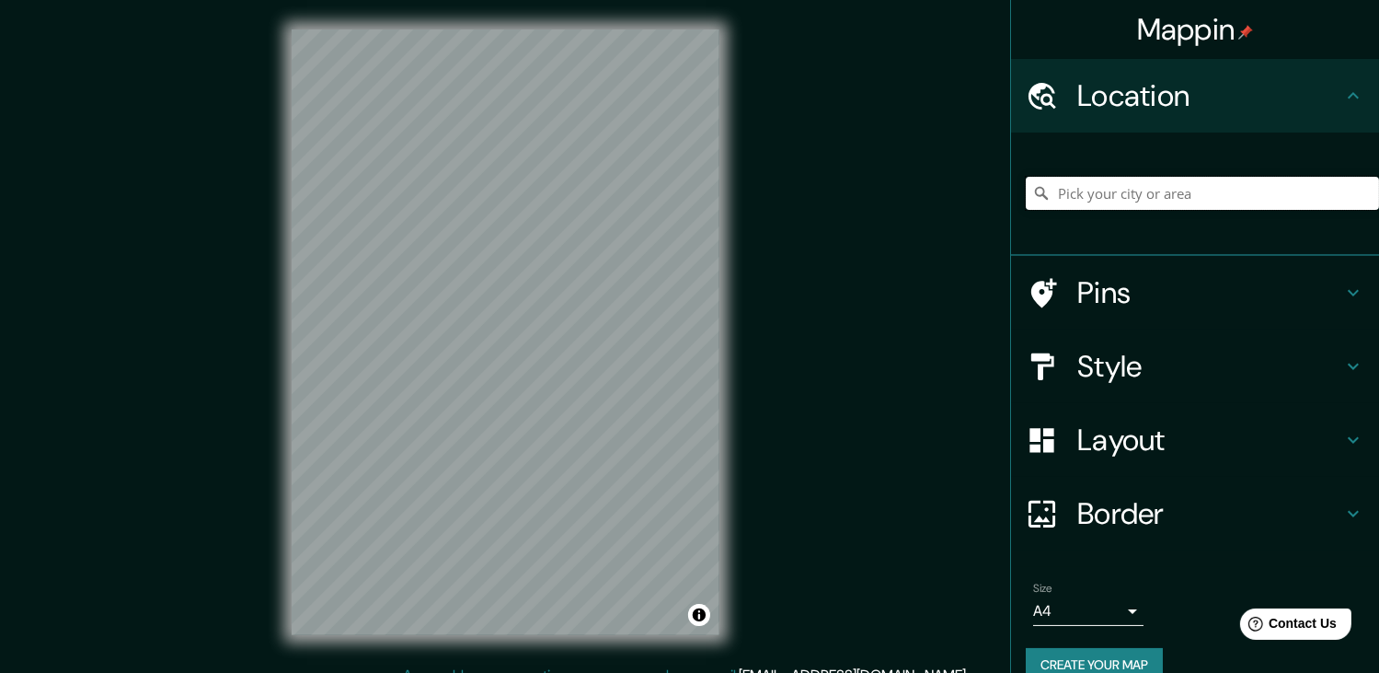
click at [1140, 184] on input "Pick your city or area" at bounding box center [1202, 193] width 353 height 33
click at [1163, 184] on input "[STREET_ADDRESS][PERSON_NAME][US_STATE]" at bounding box center [1202, 193] width 353 height 33
type input "[STREET_ADDRESS][PERSON_NAME][US_STATE]"
click at [1357, 187] on icon "Clear" at bounding box center [1364, 193] width 15 height 15
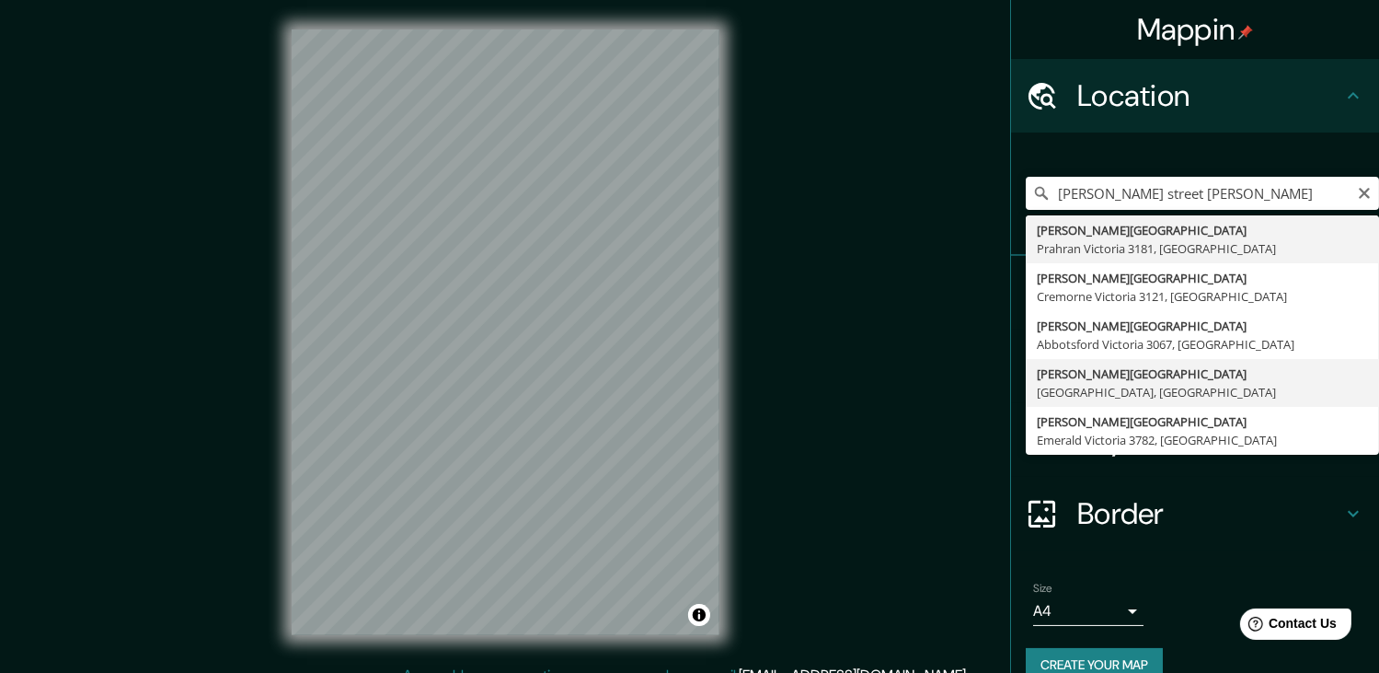
type input "[PERSON_NAME][GEOGRAPHIC_DATA], [GEOGRAPHIC_DATA], [GEOGRAPHIC_DATA]"
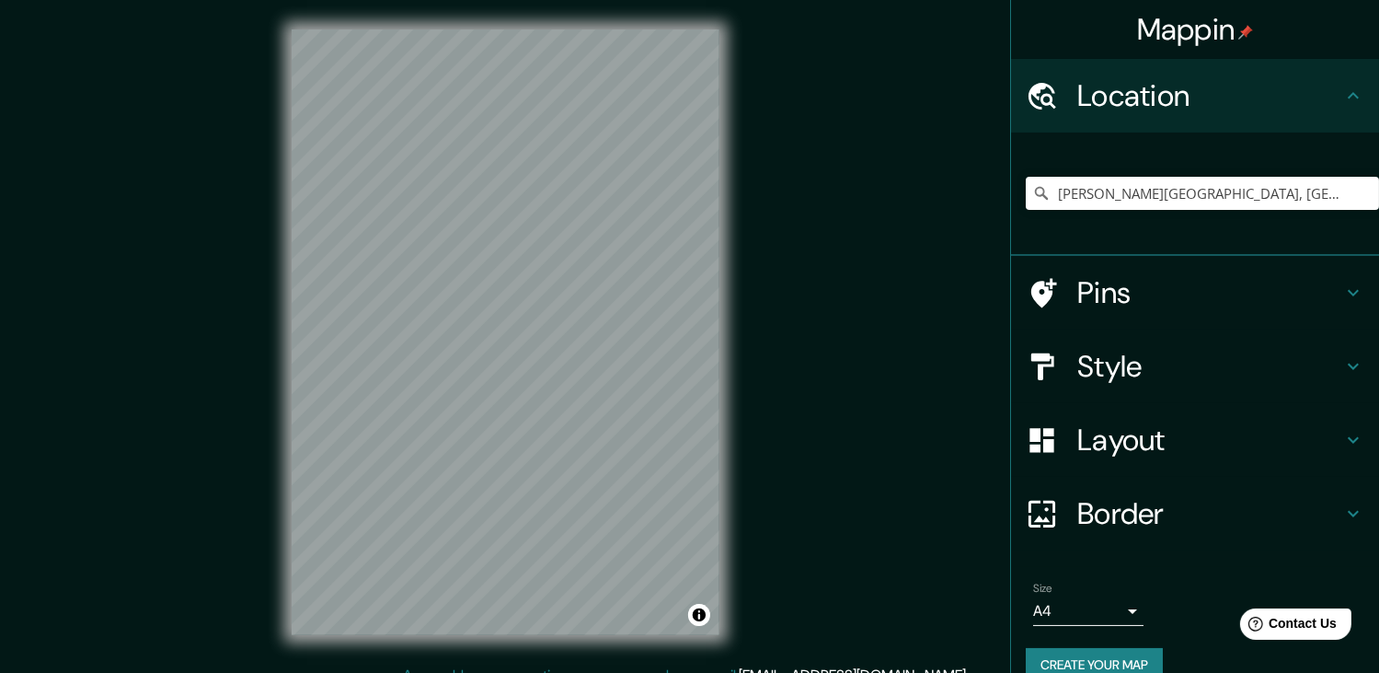
click at [1130, 375] on h4 "Style" at bounding box center [1210, 366] width 265 height 37
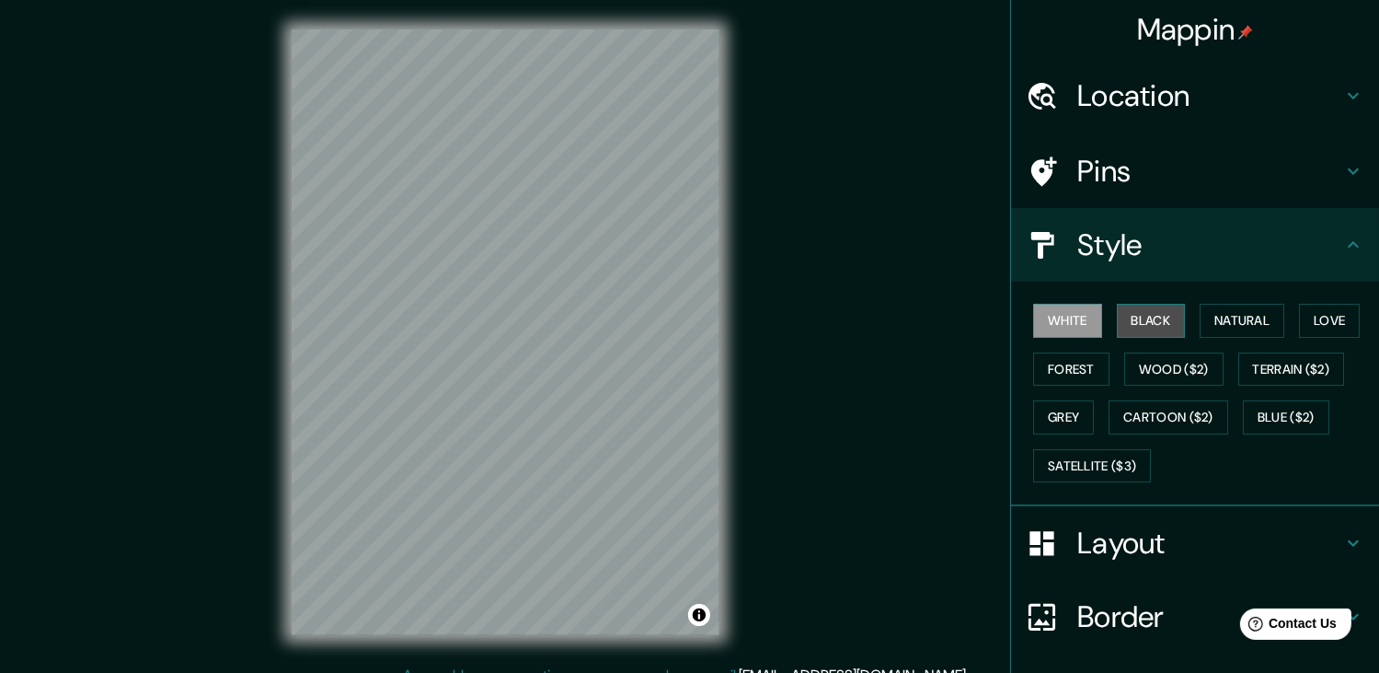
click at [1126, 318] on button "Black" at bounding box center [1151, 321] width 69 height 34
click at [1207, 315] on button "Natural" at bounding box center [1242, 321] width 85 height 34
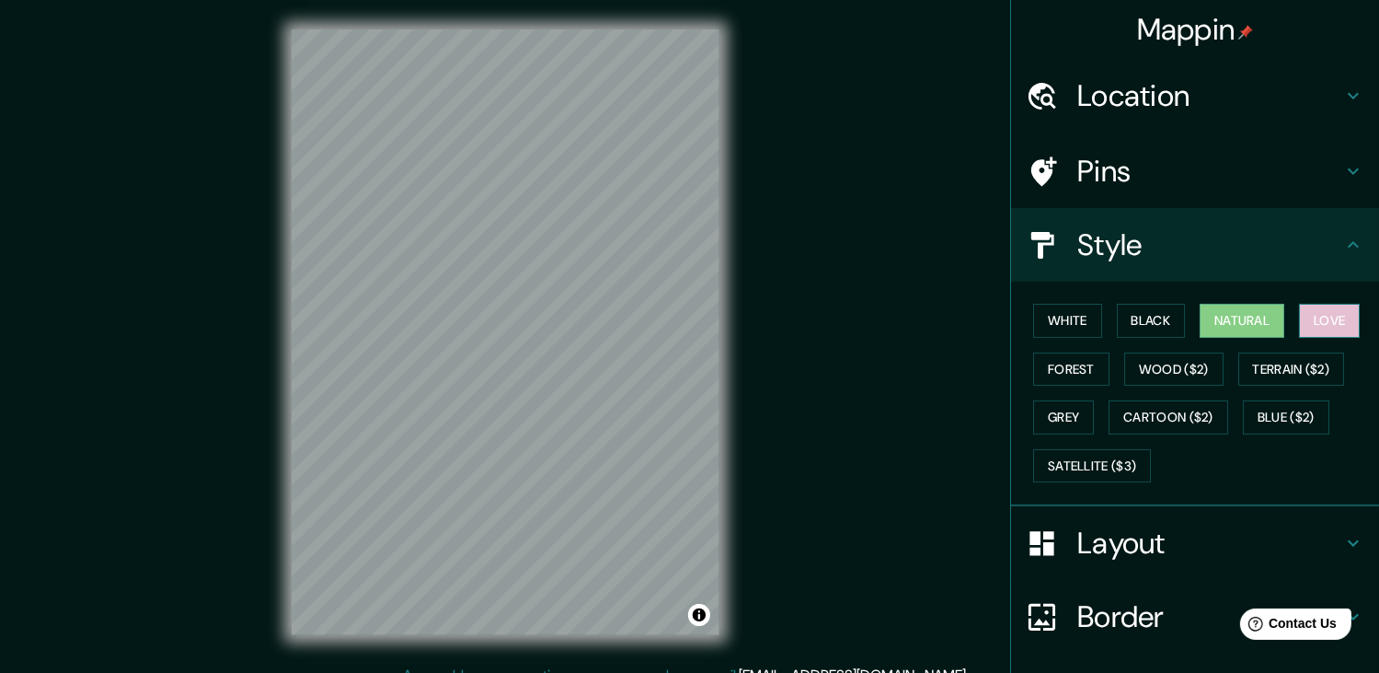
click at [1319, 317] on button "Love" at bounding box center [1329, 321] width 61 height 34
click at [1064, 373] on button "Forest" at bounding box center [1071, 369] width 76 height 34
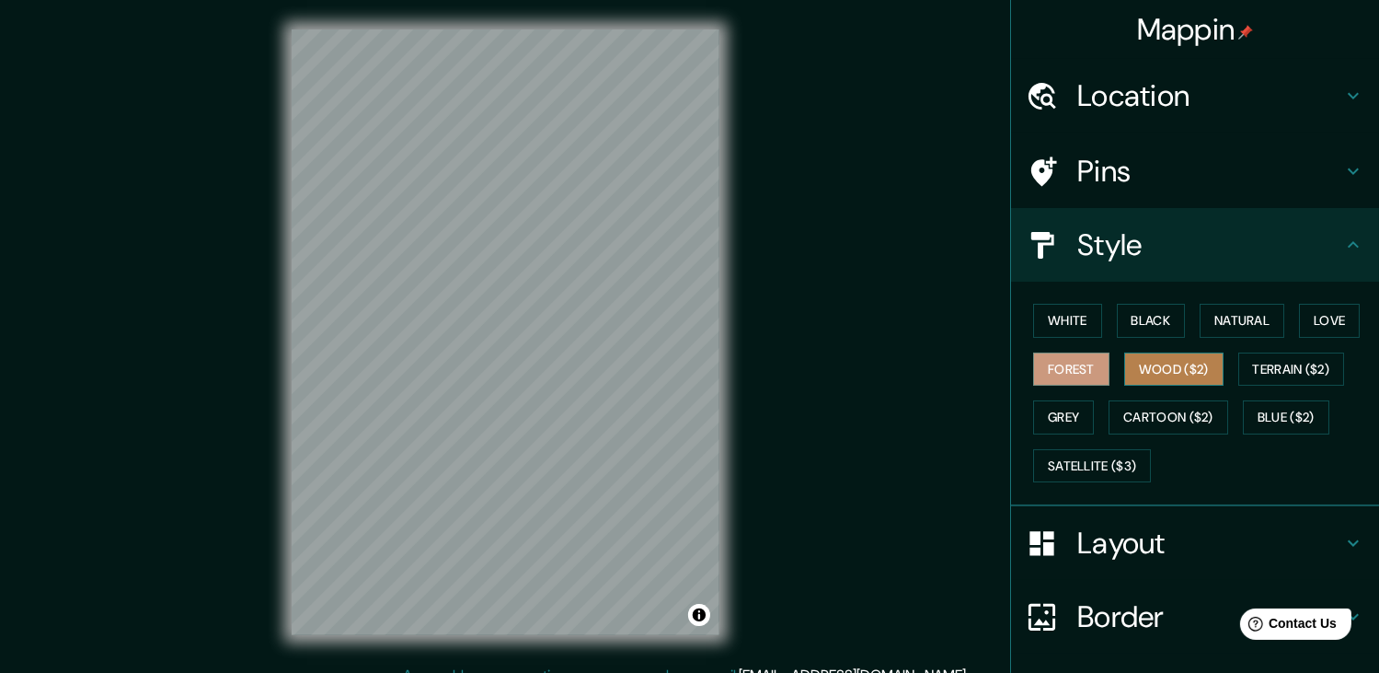
click at [1148, 367] on button "Wood ($2)" at bounding box center [1174, 369] width 99 height 34
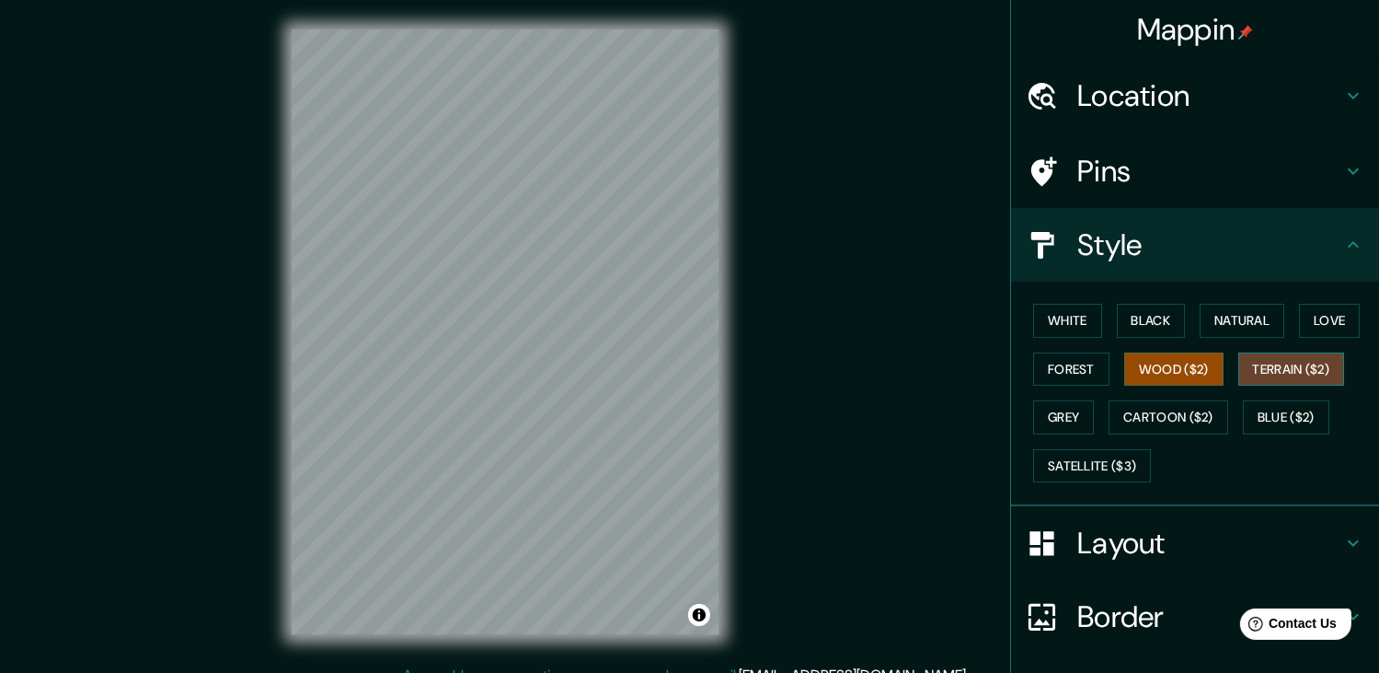
click at [1260, 375] on button "Terrain ($2)" at bounding box center [1292, 369] width 107 height 34
click at [1079, 411] on button "Grey" at bounding box center [1063, 417] width 61 height 34
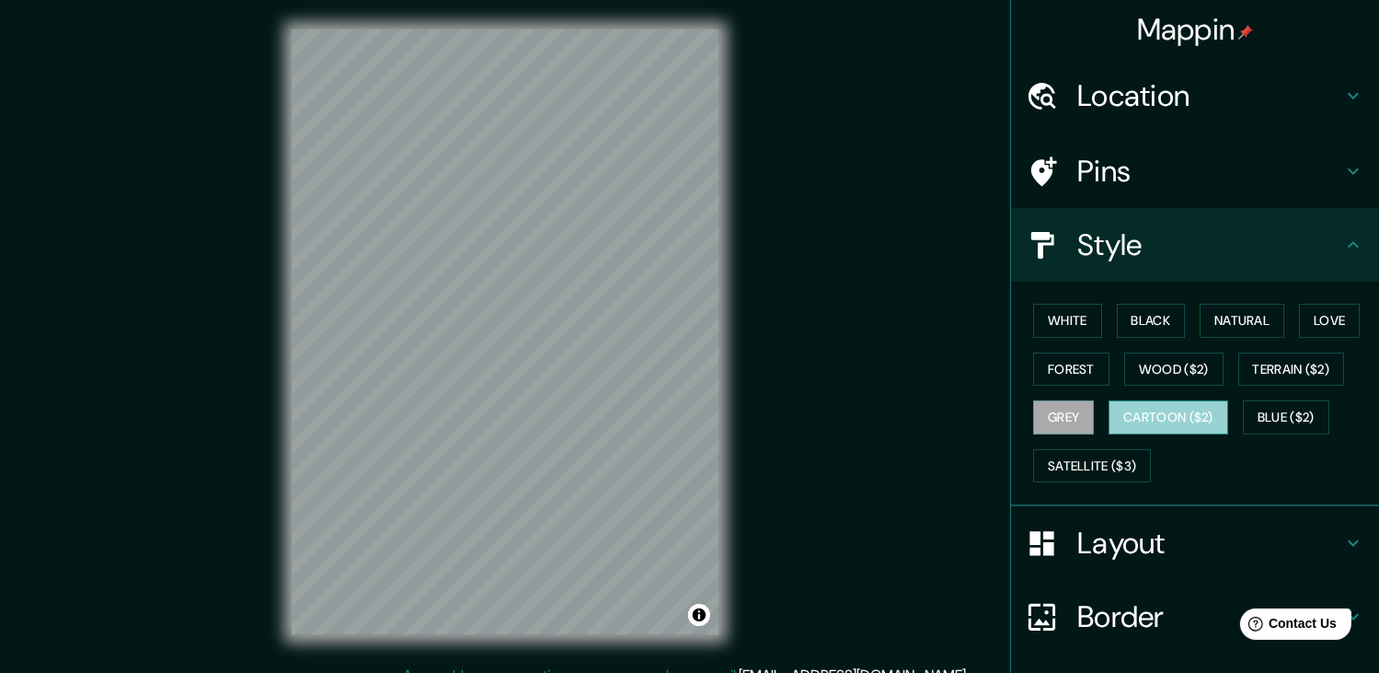
click at [1127, 416] on button "Cartoon ($2)" at bounding box center [1169, 417] width 120 height 34
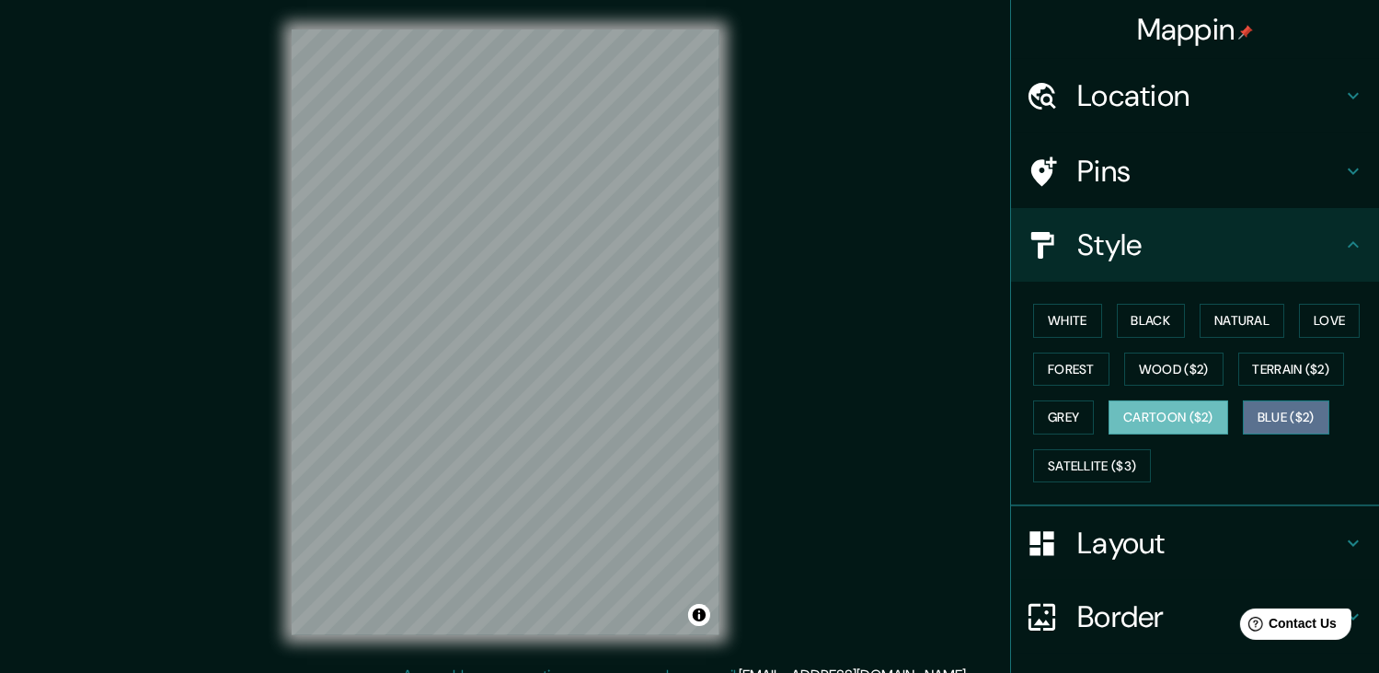
click at [1256, 417] on button "Blue ($2)" at bounding box center [1286, 417] width 87 height 34
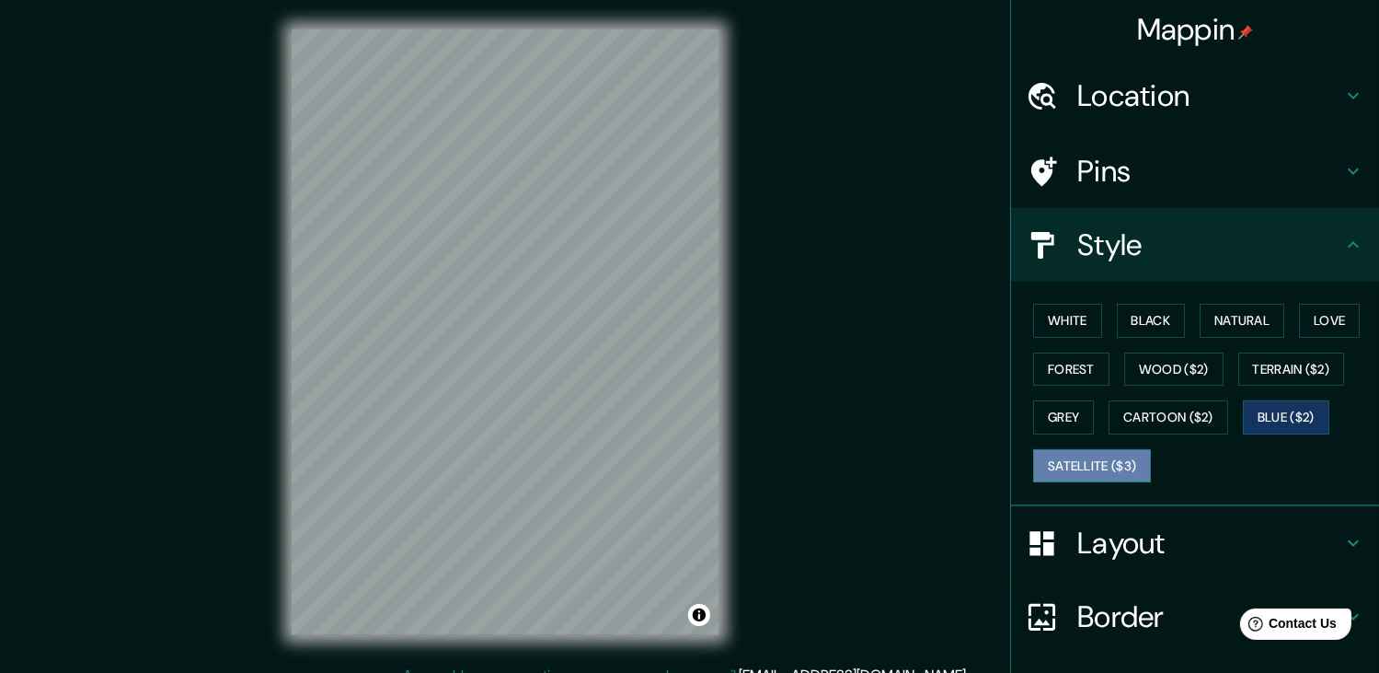
click at [1090, 456] on button "Satellite ($3)" at bounding box center [1092, 466] width 118 height 34
click at [1218, 464] on div "White Black Natural Love Forest Wood ($2) Terrain ($2) Grey Cartoon ($2) Blue (…" at bounding box center [1202, 392] width 353 height 193
drag, startPoint x: 1218, startPoint y: 464, endPoint x: 1209, endPoint y: 477, distance: 15.3
click at [1209, 477] on div "White Black Natural Love Forest Wood ($2) Terrain ($2) Grey Cartoon ($2) Blue (…" at bounding box center [1202, 392] width 353 height 193
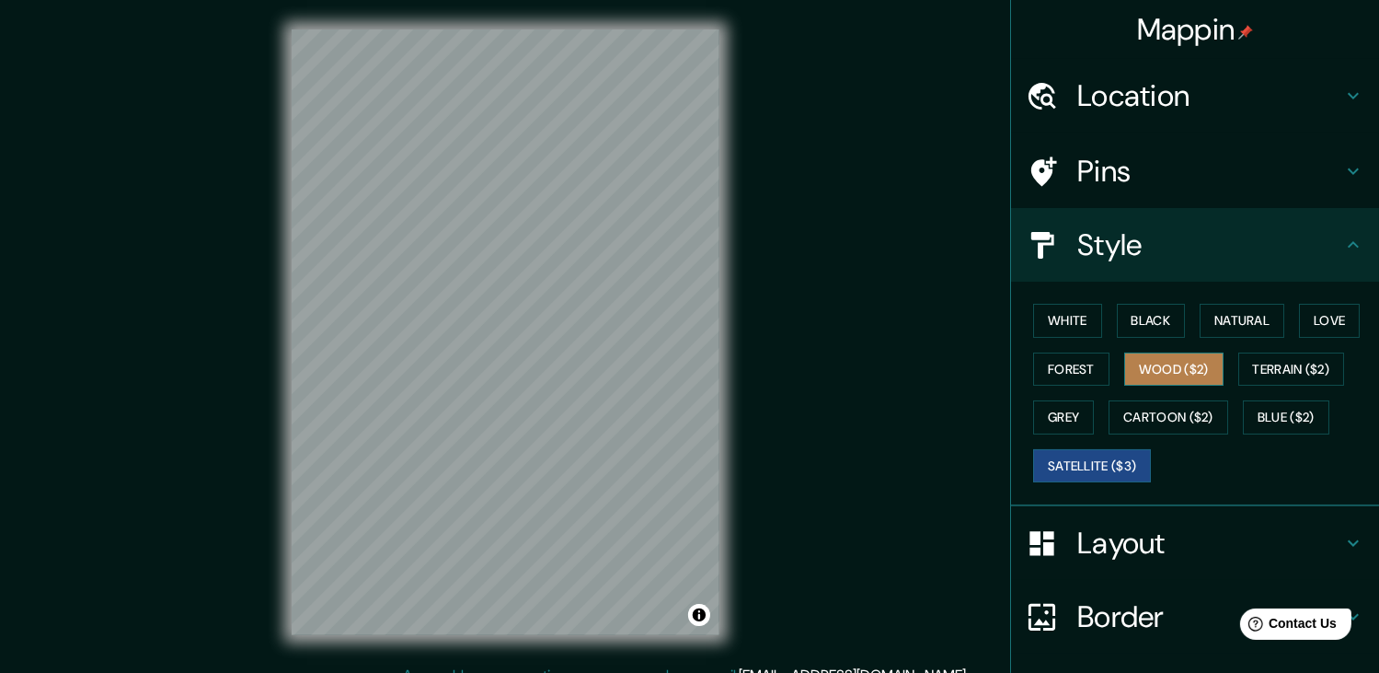
click at [1148, 375] on button "Wood ($2)" at bounding box center [1174, 369] width 99 height 34
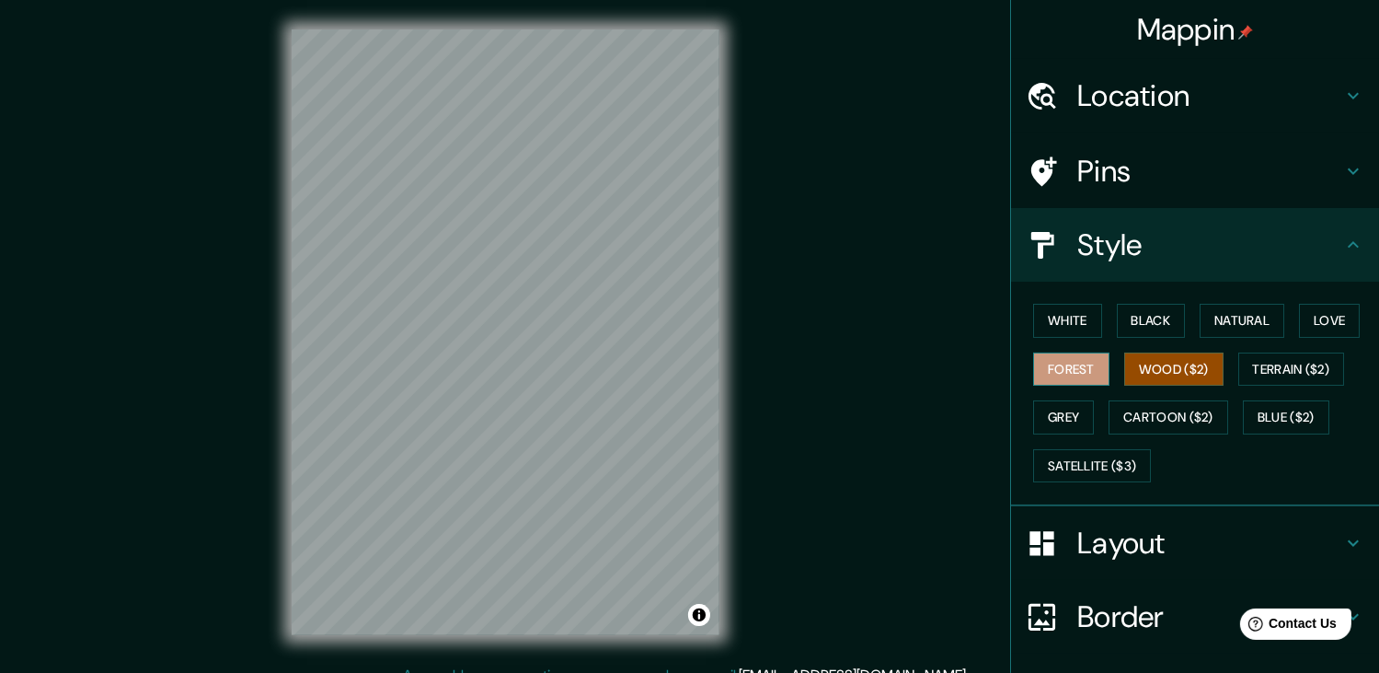
click at [1093, 357] on button "Forest" at bounding box center [1071, 369] width 76 height 34
click at [1088, 334] on button "White" at bounding box center [1067, 321] width 69 height 34
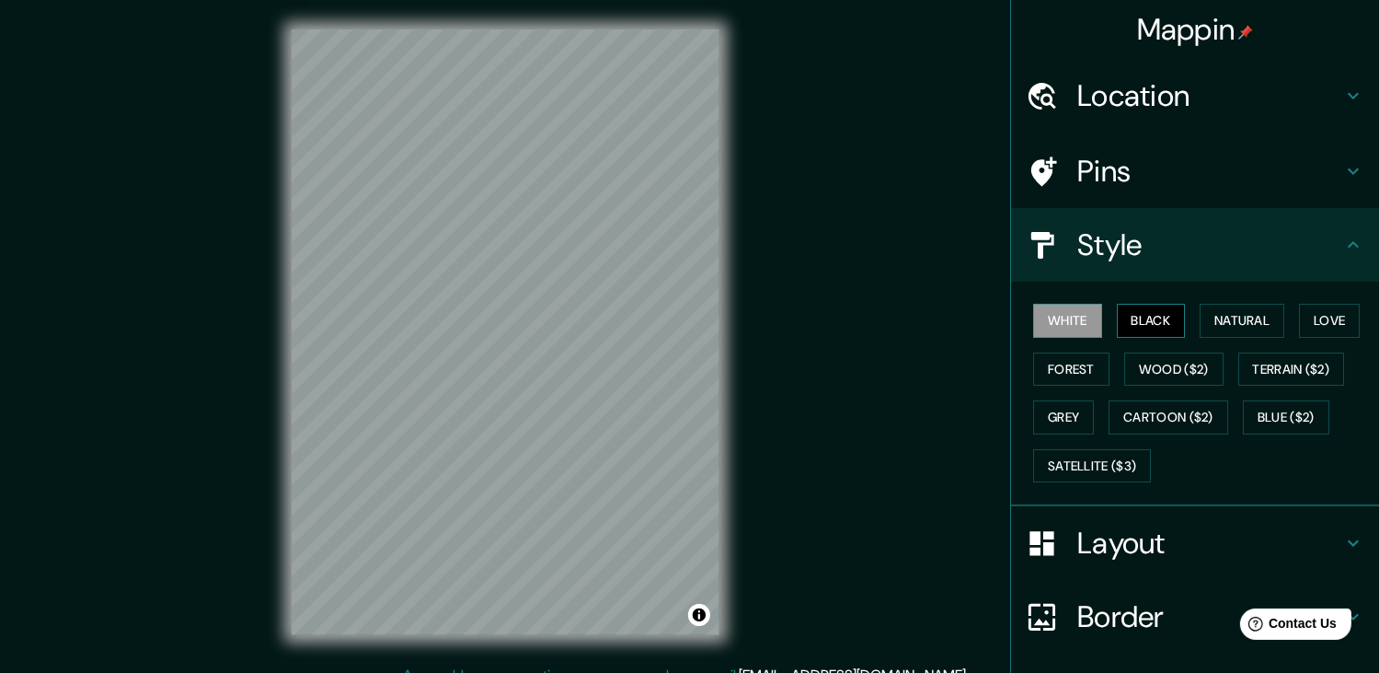
click at [1150, 329] on button "Black" at bounding box center [1151, 321] width 69 height 34
click at [1204, 323] on button "Natural" at bounding box center [1242, 321] width 85 height 34
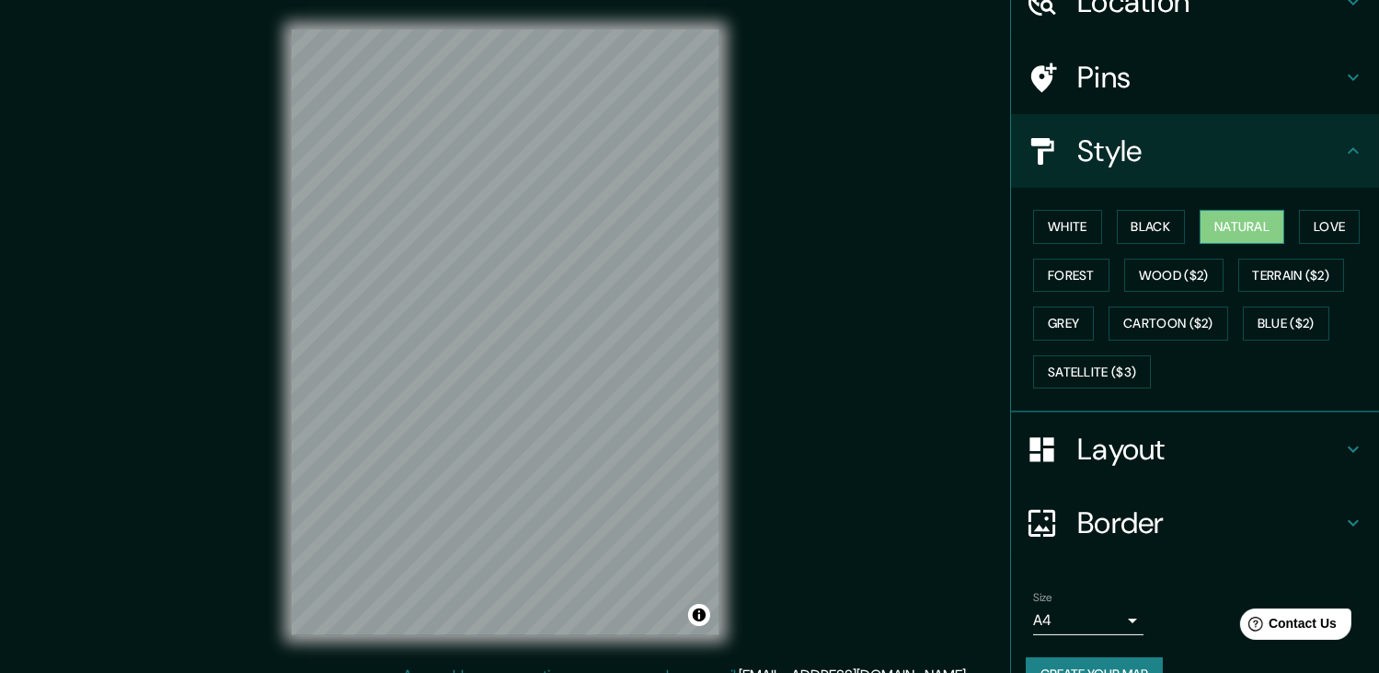
scroll to position [131, 0]
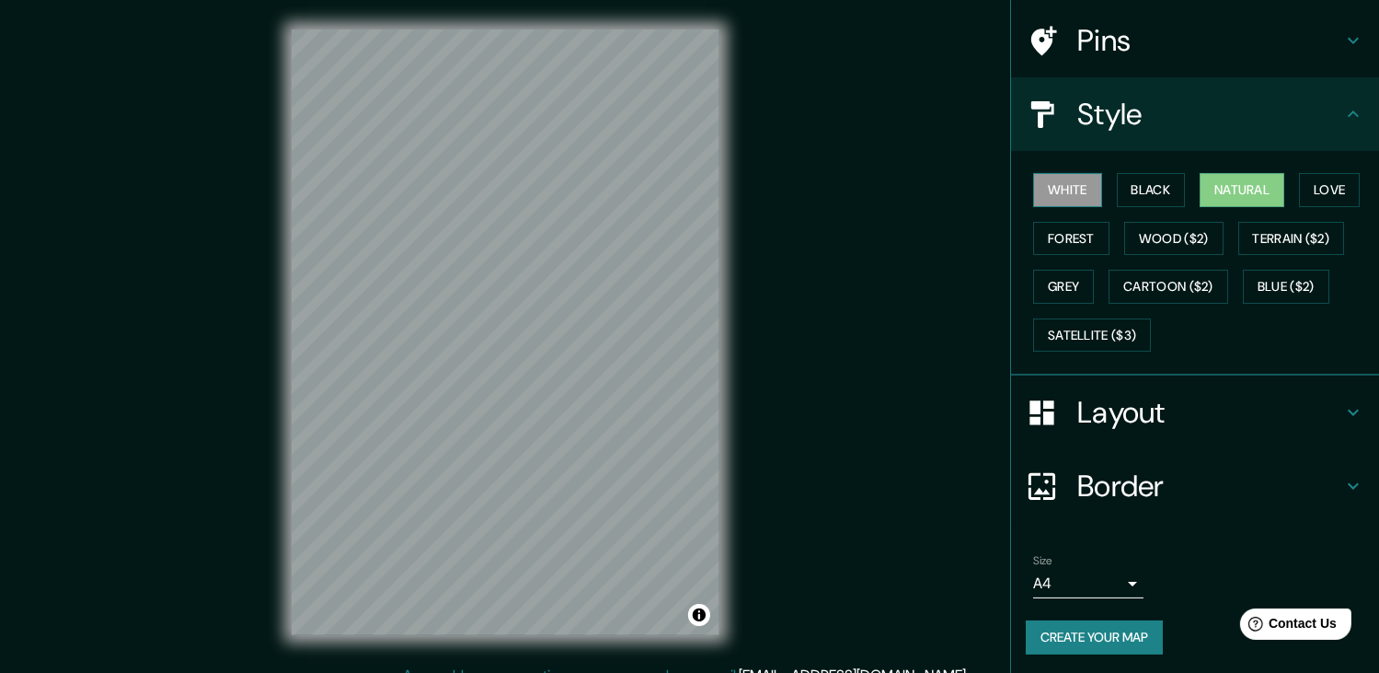
click at [1068, 187] on button "White" at bounding box center [1067, 190] width 69 height 34
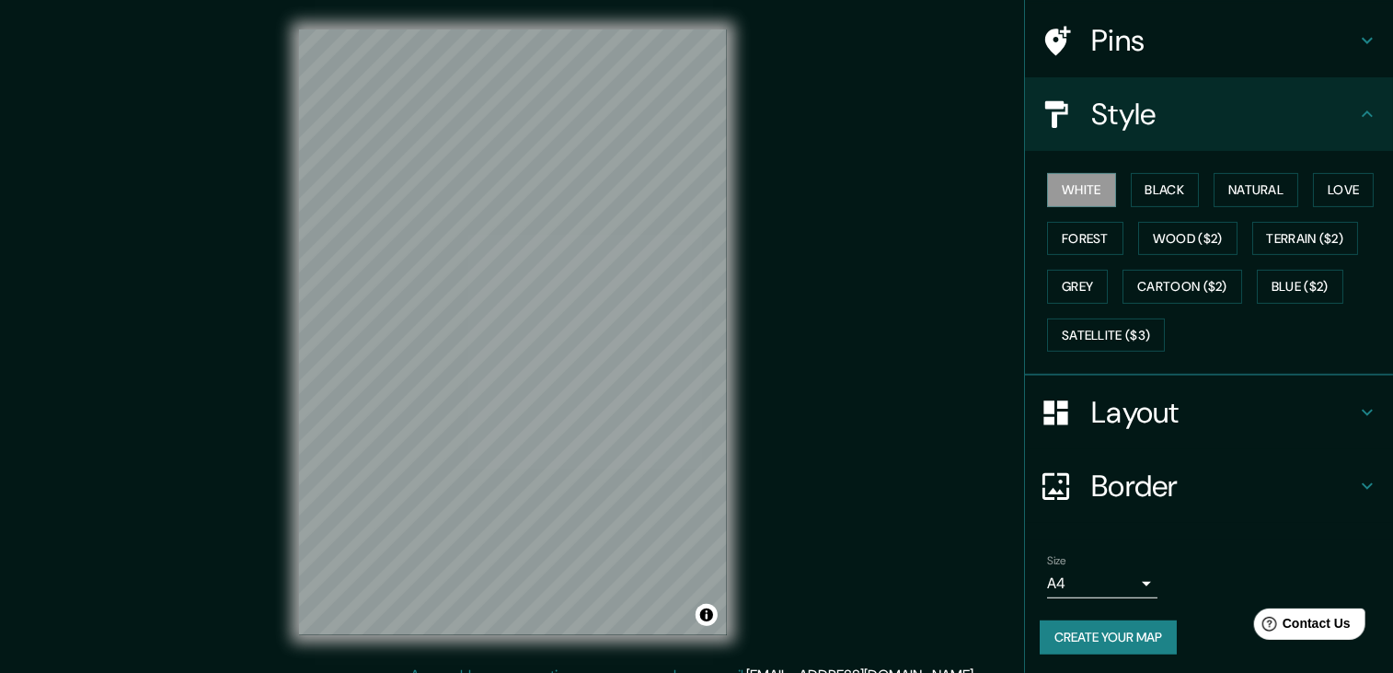
click at [1112, 584] on body "Mappin Location [PERSON_NAME][GEOGRAPHIC_DATA], [GEOGRAPHIC_DATA] [GEOGRAPHIC_D…" at bounding box center [696, 336] width 1393 height 673
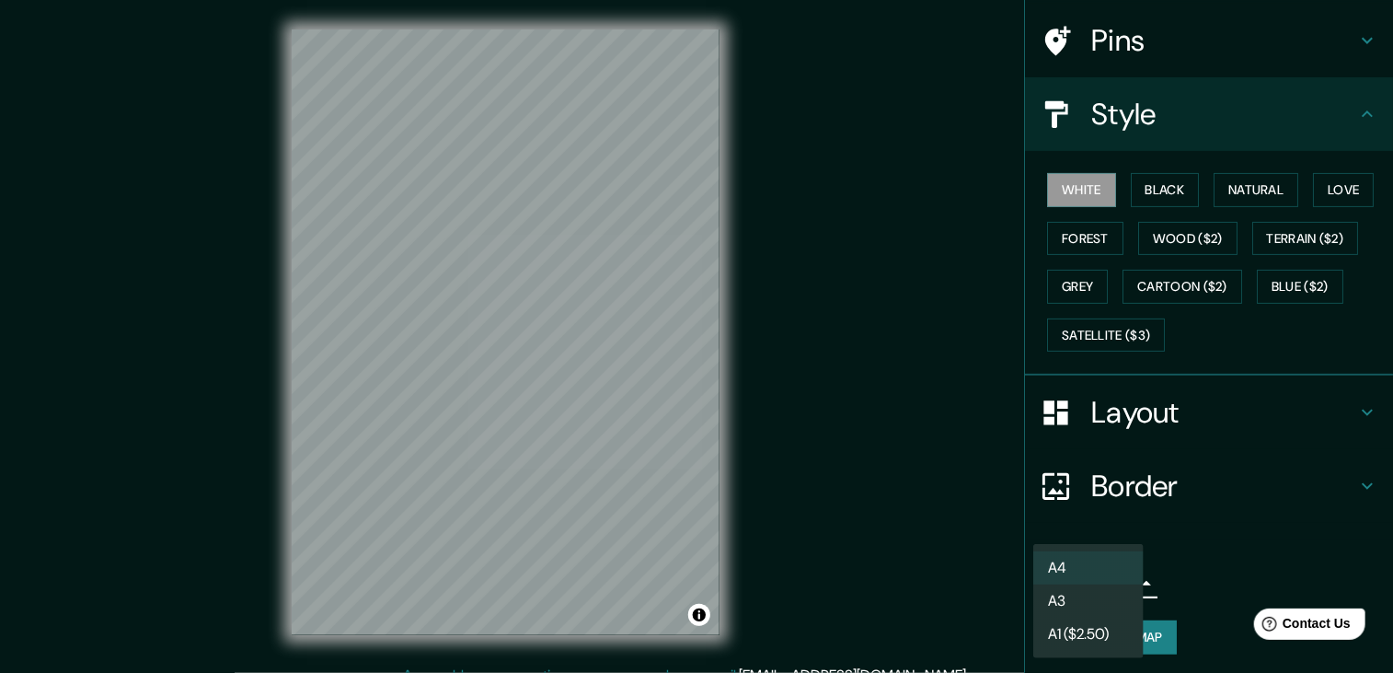
click at [1260, 583] on div at bounding box center [696, 336] width 1393 height 673
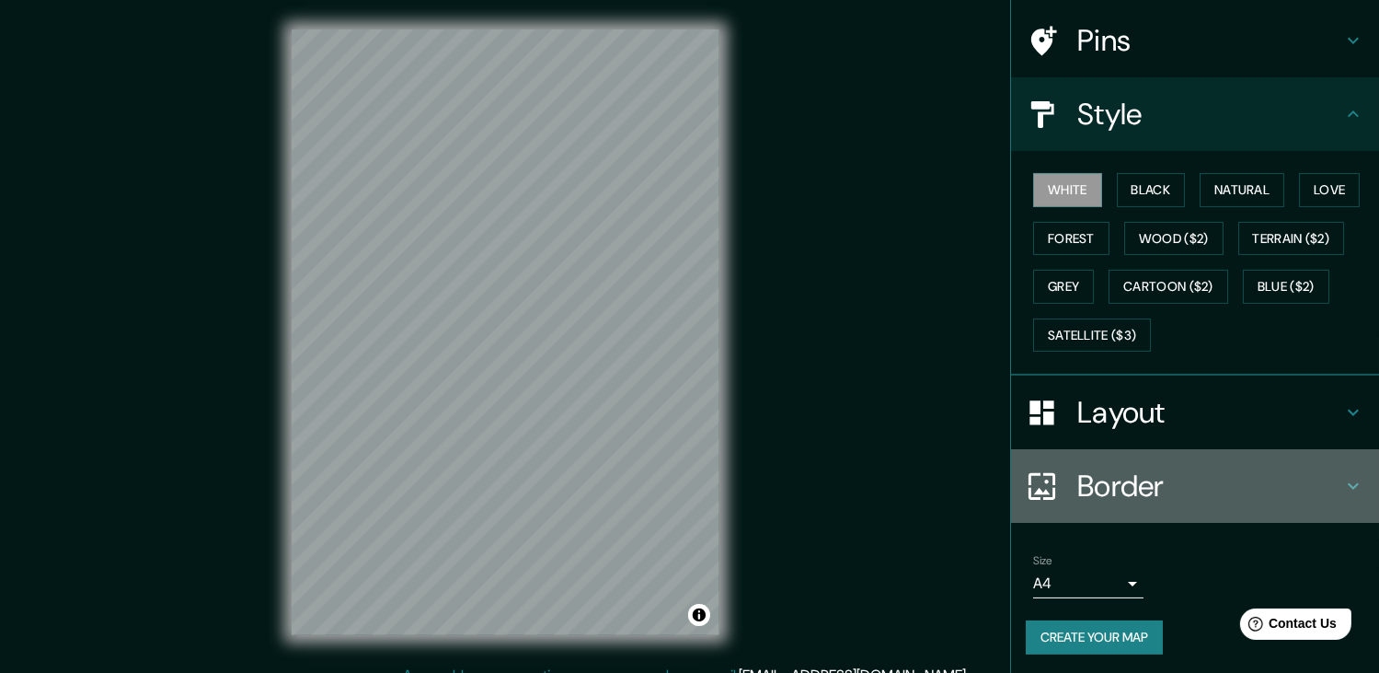
click at [1272, 482] on h4 "Border" at bounding box center [1210, 485] width 265 height 37
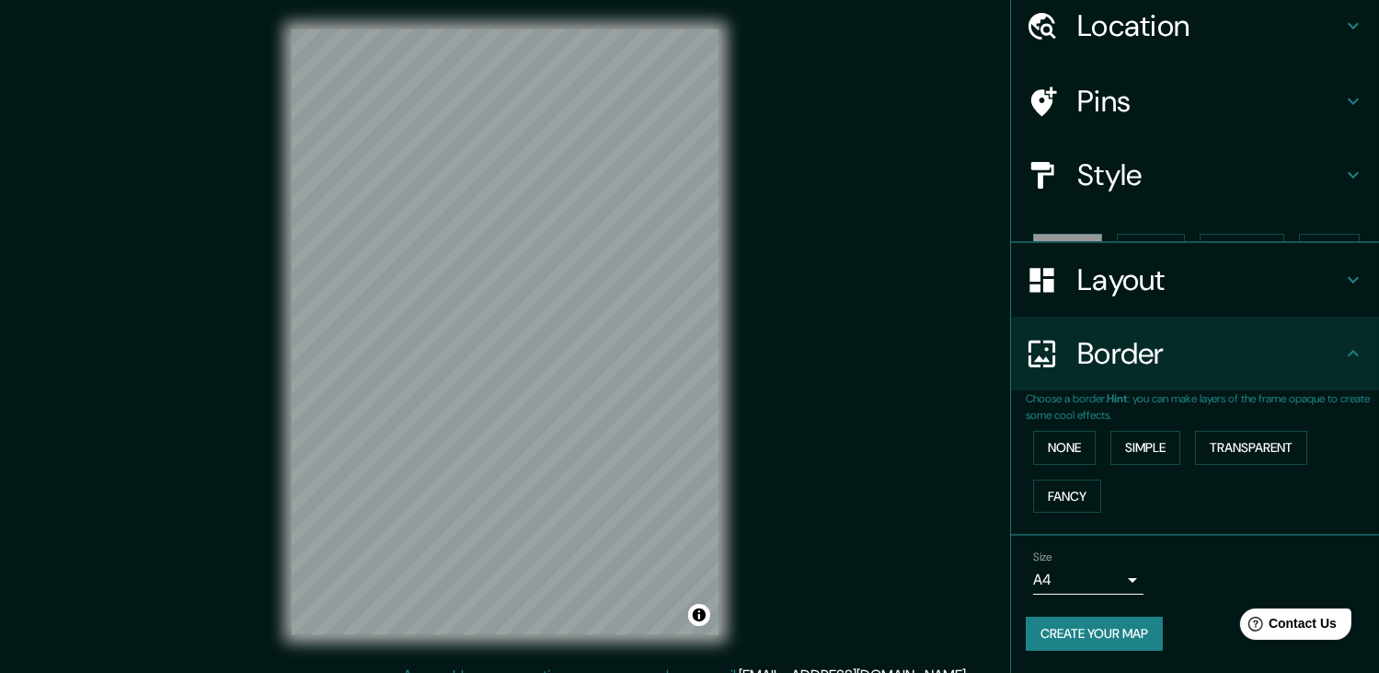
scroll to position [37, 0]
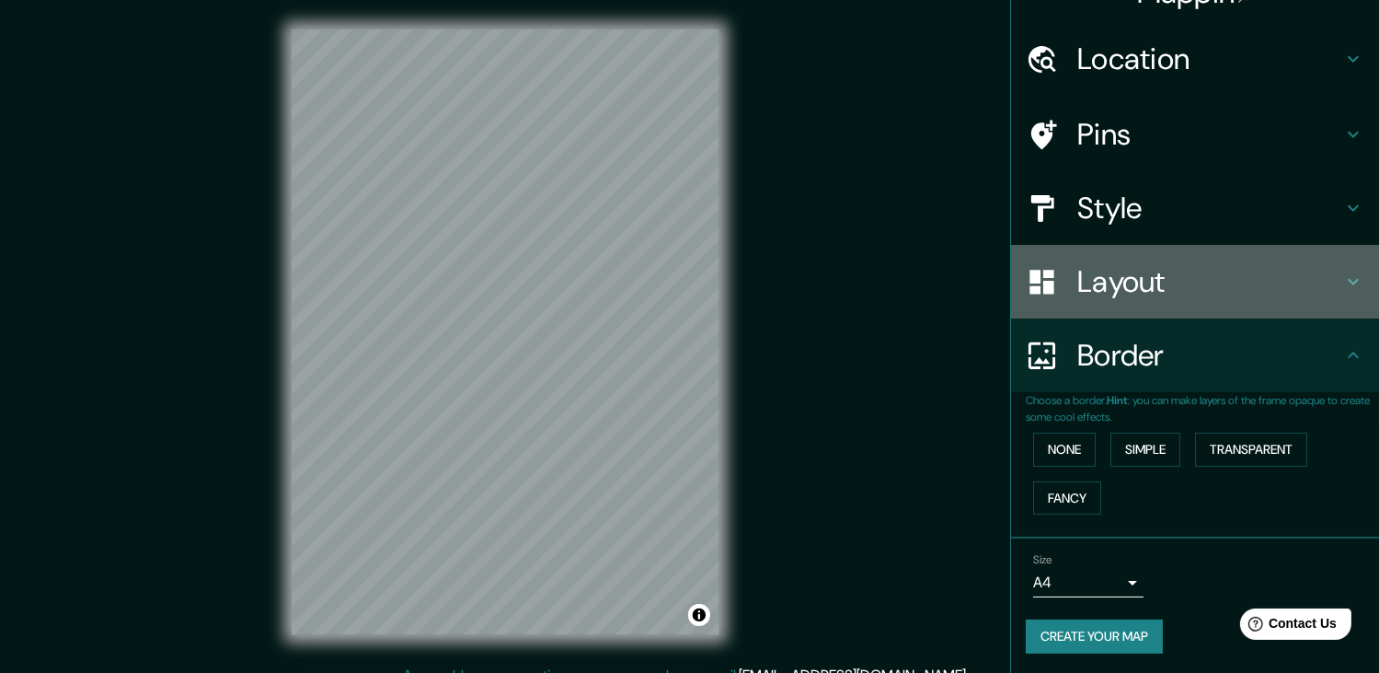
drag, startPoint x: 1144, startPoint y: 308, endPoint x: 1150, endPoint y: 289, distance: 20.4
click at [1149, 293] on div "Layout" at bounding box center [1195, 282] width 368 height 74
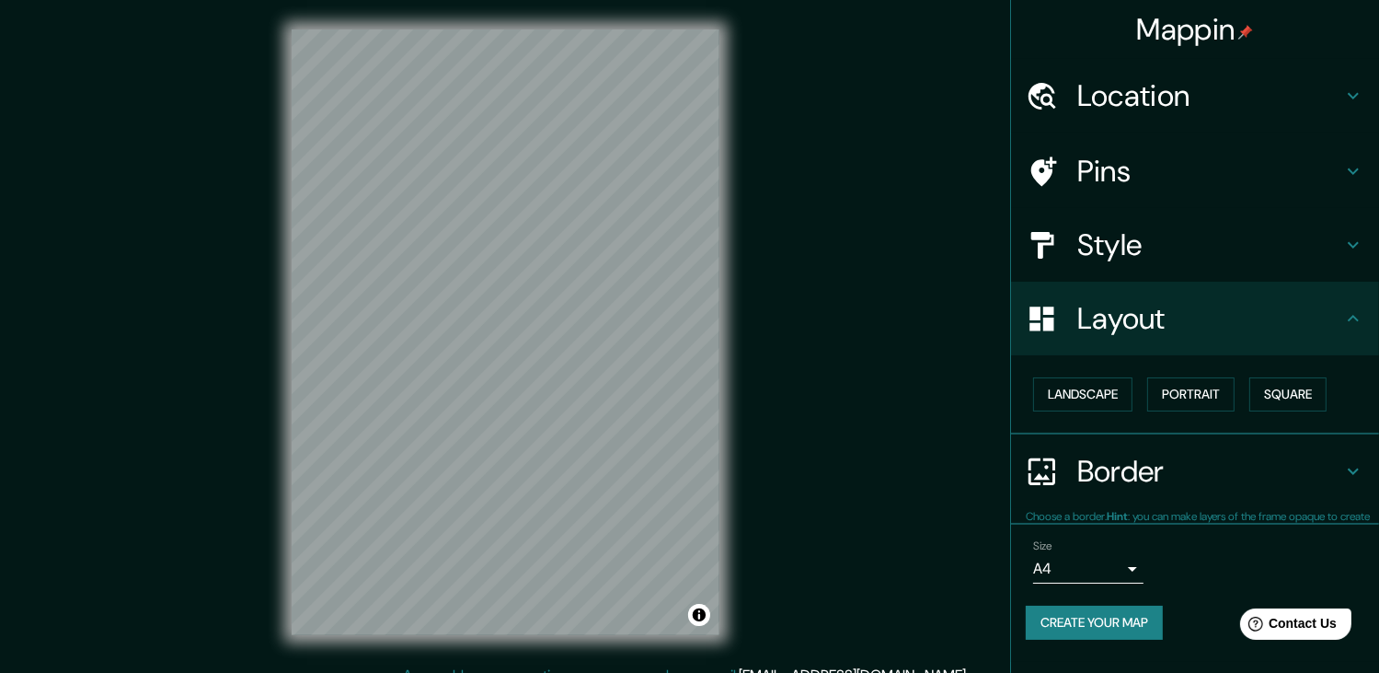
scroll to position [0, 0]
click at [1303, 398] on button "Square" at bounding box center [1288, 394] width 77 height 34
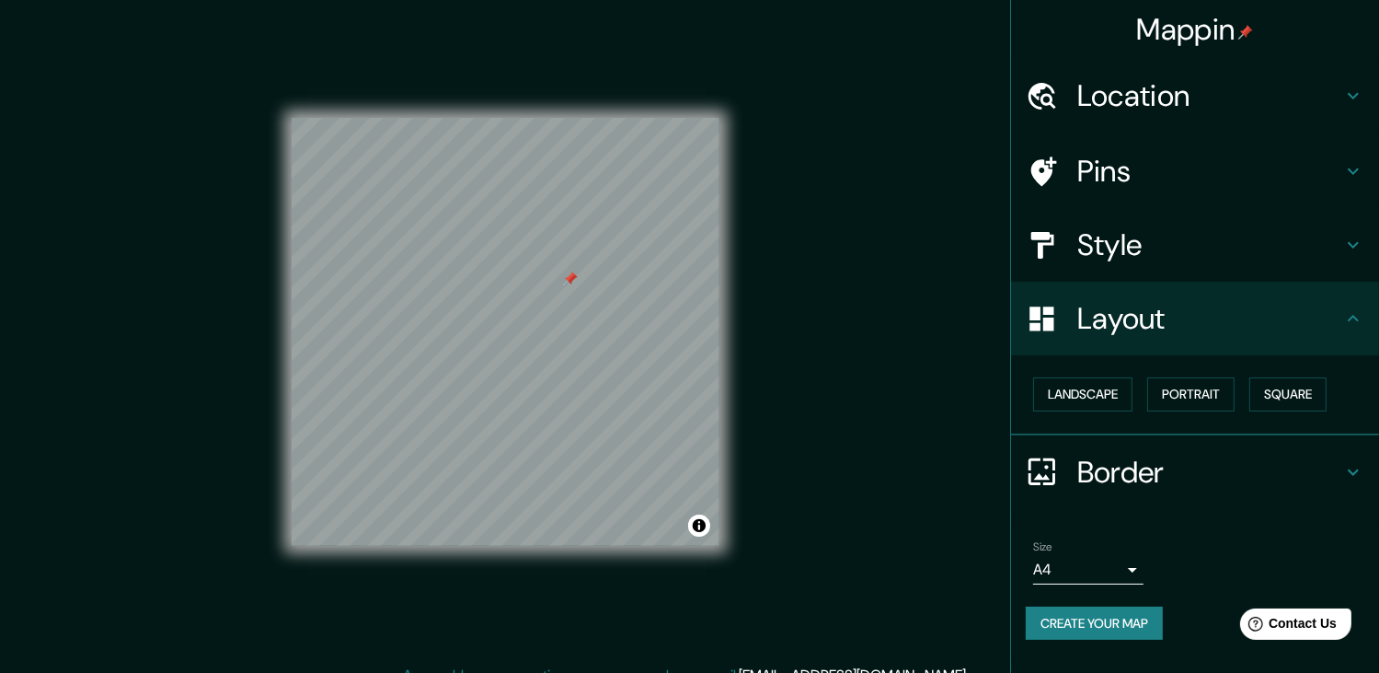
click at [1175, 161] on h4 "Pins" at bounding box center [1210, 171] width 265 height 37
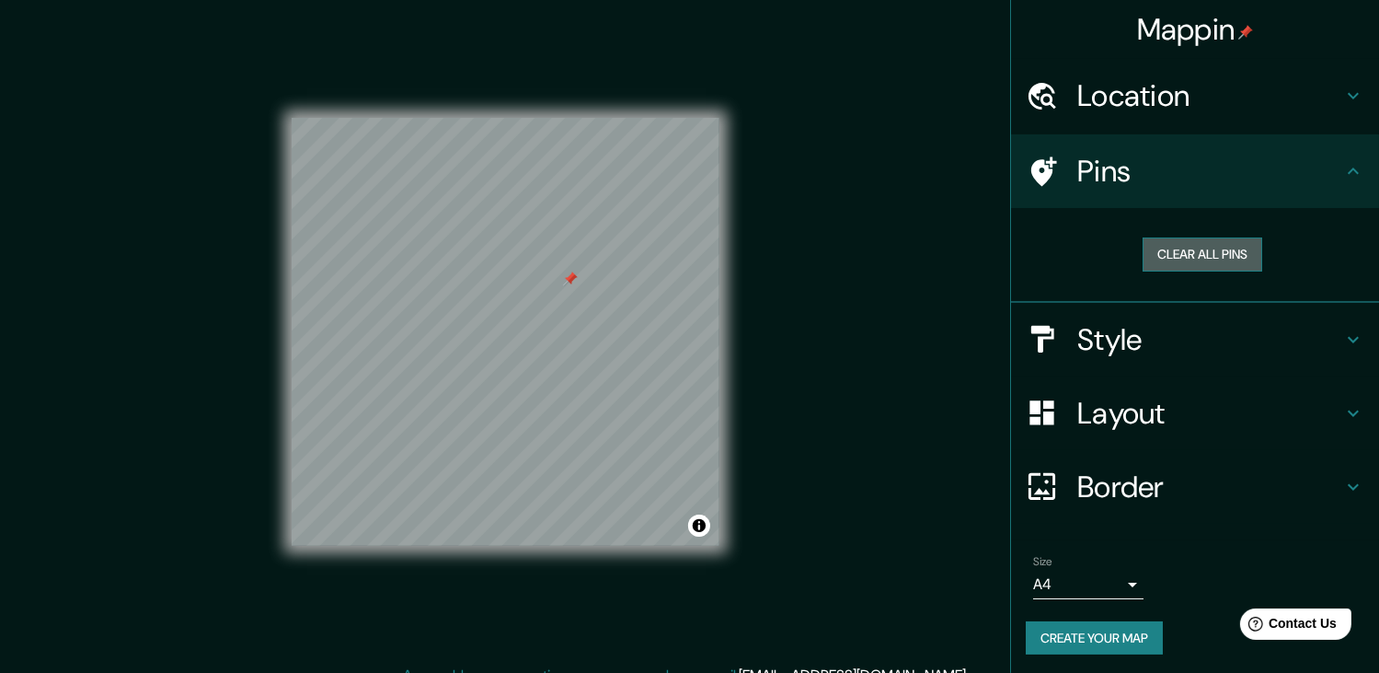
click at [1196, 249] on button "Clear all pins" at bounding box center [1203, 254] width 120 height 34
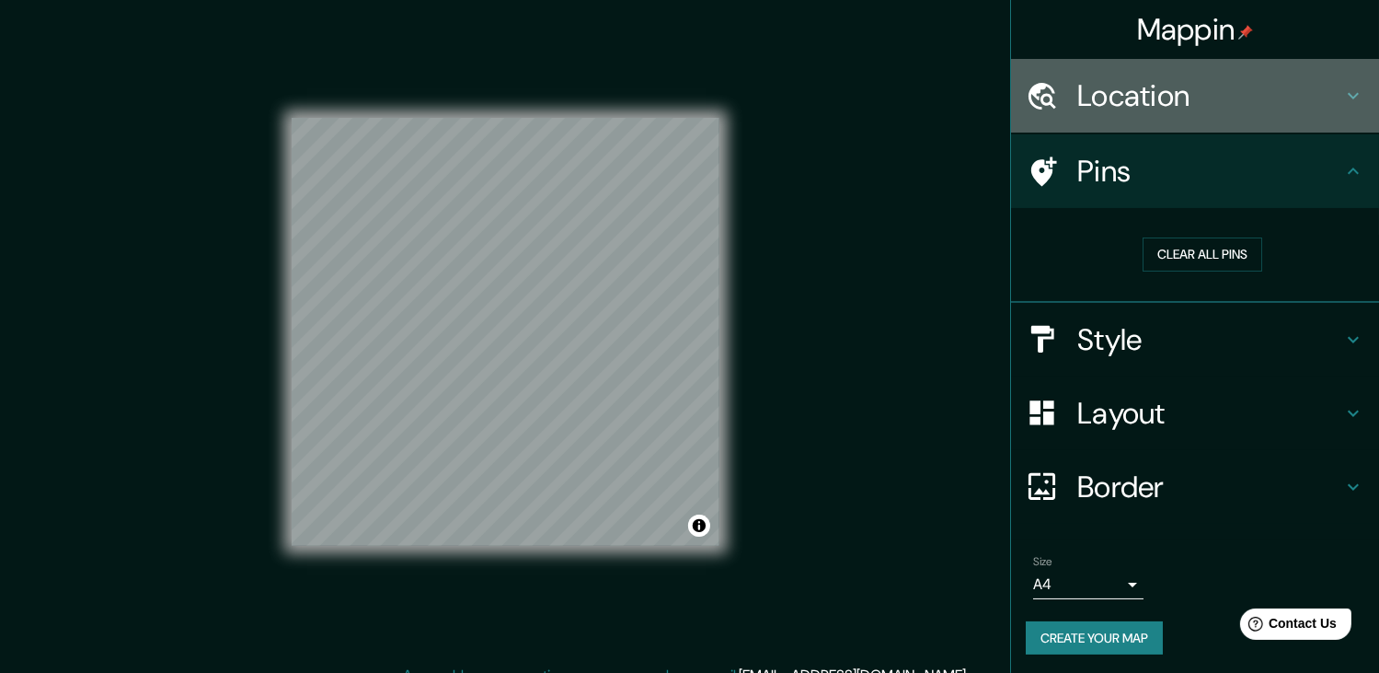
click at [1094, 99] on h4 "Location" at bounding box center [1210, 95] width 265 height 37
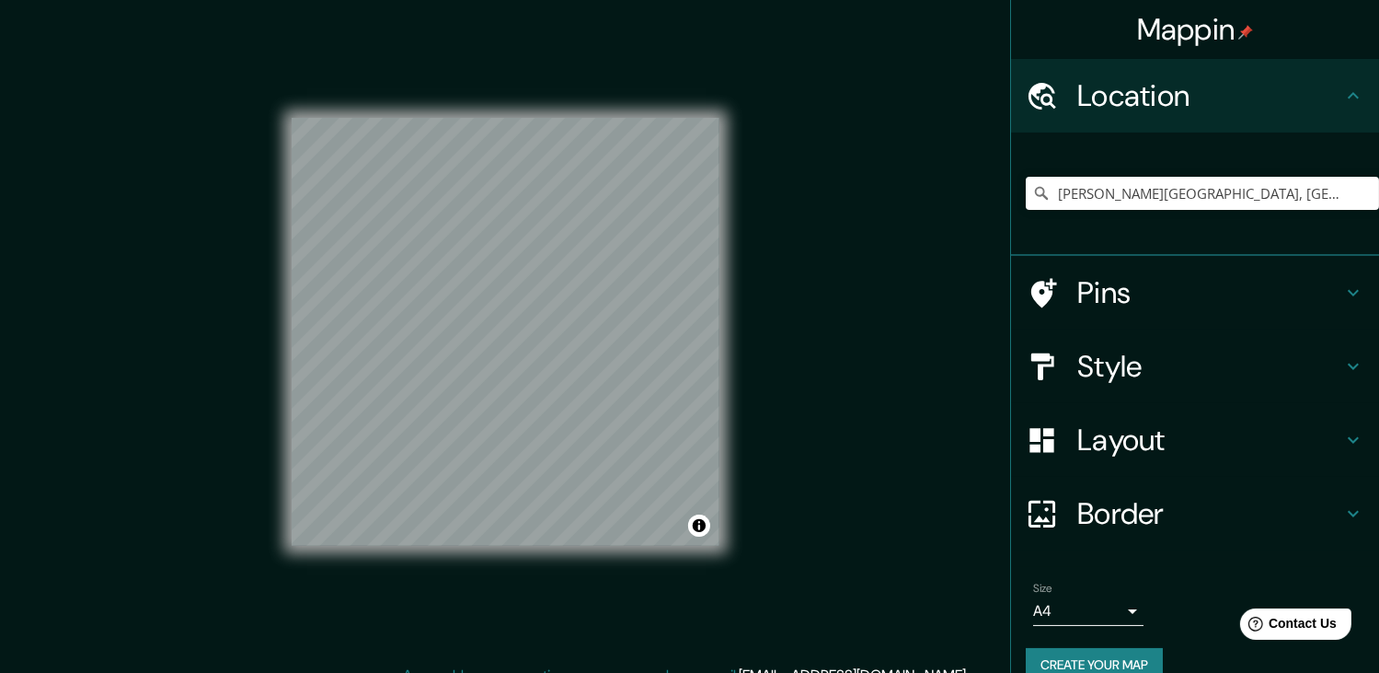
click at [1133, 357] on h4 "Style" at bounding box center [1210, 366] width 265 height 37
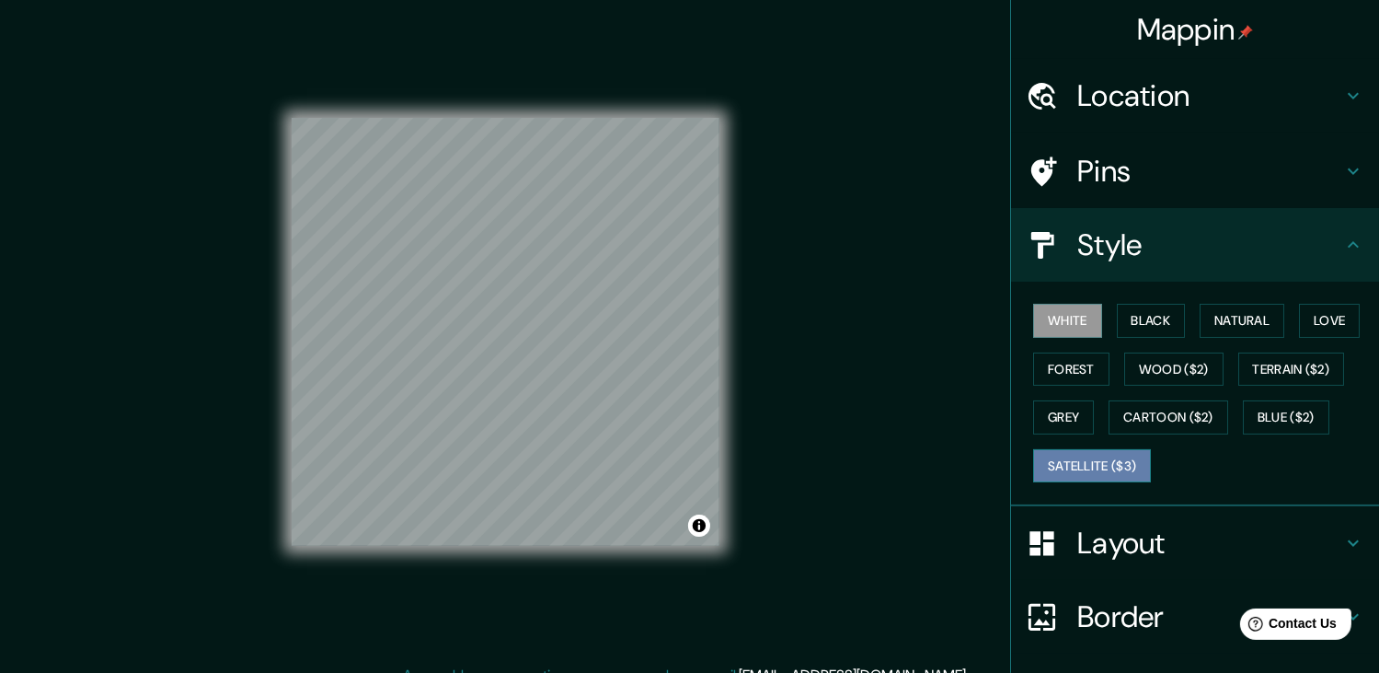
click at [1087, 470] on button "Satellite ($3)" at bounding box center [1092, 466] width 118 height 34
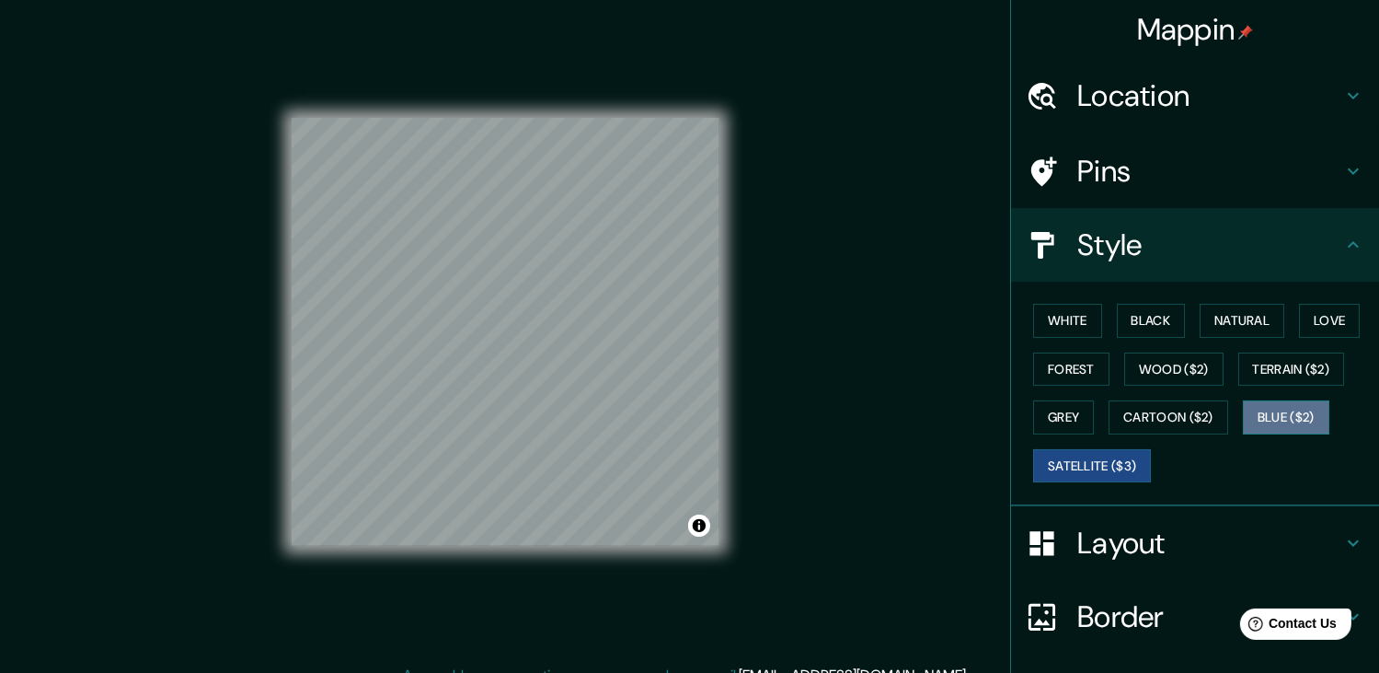
click at [1282, 411] on button "Blue ($2)" at bounding box center [1286, 417] width 87 height 34
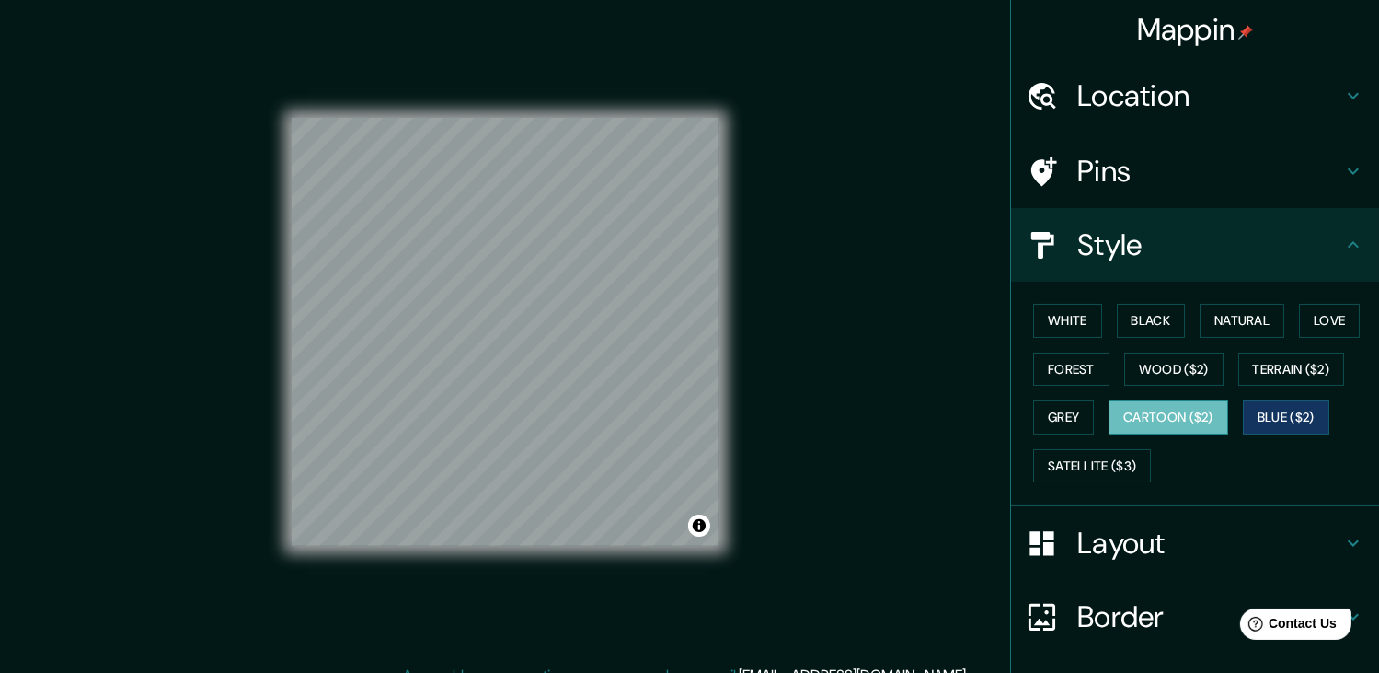
click at [1157, 422] on button "Cartoon ($2)" at bounding box center [1169, 417] width 120 height 34
click at [1068, 418] on button "Grey" at bounding box center [1063, 417] width 61 height 34
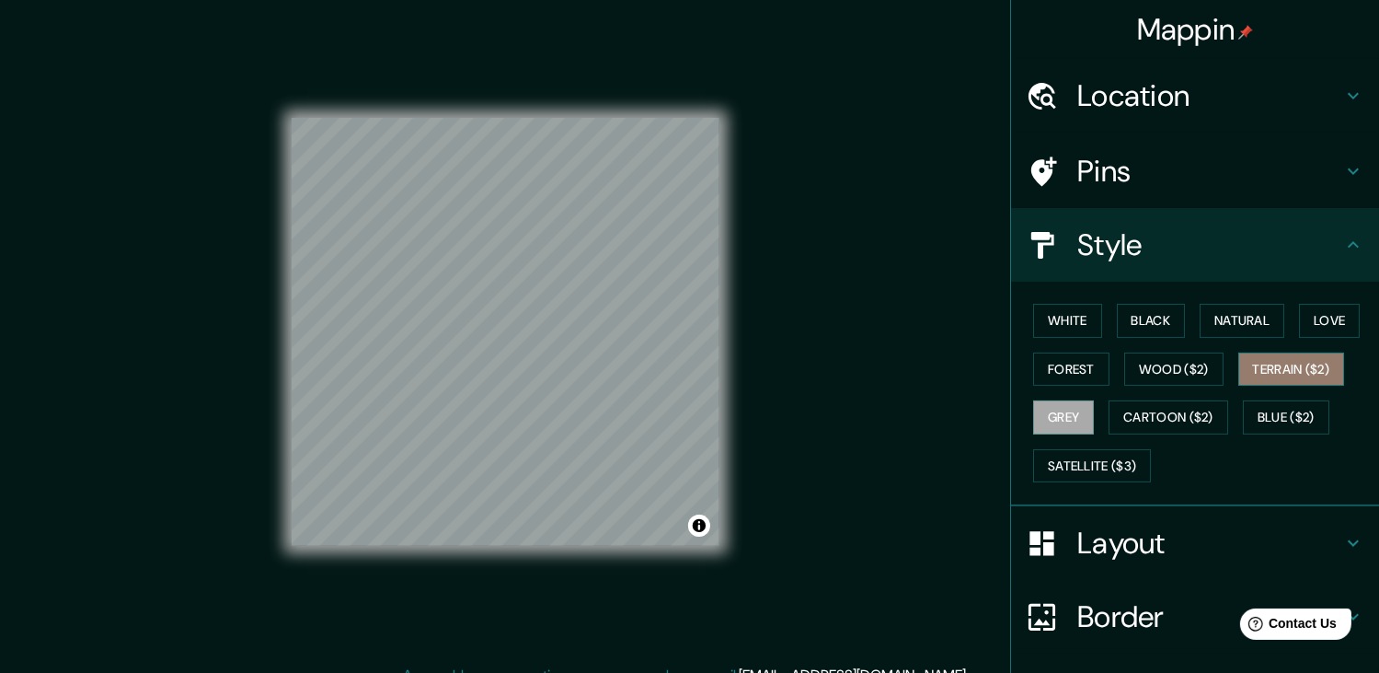
click at [1288, 368] on button "Terrain ($2)" at bounding box center [1292, 369] width 107 height 34
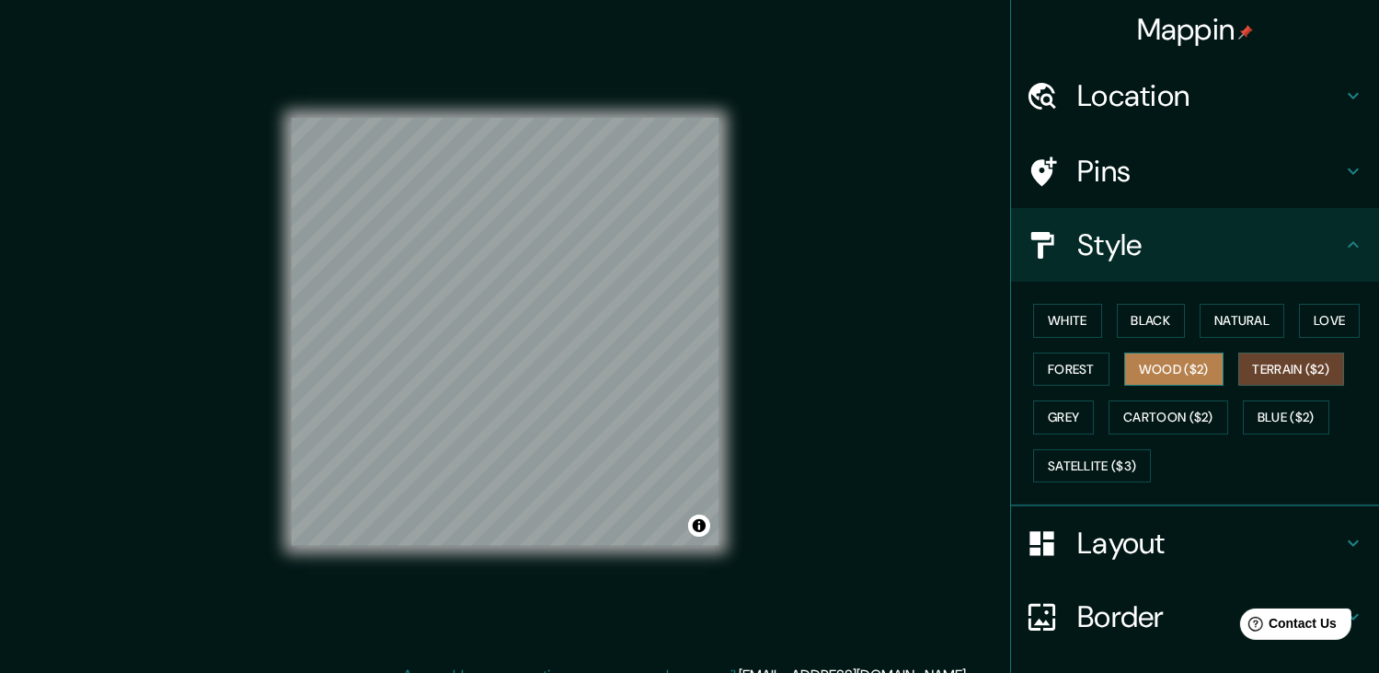
click at [1196, 361] on button "Wood ($2)" at bounding box center [1174, 369] width 99 height 34
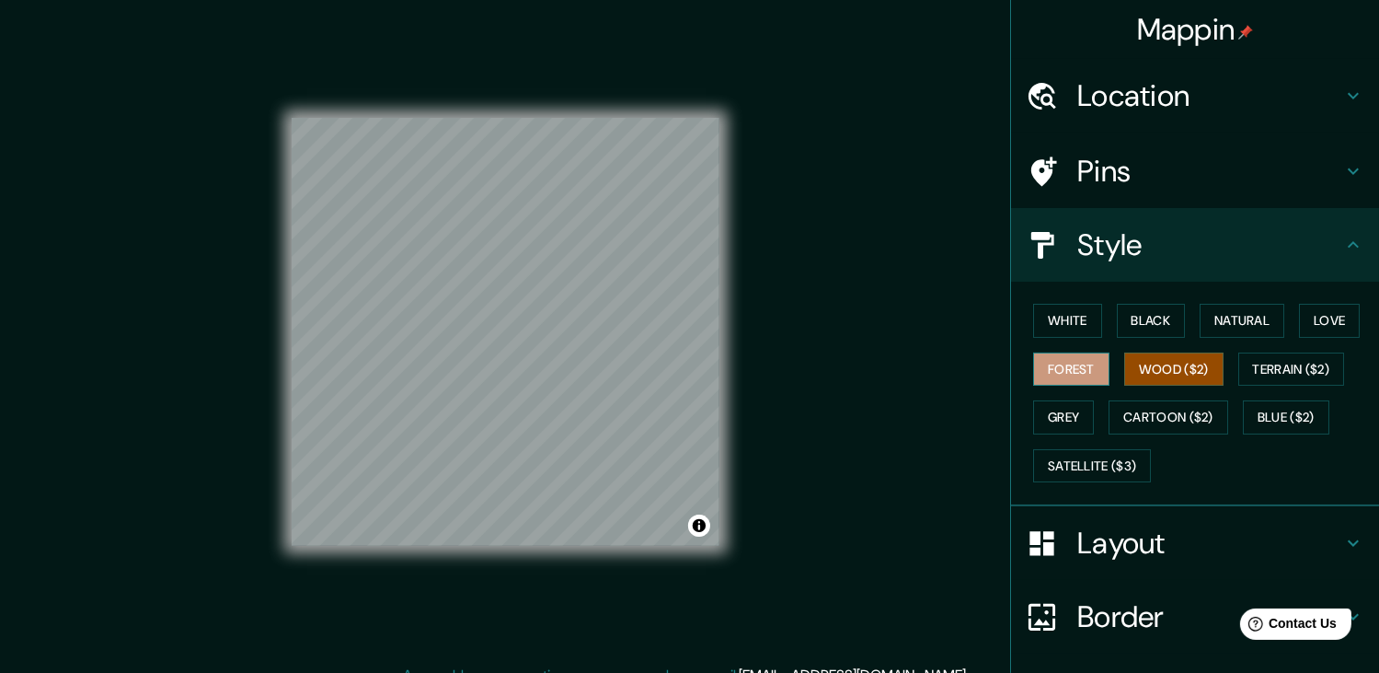
click at [1050, 361] on button "Forest" at bounding box center [1071, 369] width 76 height 34
click at [1318, 317] on button "Love" at bounding box center [1329, 321] width 61 height 34
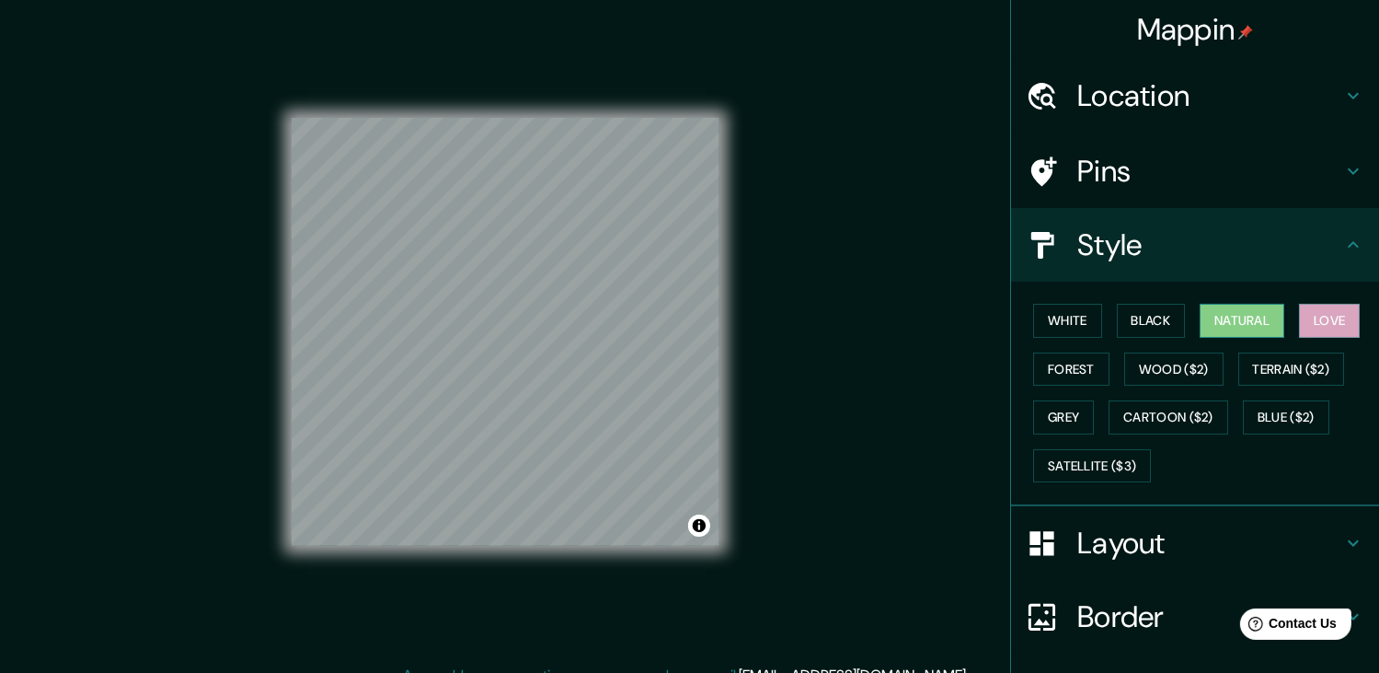
click at [1244, 311] on button "Natural" at bounding box center [1242, 321] width 85 height 34
click at [1154, 309] on button "Black" at bounding box center [1151, 321] width 69 height 34
click at [1091, 314] on div "White Black Natural Love Forest Wood ($2) Terrain ($2) Grey Cartoon ($2) Blue (…" at bounding box center [1202, 392] width 353 height 193
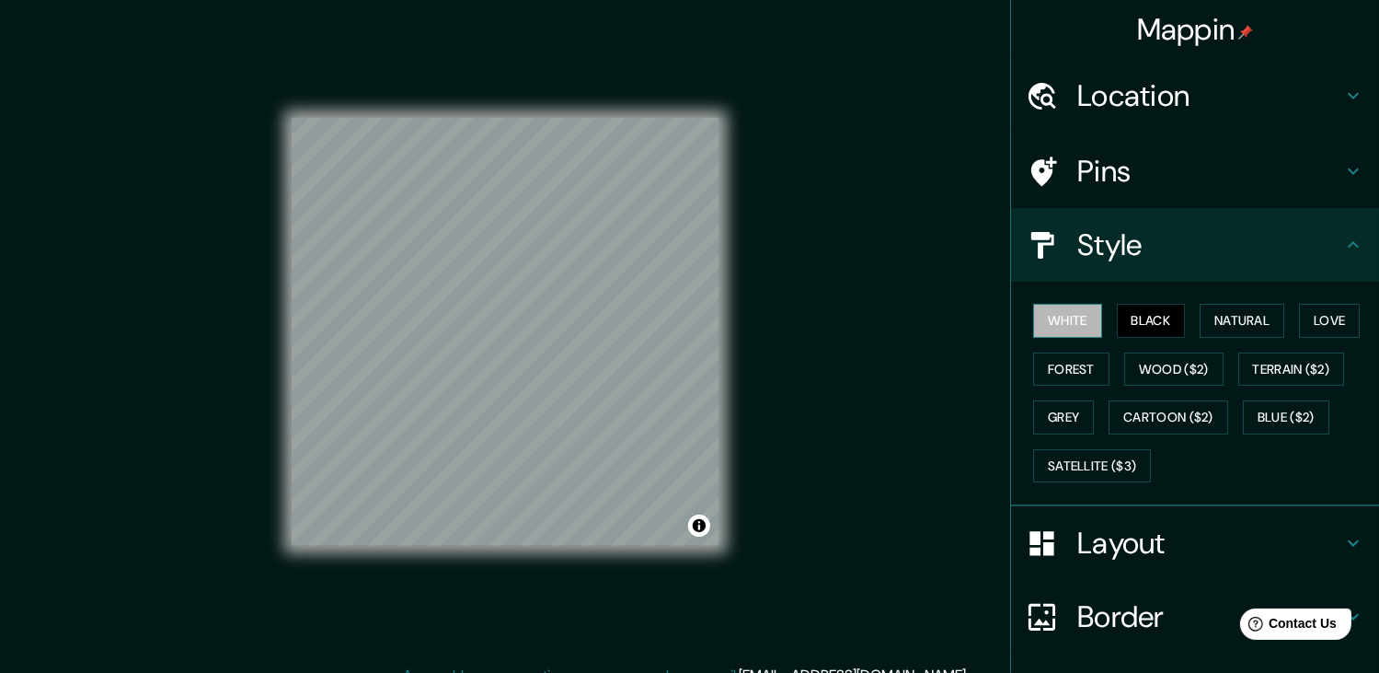
click at [1079, 321] on button "White" at bounding box center [1067, 321] width 69 height 34
drag, startPoint x: 1240, startPoint y: 327, endPoint x: 1226, endPoint y: 326, distance: 13.8
click at [1235, 327] on button "Natural" at bounding box center [1242, 321] width 85 height 34
